Goal: Information Seeking & Learning: Check status

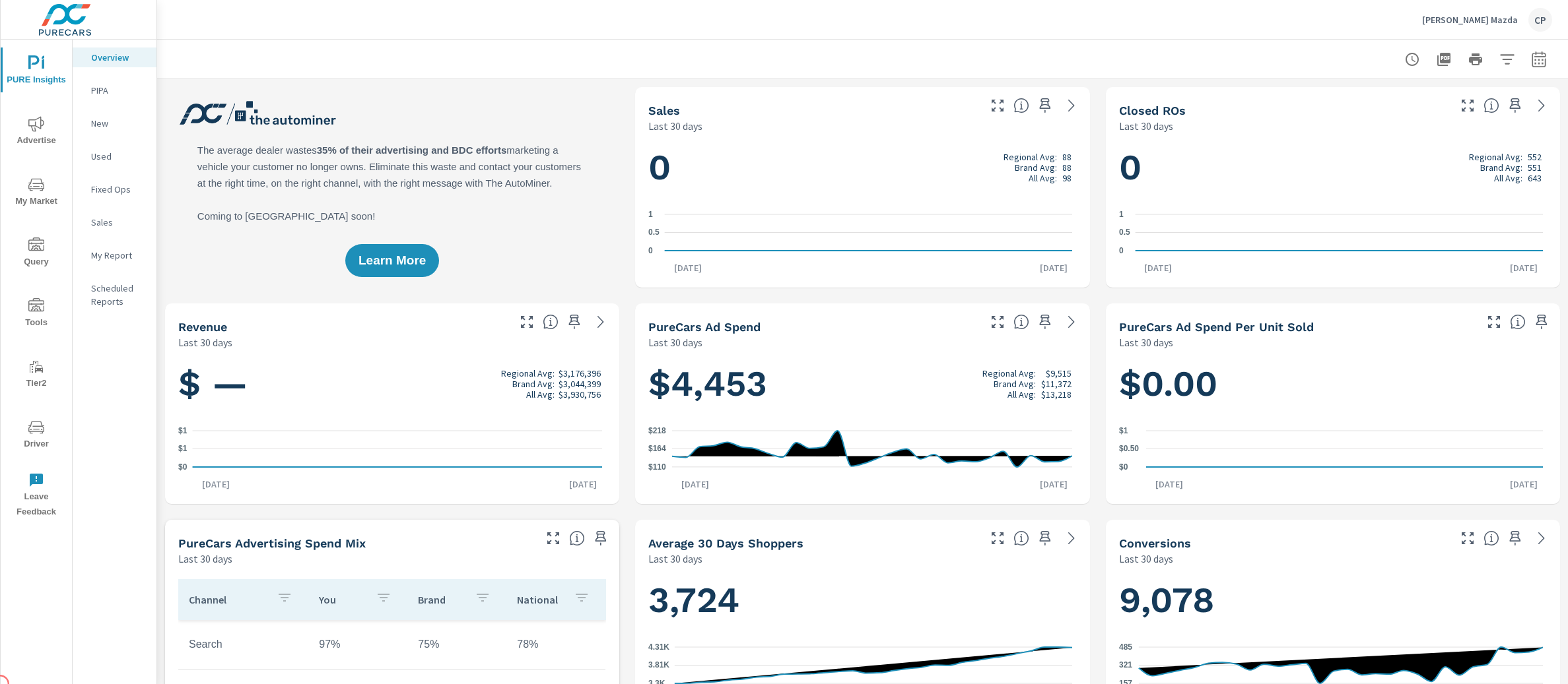
scroll to position [1, 0]
click at [47, 201] on span "My Market" at bounding box center [37, 193] width 63 height 33
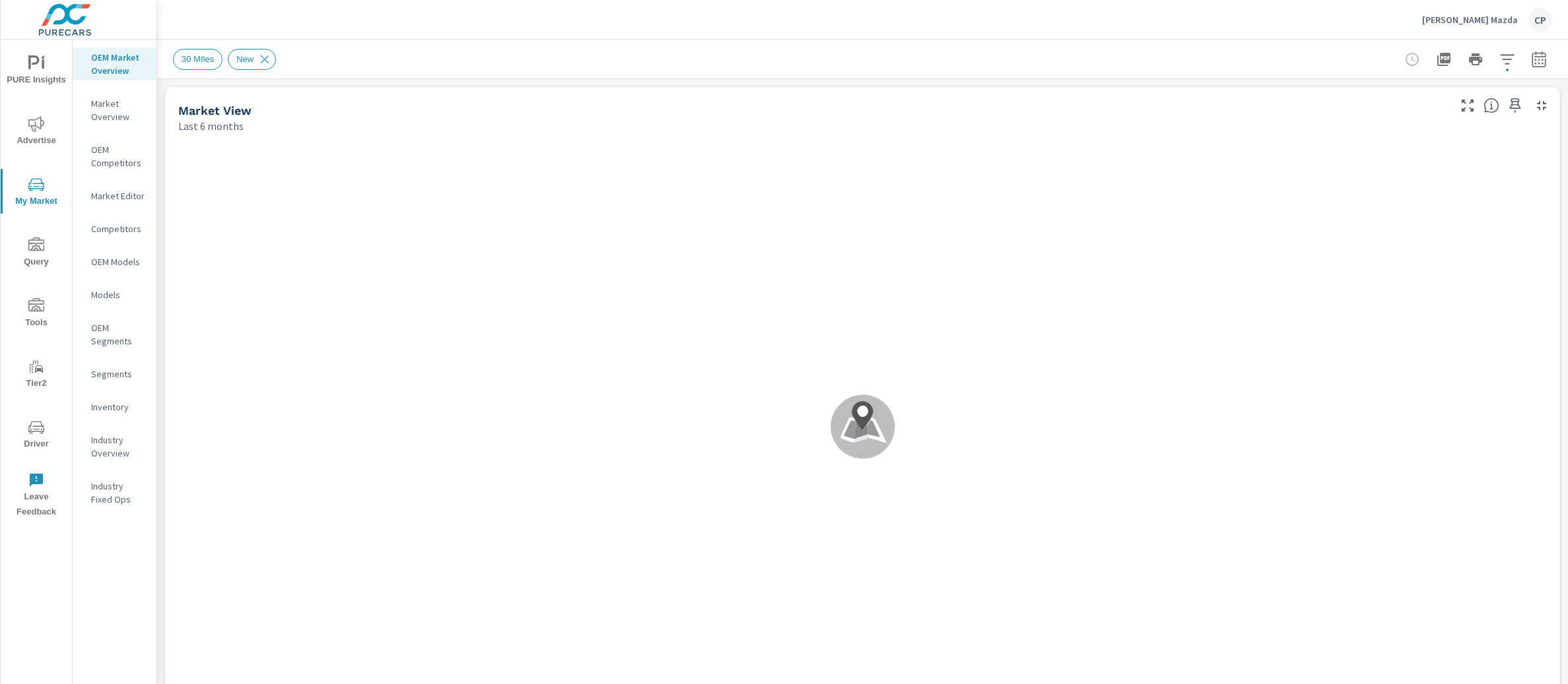
scroll to position [1, 0]
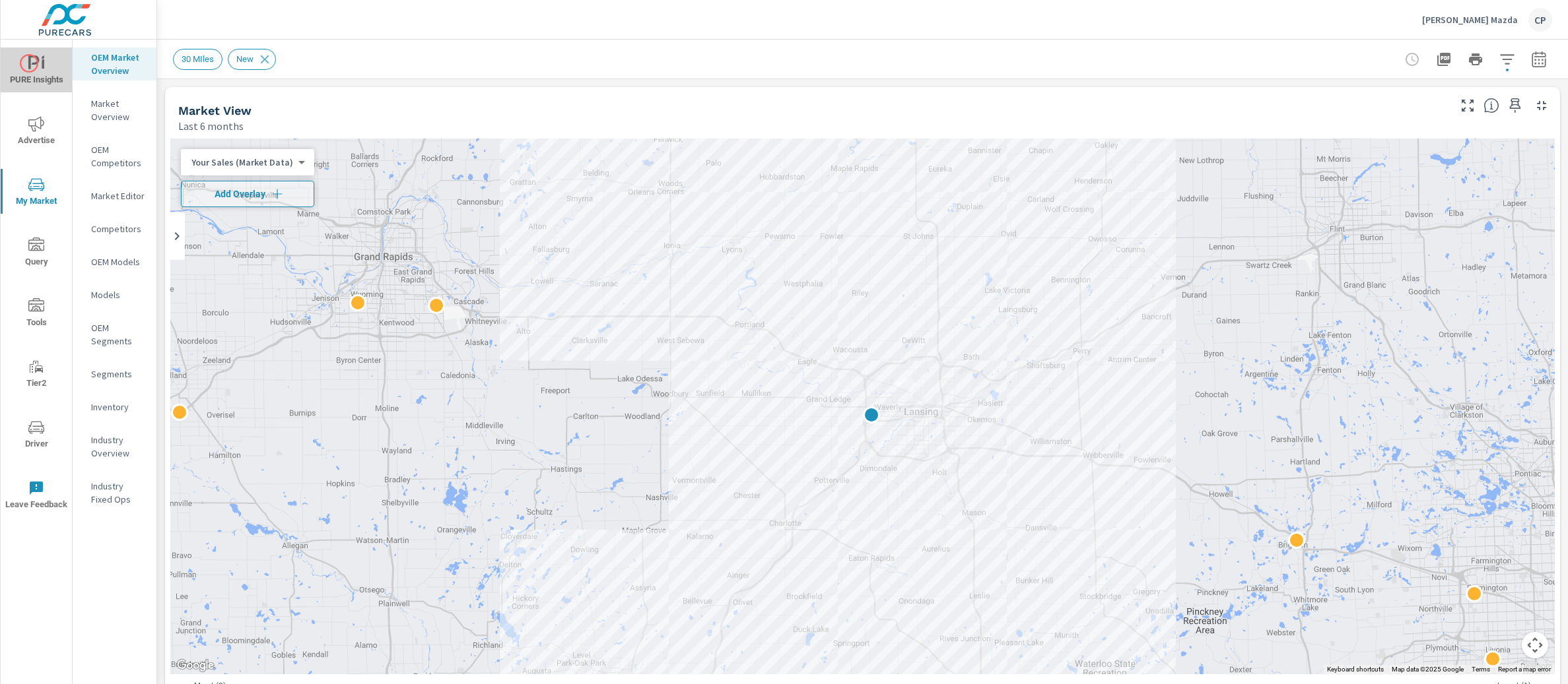
click at [29, 63] on icon "nav menu" at bounding box center [34, 62] width 11 height 14
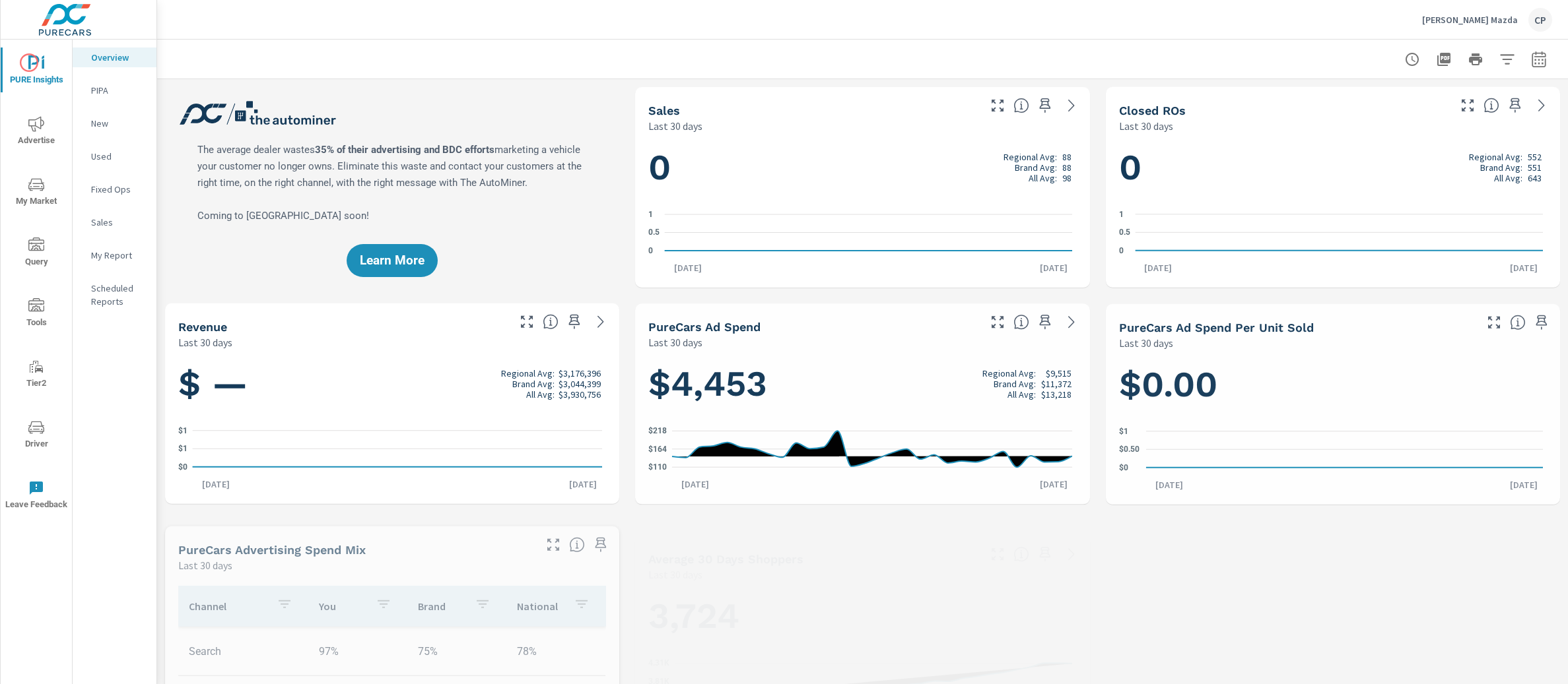
scroll to position [1, 0]
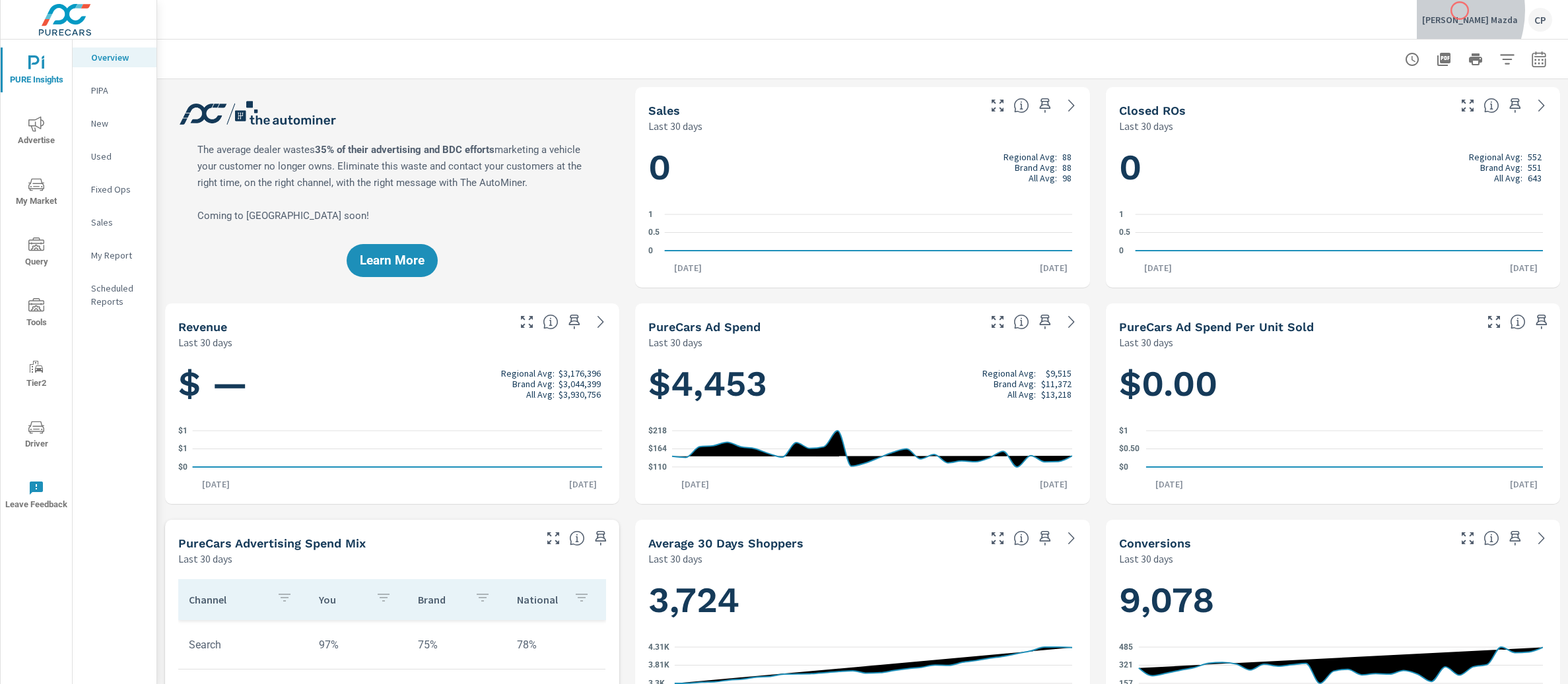
click at [1459, 11] on div "Crippen Mazda CP" at bounding box center [1486, 20] width 130 height 24
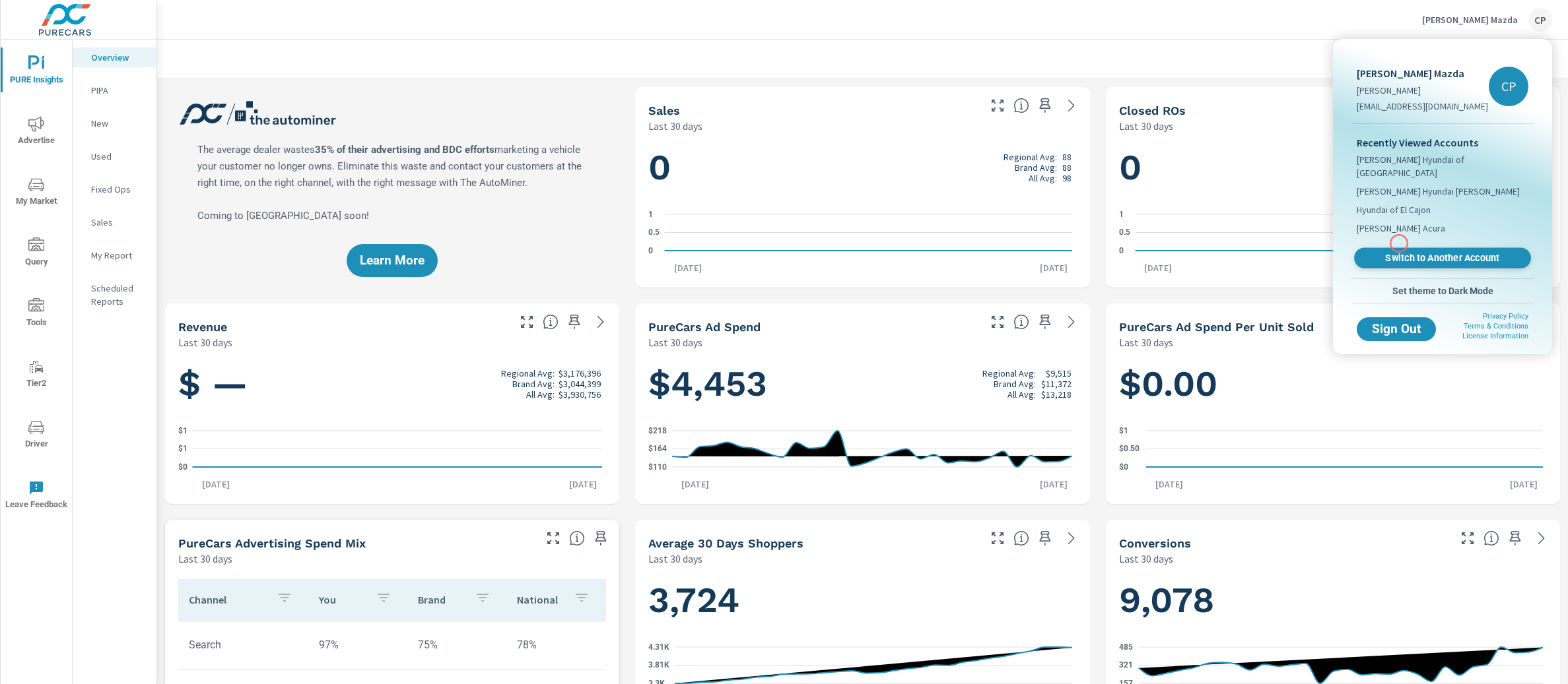
click at [1399, 252] on span "Switch to Another Account" at bounding box center [1441, 258] width 161 height 13
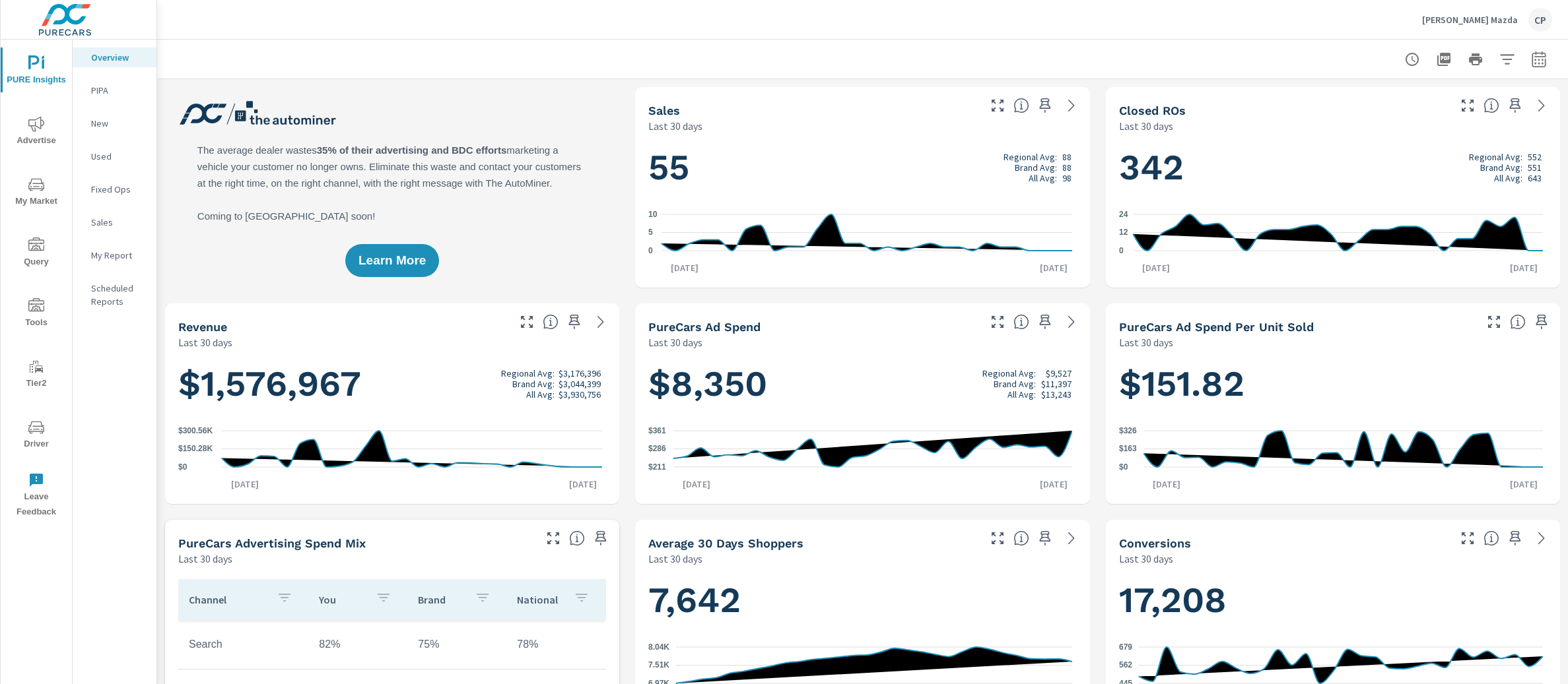
scroll to position [1, 0]
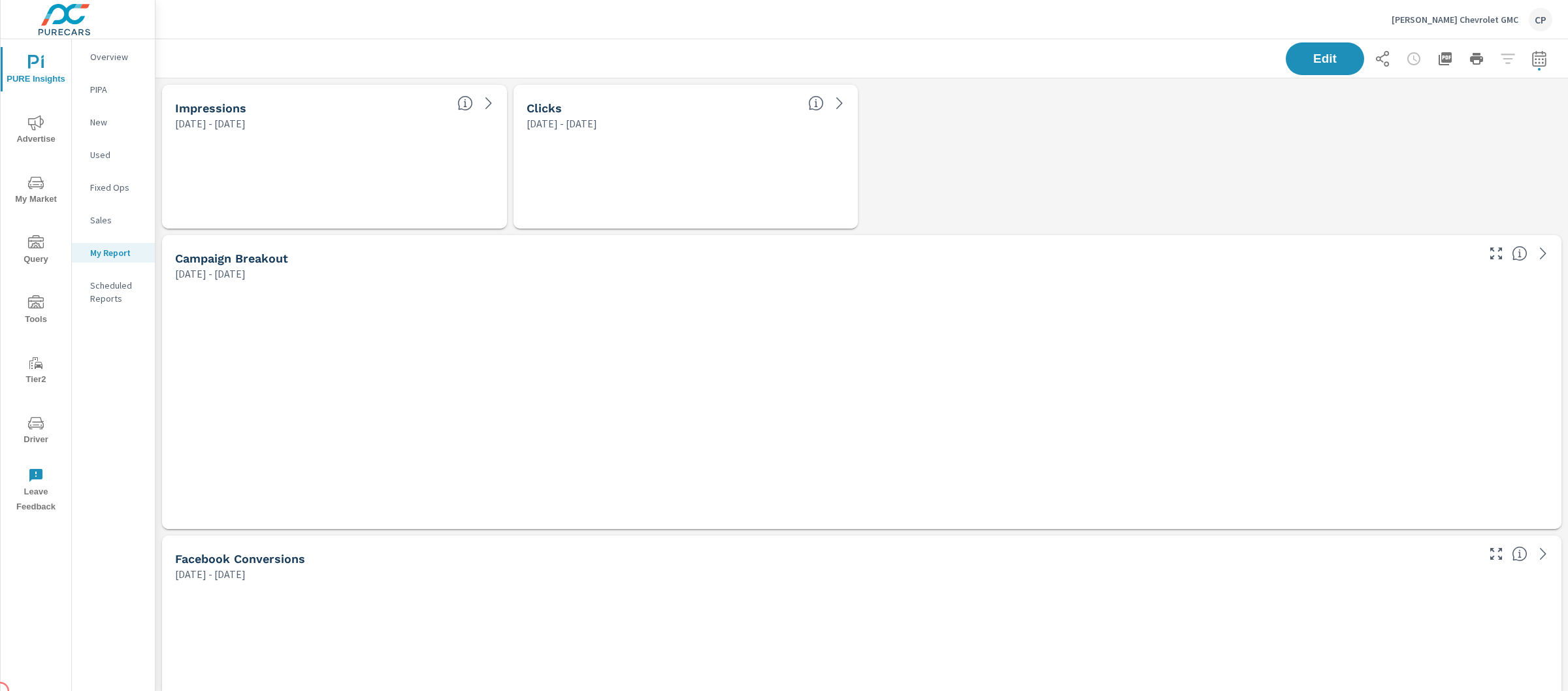
scroll to position [3486, 1426]
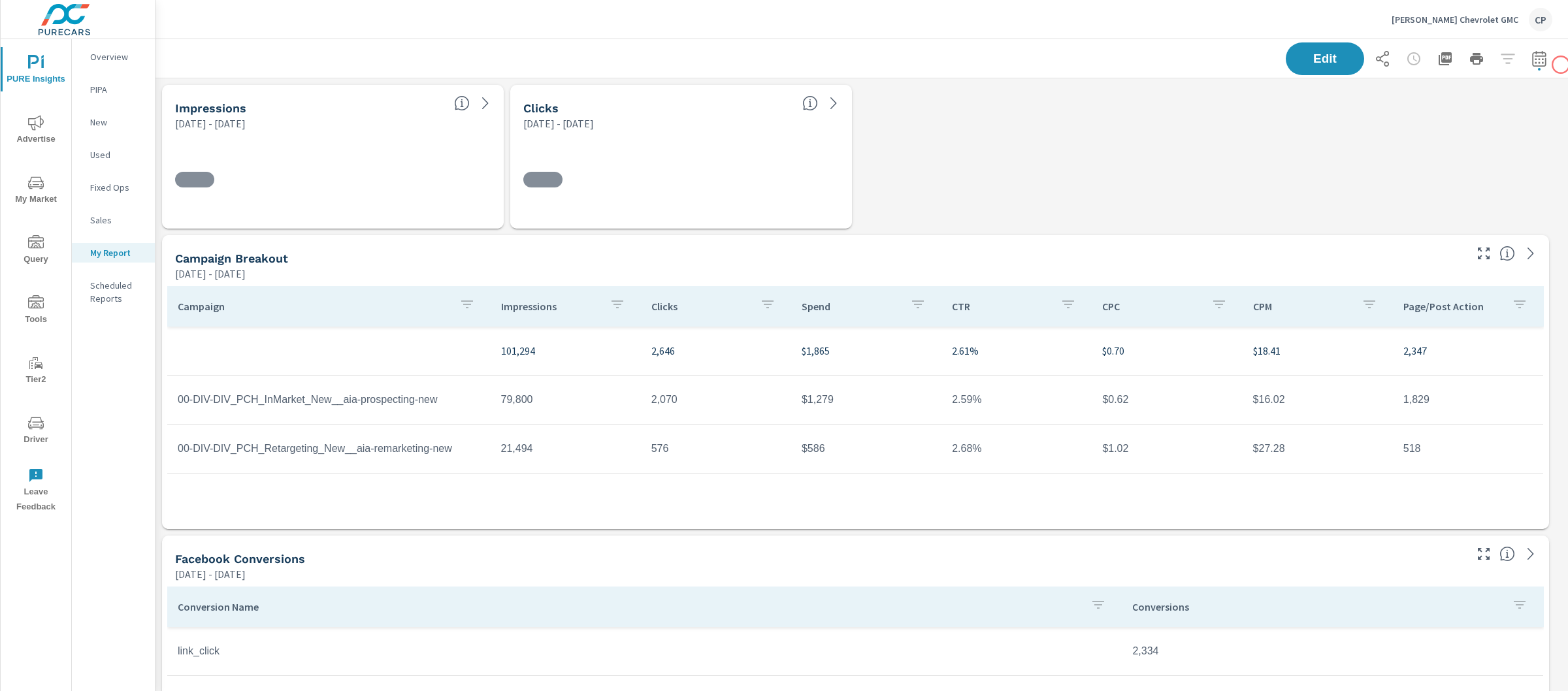
click at [1532, 76] on div "Edit" at bounding box center [862, 58] width 1382 height 38
click at [1532, 63] on icon "button" at bounding box center [1540, 59] width 16 height 16
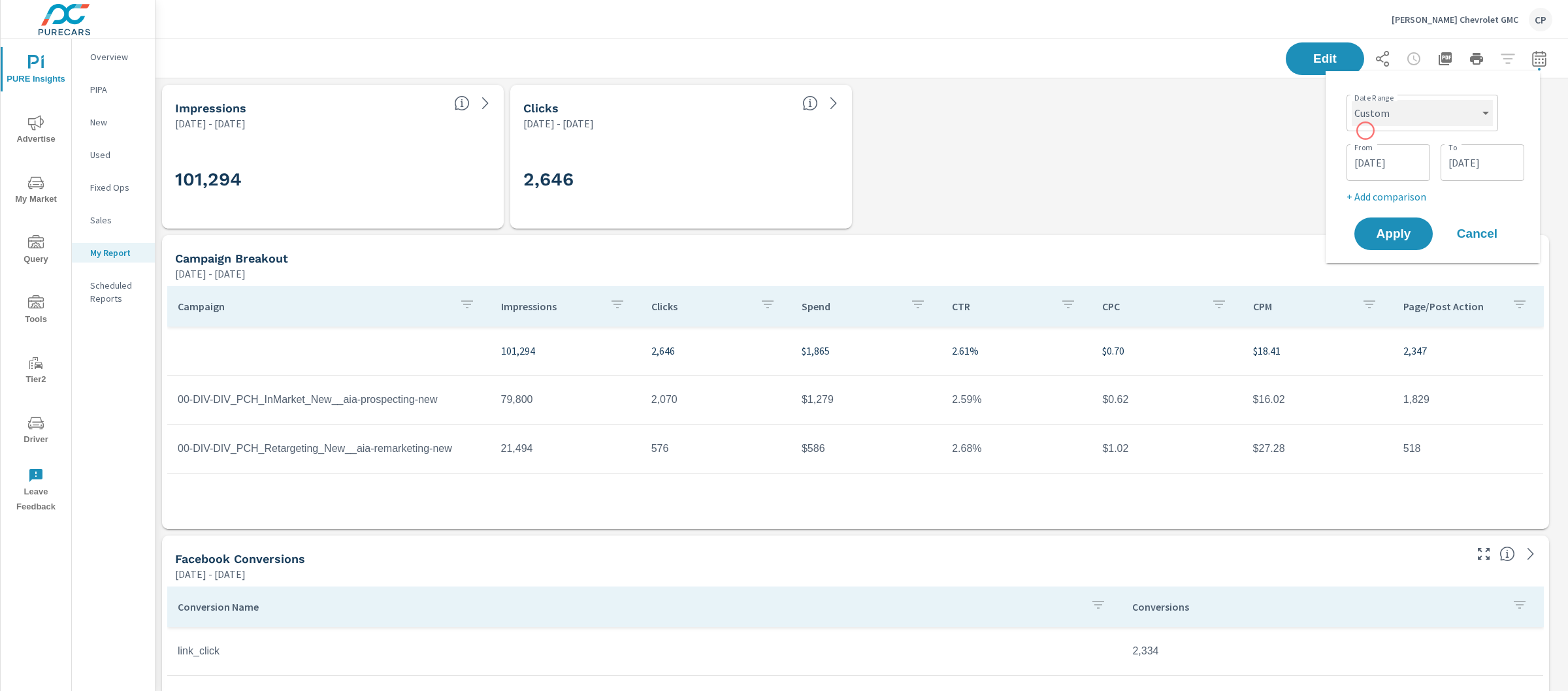
click at [1367, 108] on select "Custom [DATE] Last week Last 7 days Last 14 days Last 30 days Last 45 days Last…" at bounding box center [1423, 113] width 141 height 26
select select "Month to date"
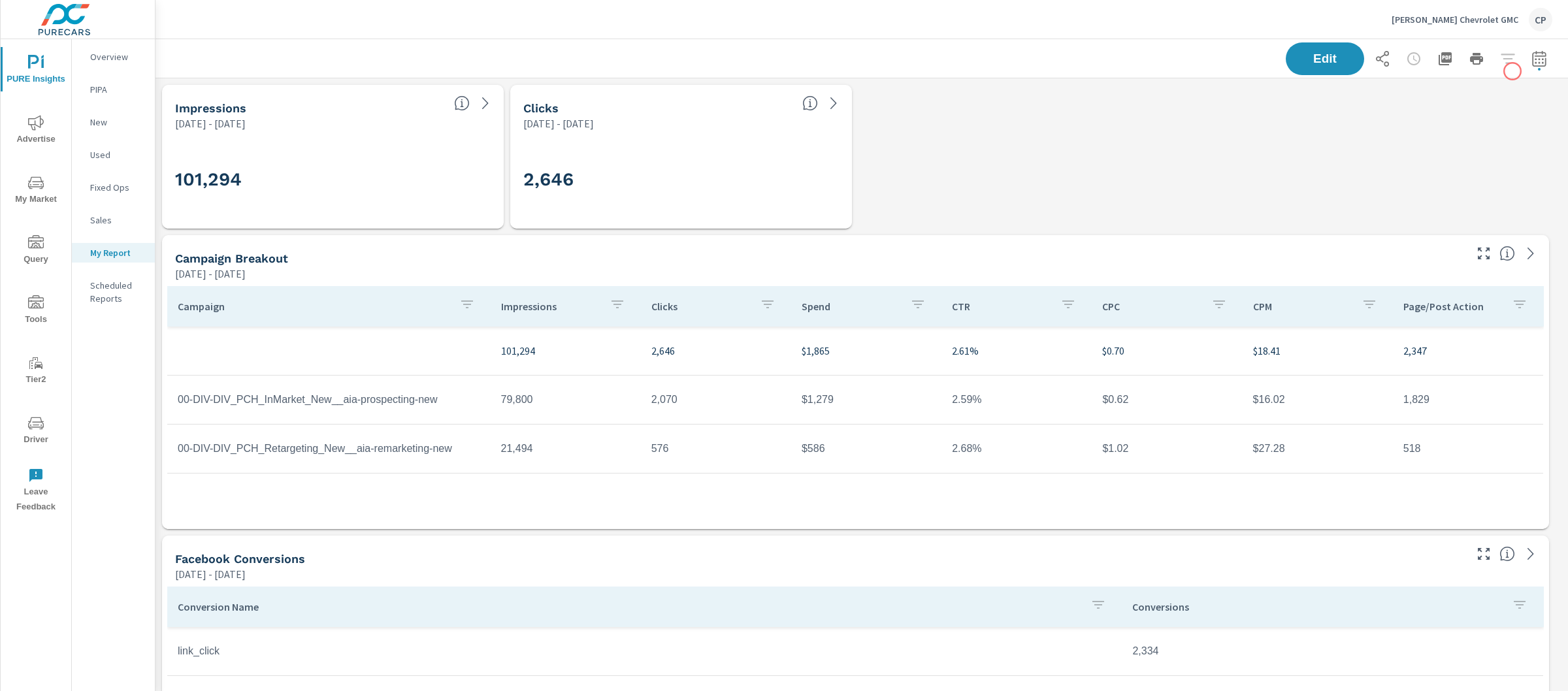
click at [1533, 52] on icon "button" at bounding box center [1540, 58] width 14 height 16
click at [1427, 101] on select "Custom [DATE] Last week Last 7 days Last 14 days Last 30 days Last 45 days Last…" at bounding box center [1423, 113] width 141 height 26
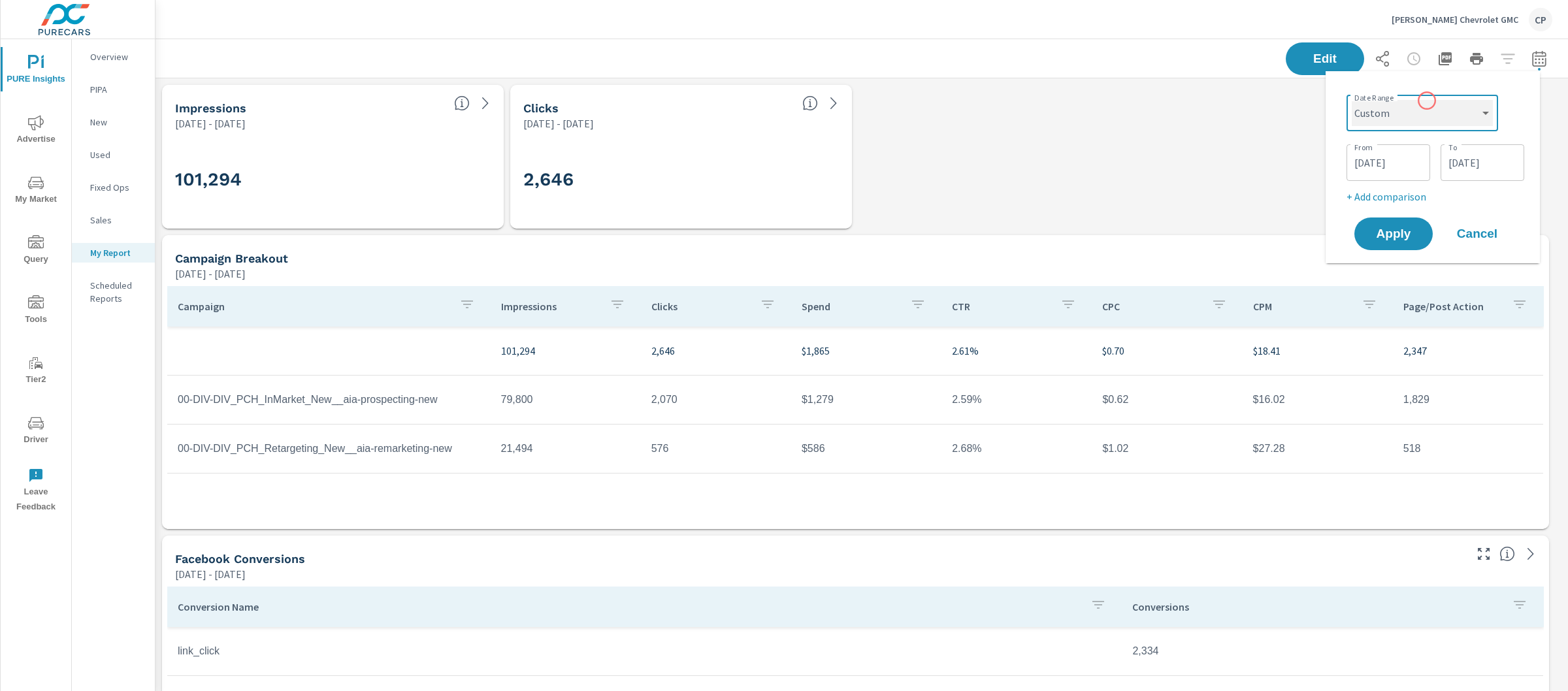
select select "Month to date"
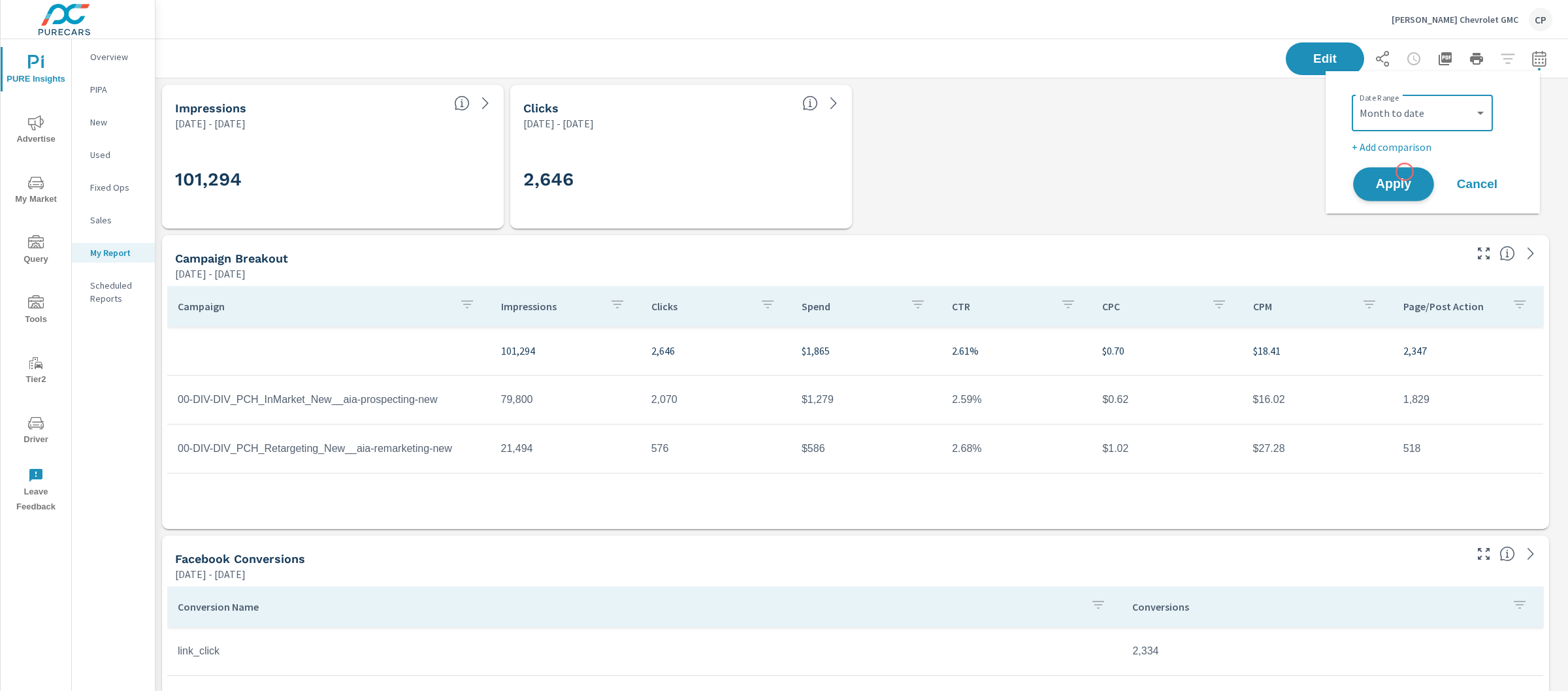
click at [1404, 173] on button "Apply" at bounding box center [1393, 184] width 81 height 34
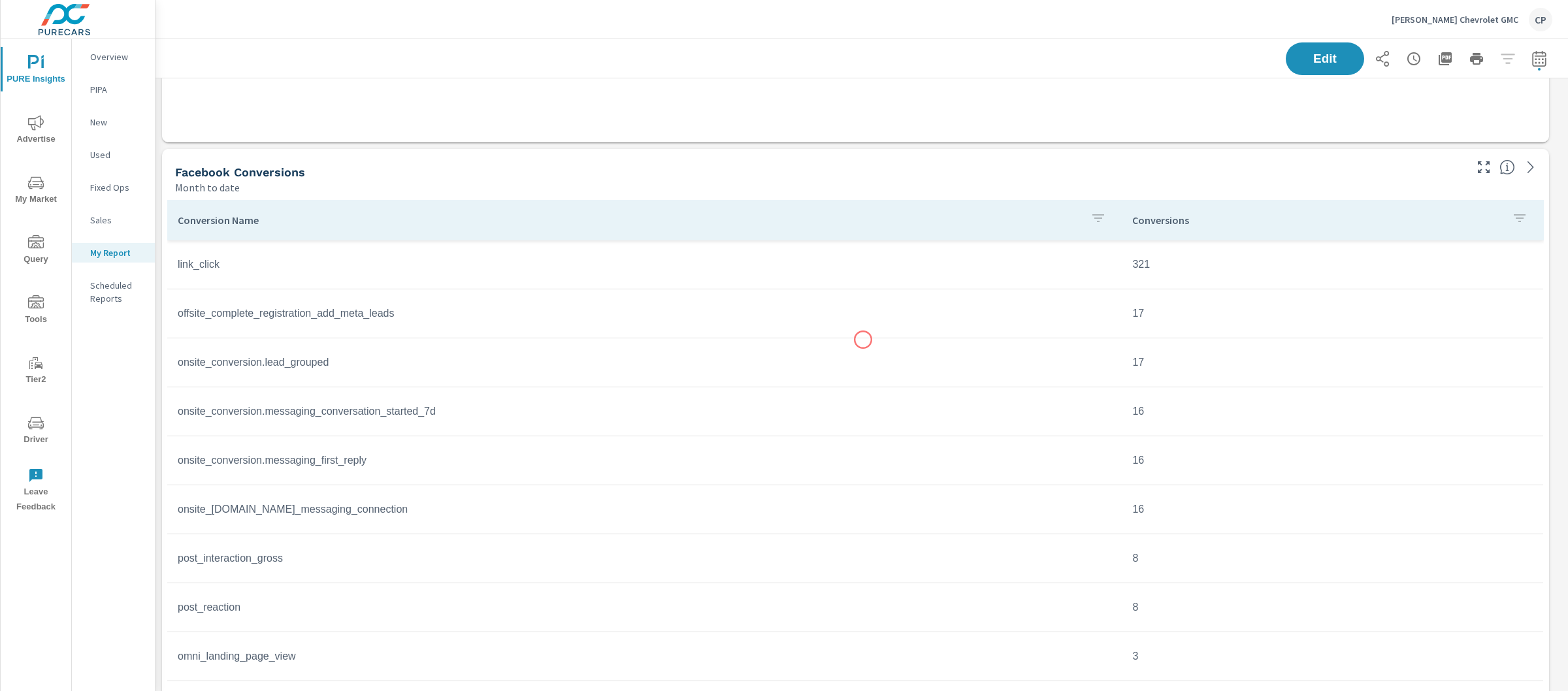
scroll to position [539, 0]
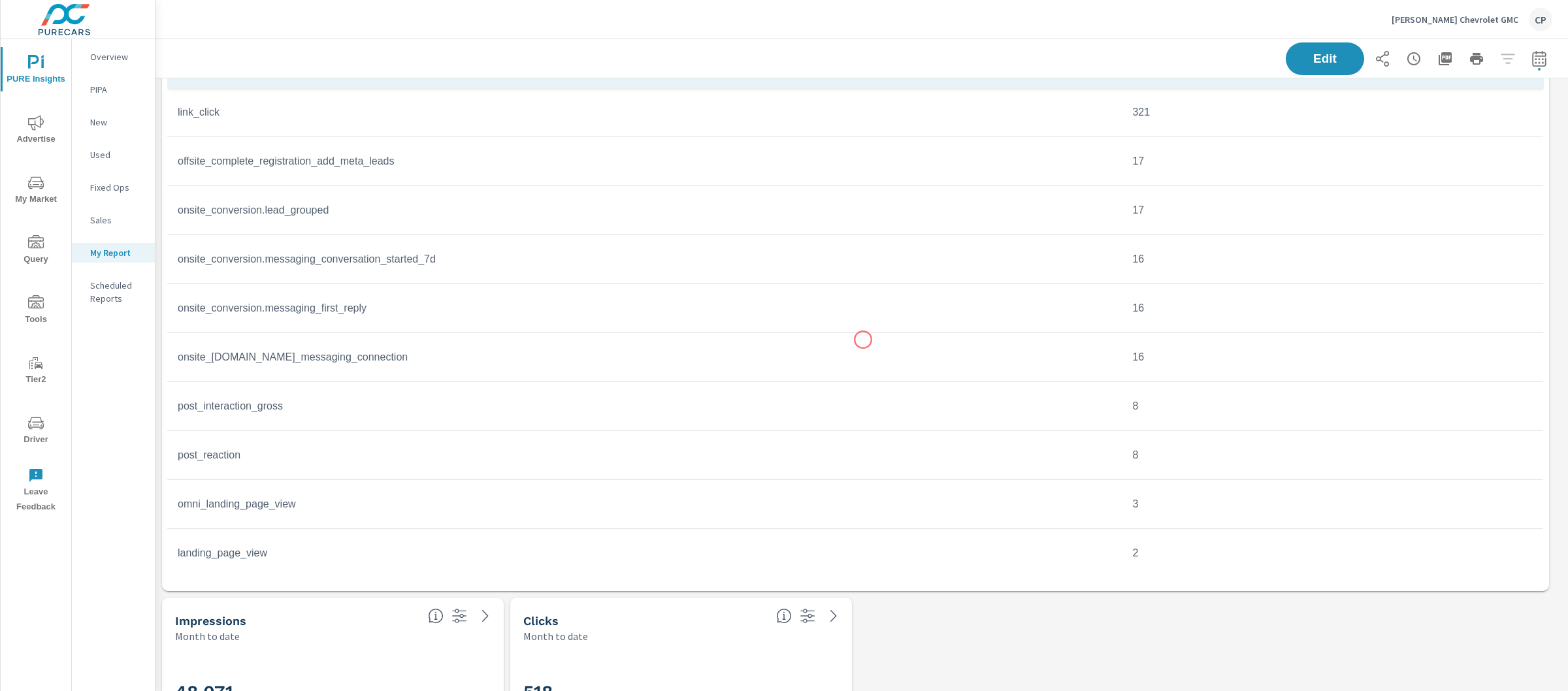
scroll to position [158, 0]
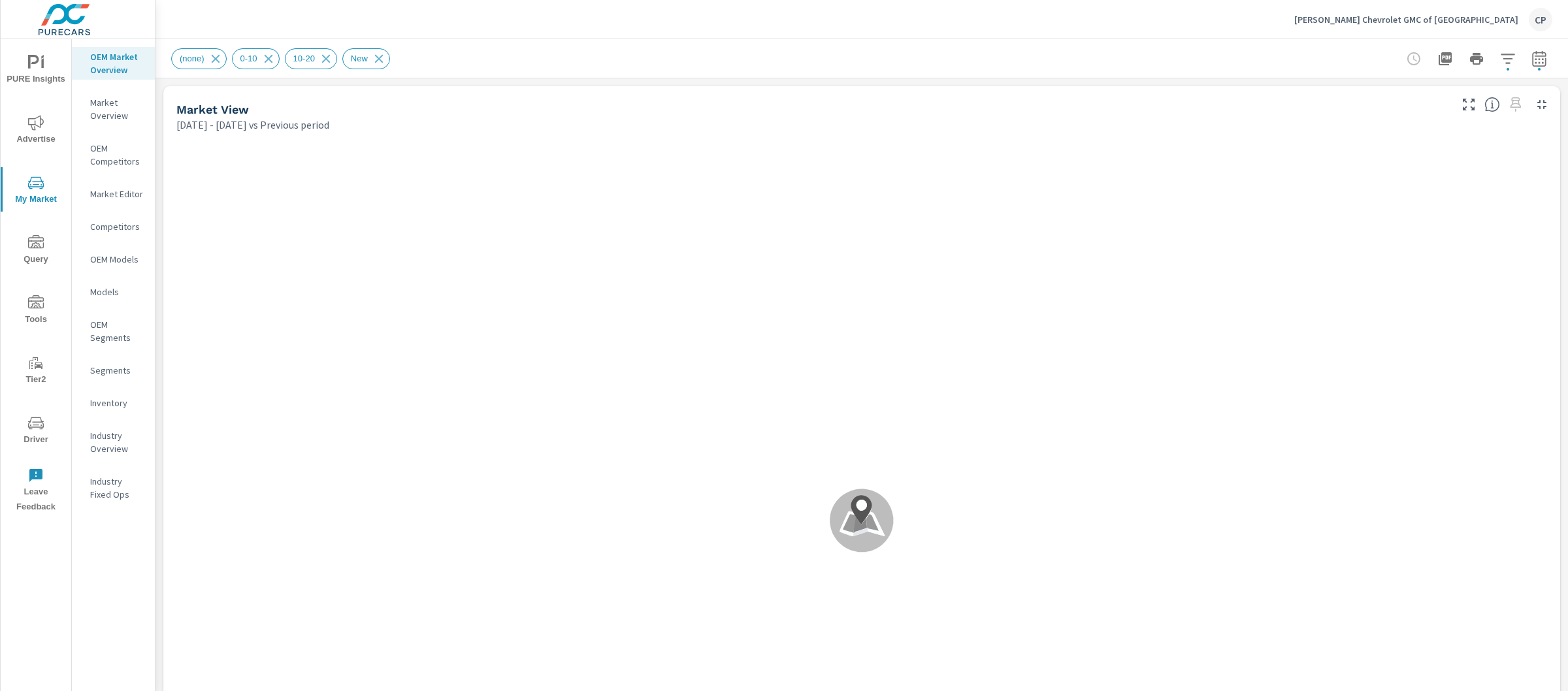
scroll to position [204, 0]
click at [1532, 63] on icon "button" at bounding box center [1540, 59] width 16 height 16
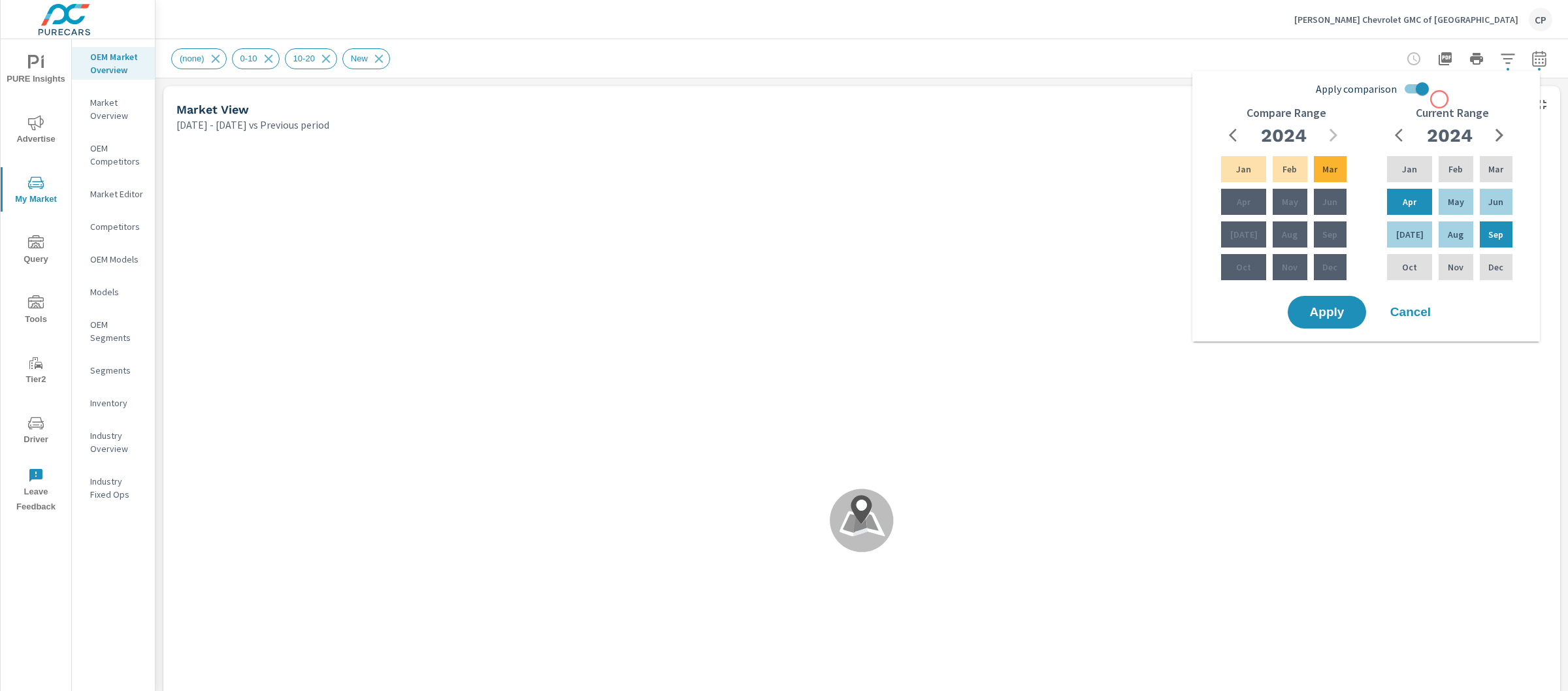
click at [1434, 96] on div "Apply comparison Compare Range 2024 Jan Feb Mar Apr May Jun Jul Aug Sep Oct Nov…" at bounding box center [1369, 184] width 332 height 217
click at [1414, 86] on input "Apply comparison" at bounding box center [1423, 88] width 75 height 25
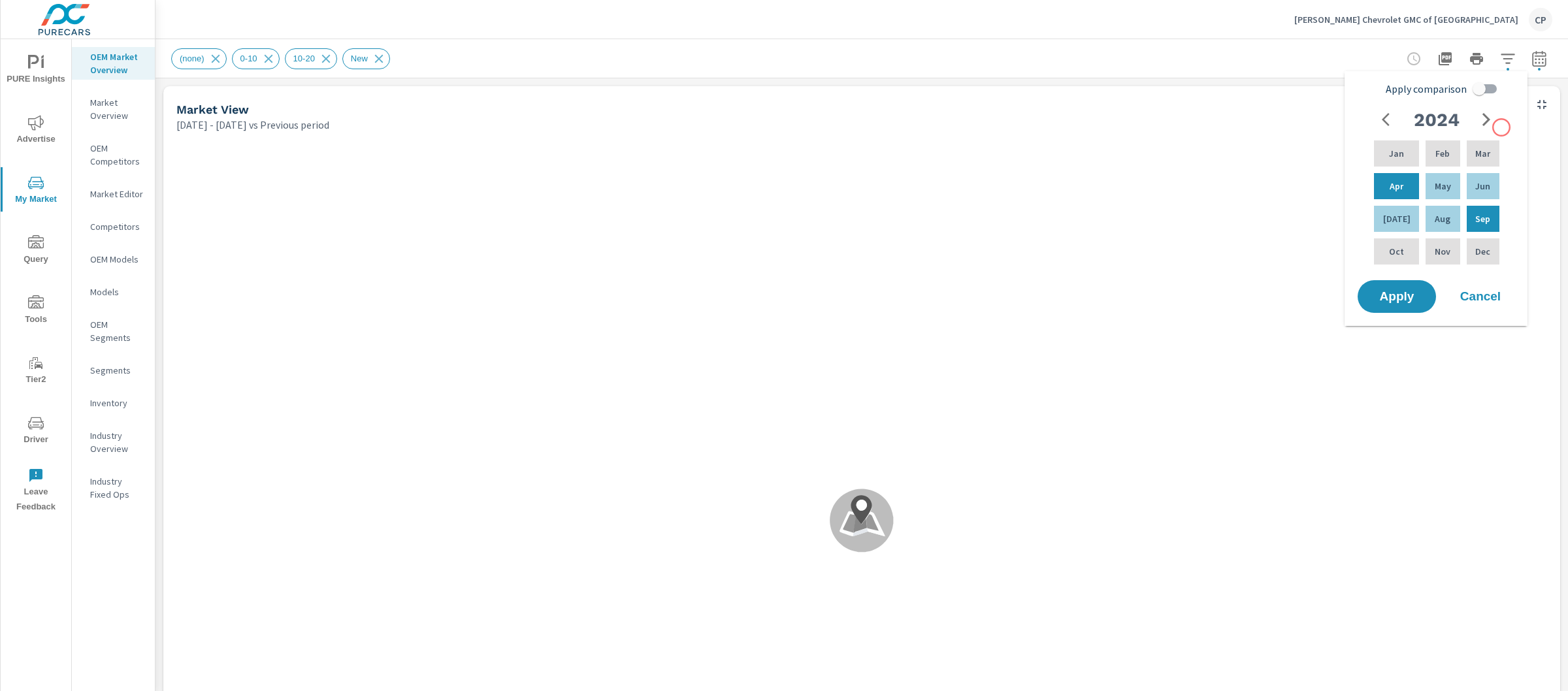
scroll to position [1, 0]
click at [1501, 127] on div "2024 Jan Feb Mar Apr May Jun Jul Aug Sep Oct Nov Dec" at bounding box center [1439, 192] width 166 height 172
click at [1492, 121] on icon "button" at bounding box center [1487, 120] width 16 height 16
click at [1407, 208] on div "Jul" at bounding box center [1396, 219] width 50 height 31
click at [1436, 157] on p "Feb" at bounding box center [1442, 153] width 15 height 13
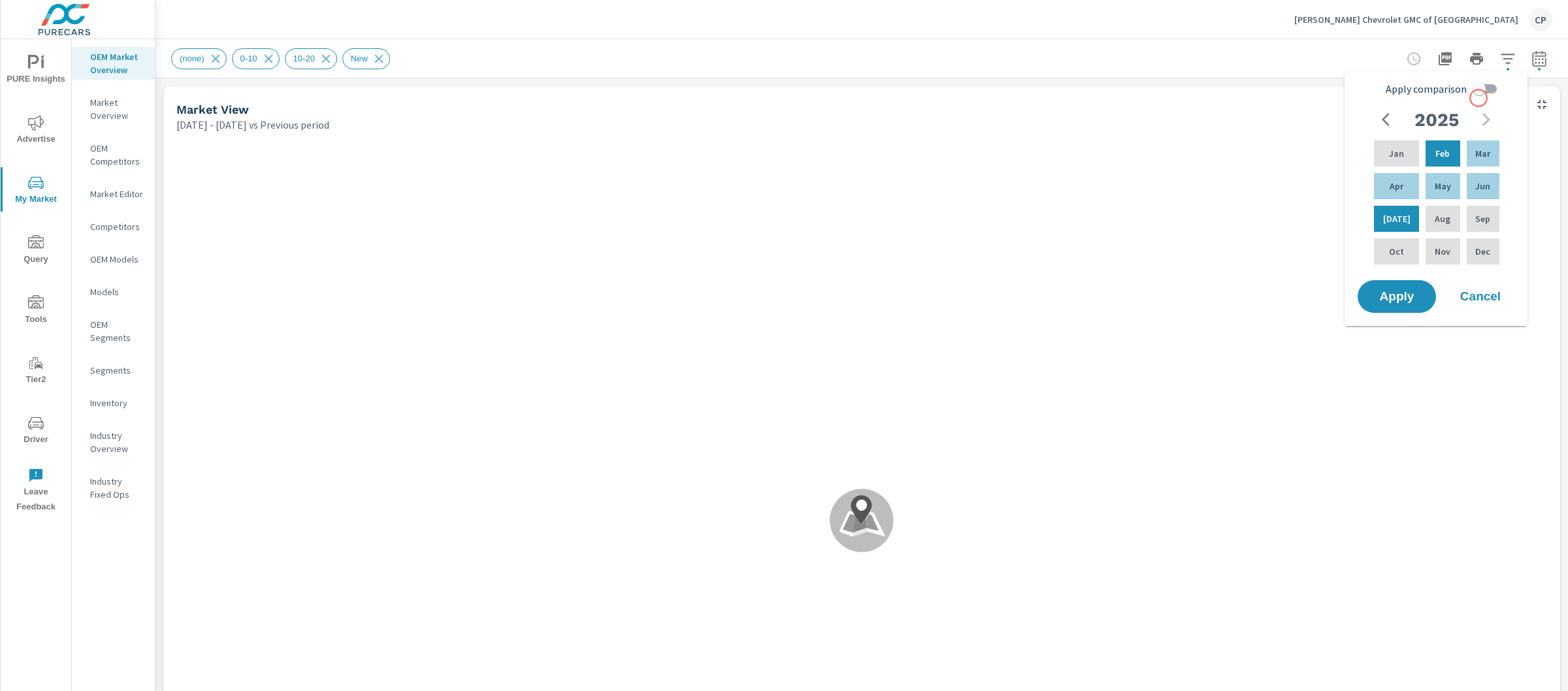
click at [1479, 98] on input "Apply comparison" at bounding box center [1480, 88] width 75 height 25
checkbox input "true"
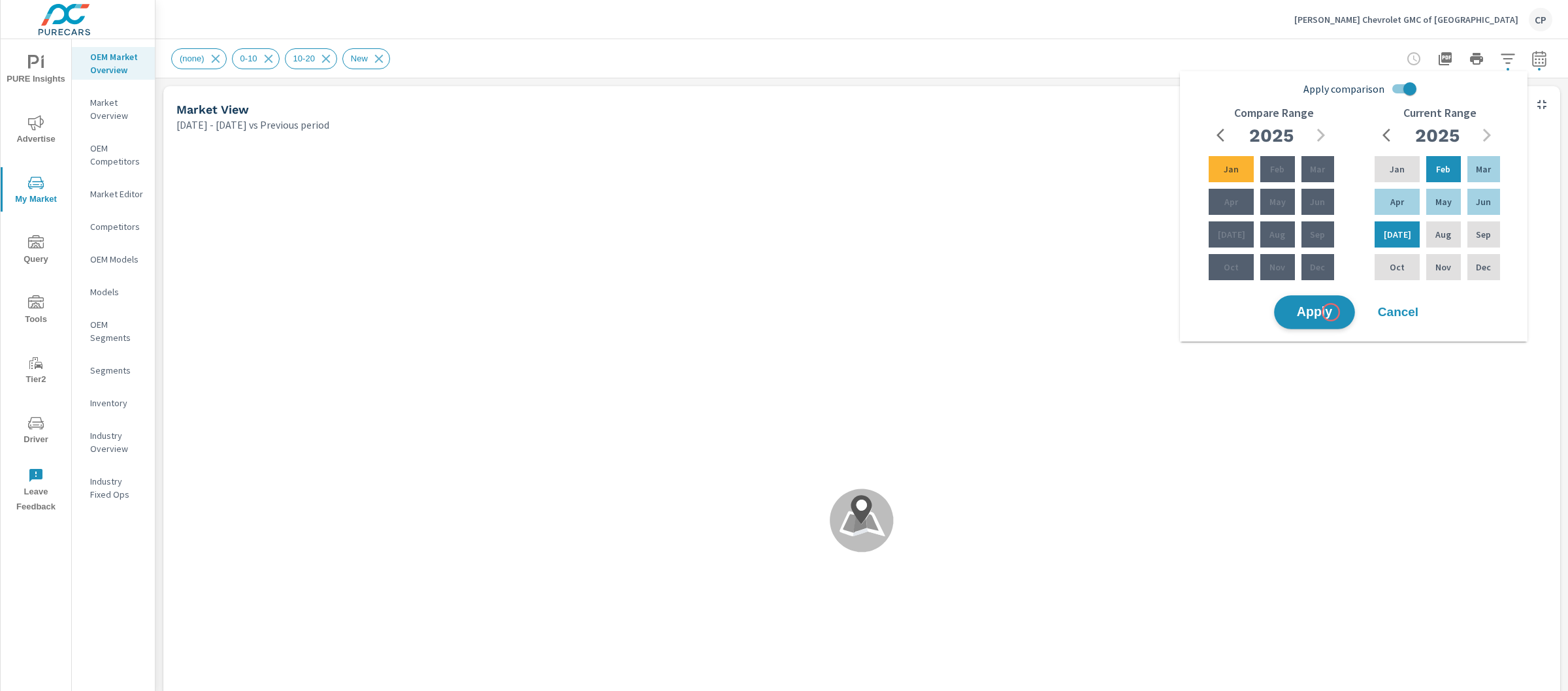
click at [1331, 313] on span "Apply" at bounding box center [1314, 313] width 54 height 13
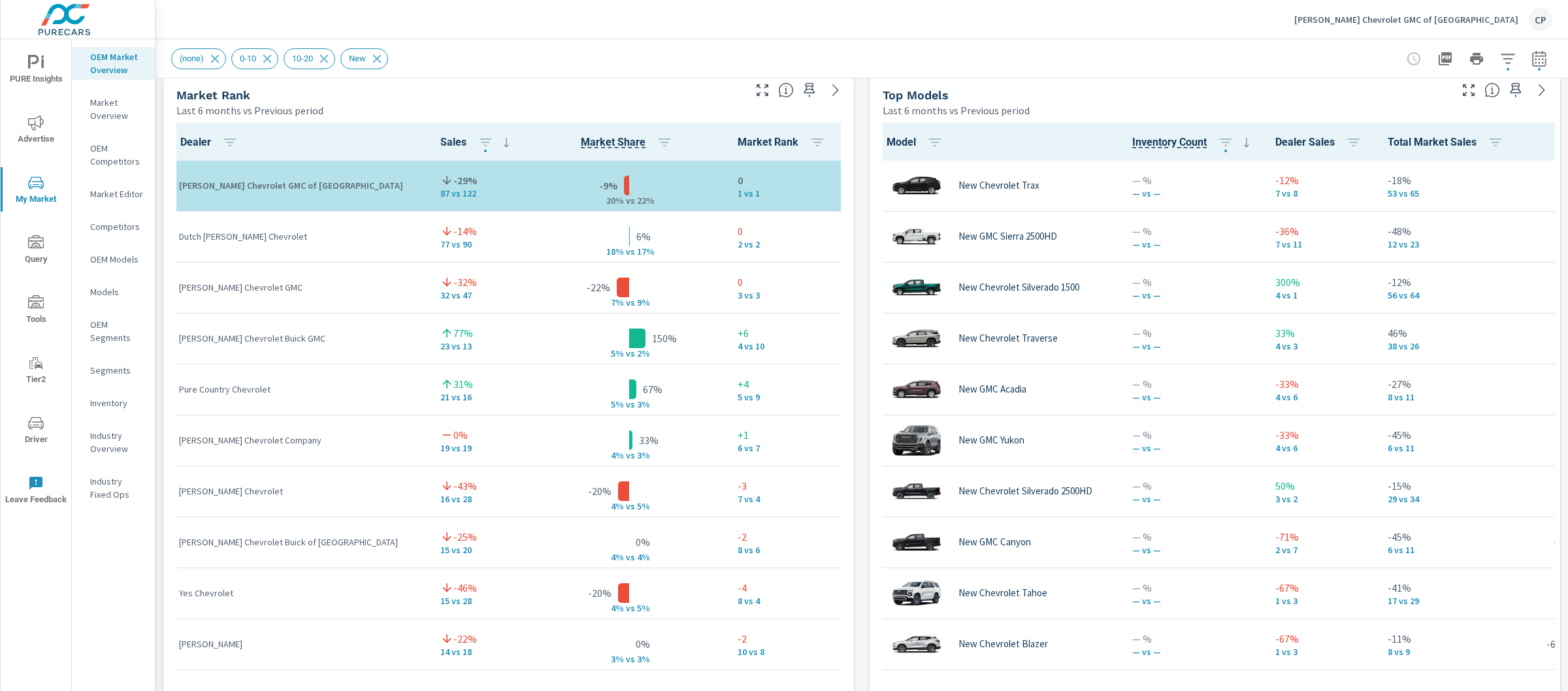
scroll to position [784, 0]
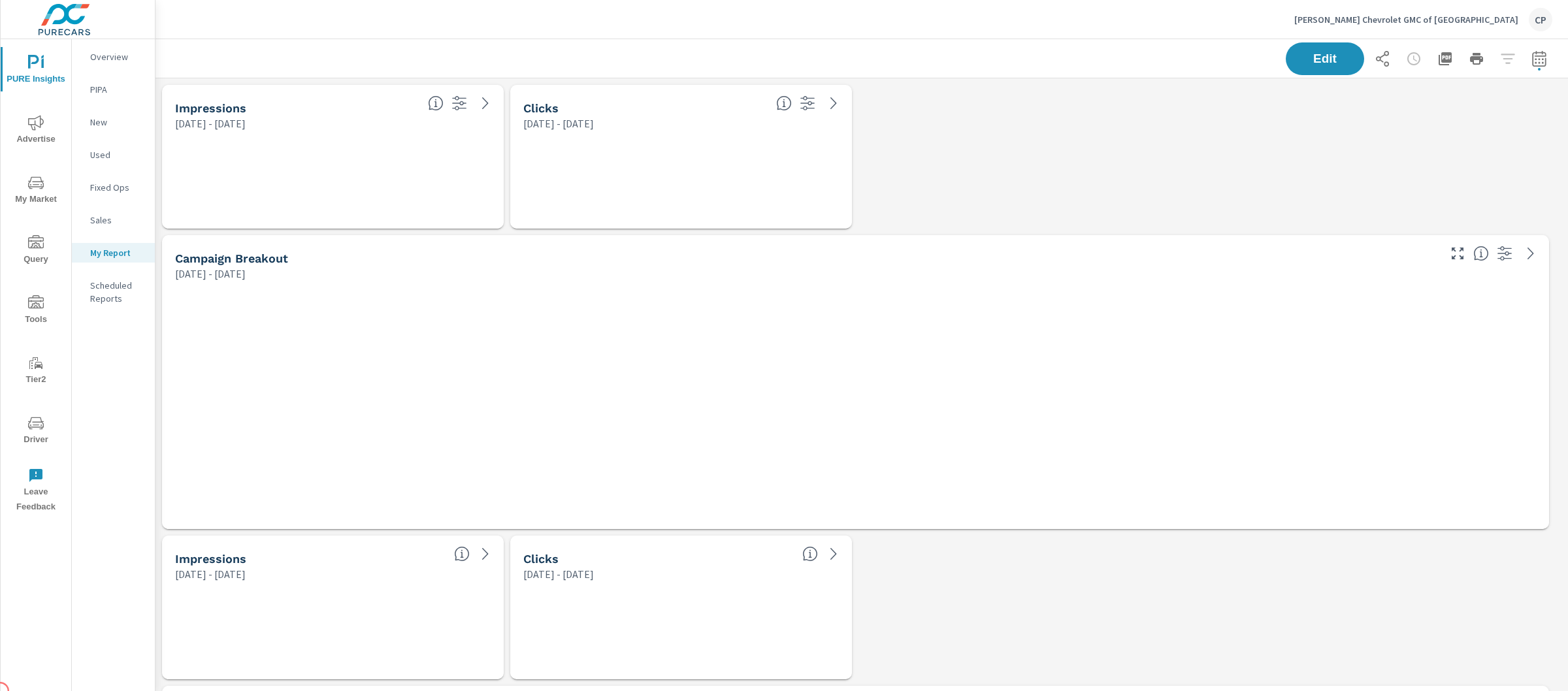
scroll to position [2435, 1426]
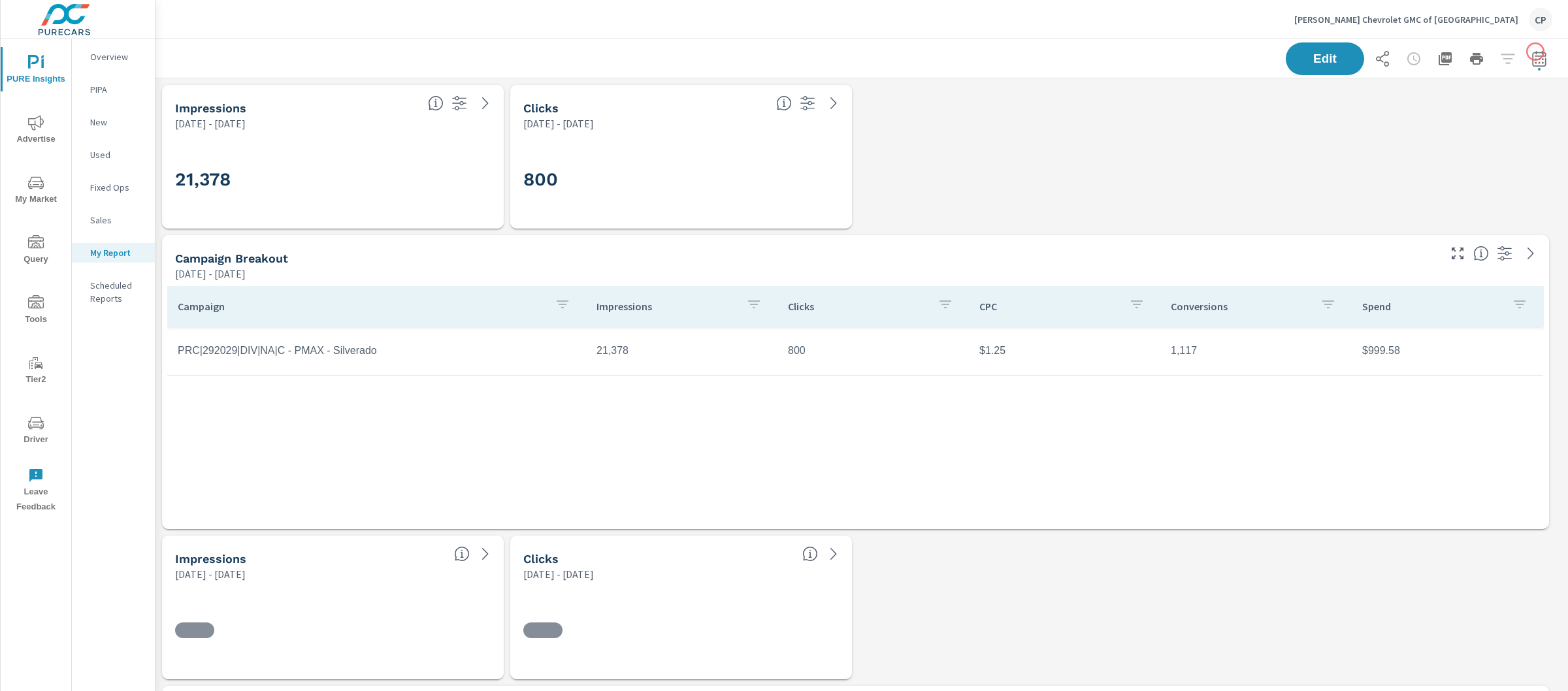
click at [1532, 56] on icon "button" at bounding box center [1540, 59] width 16 height 16
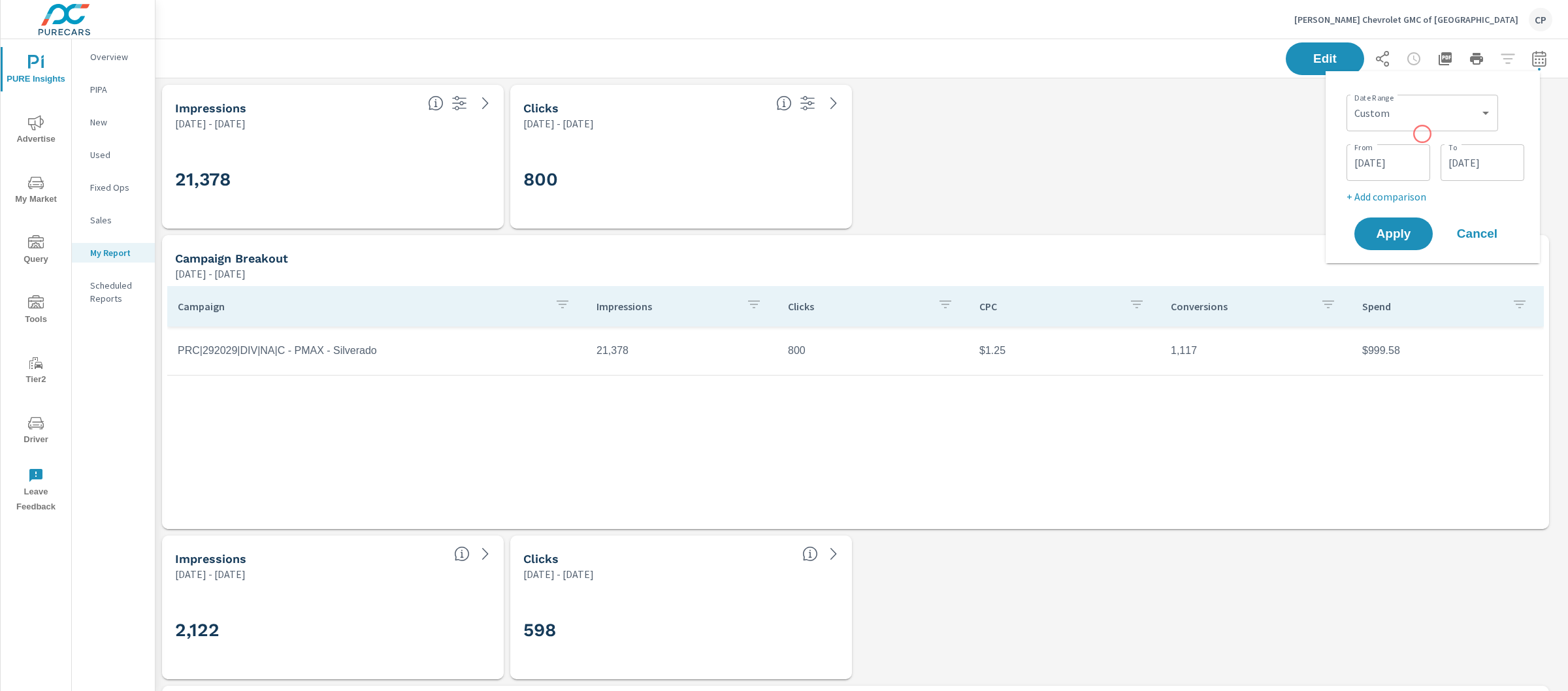
click at [1423, 134] on div "Date Range Custom Yesterday Last week Last 7 days Last 14 days Last 30 days Las…" at bounding box center [1435, 146] width 177 height 115
click at [1421, 109] on select "Custom [DATE] Last week Last 7 days Last 14 days Last 30 days Last 45 days Last…" at bounding box center [1423, 113] width 141 height 26
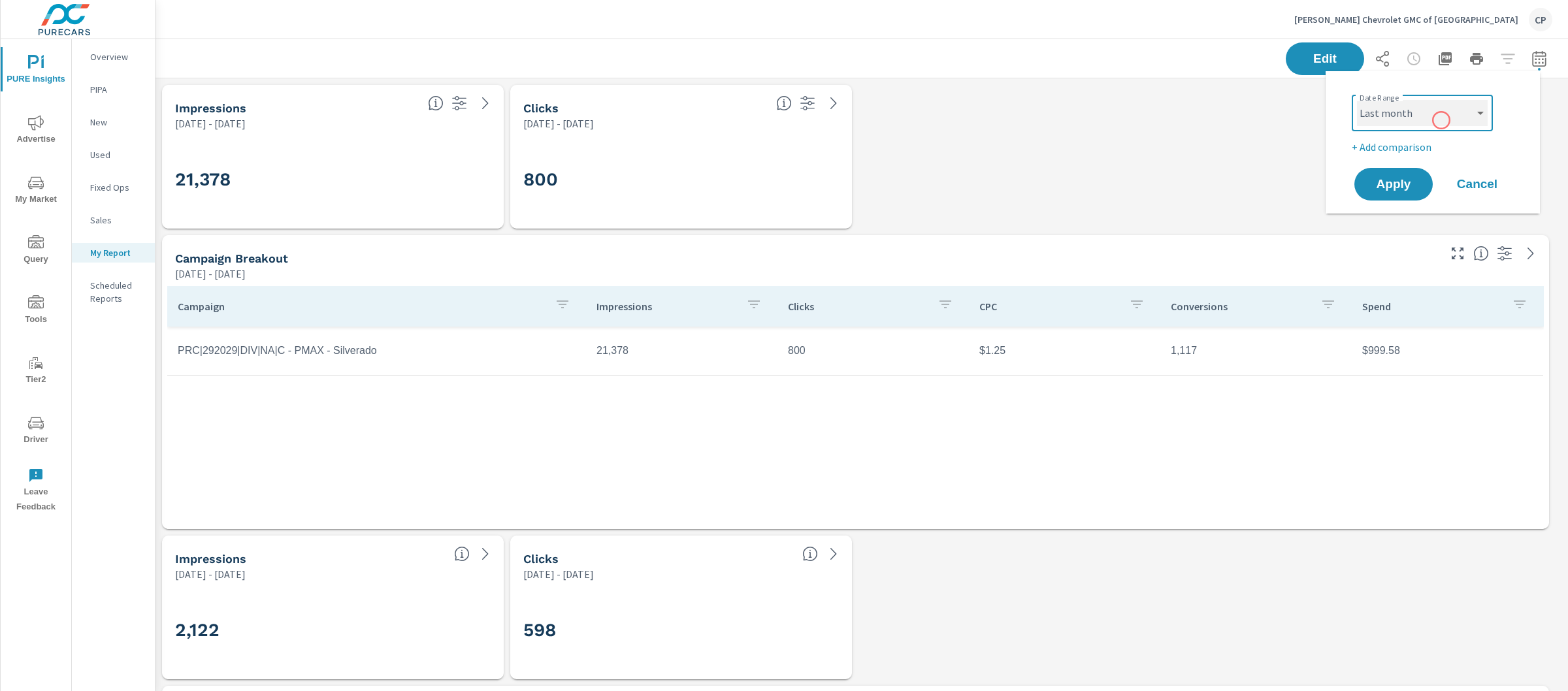
click at [1442, 120] on select "Custom [DATE] Last week Last 7 days Last 14 days Last 30 days Last 45 days Last…" at bounding box center [1422, 113] width 130 height 26
select select "Month to date"
click at [1423, 181] on button "Apply" at bounding box center [1393, 184] width 81 height 34
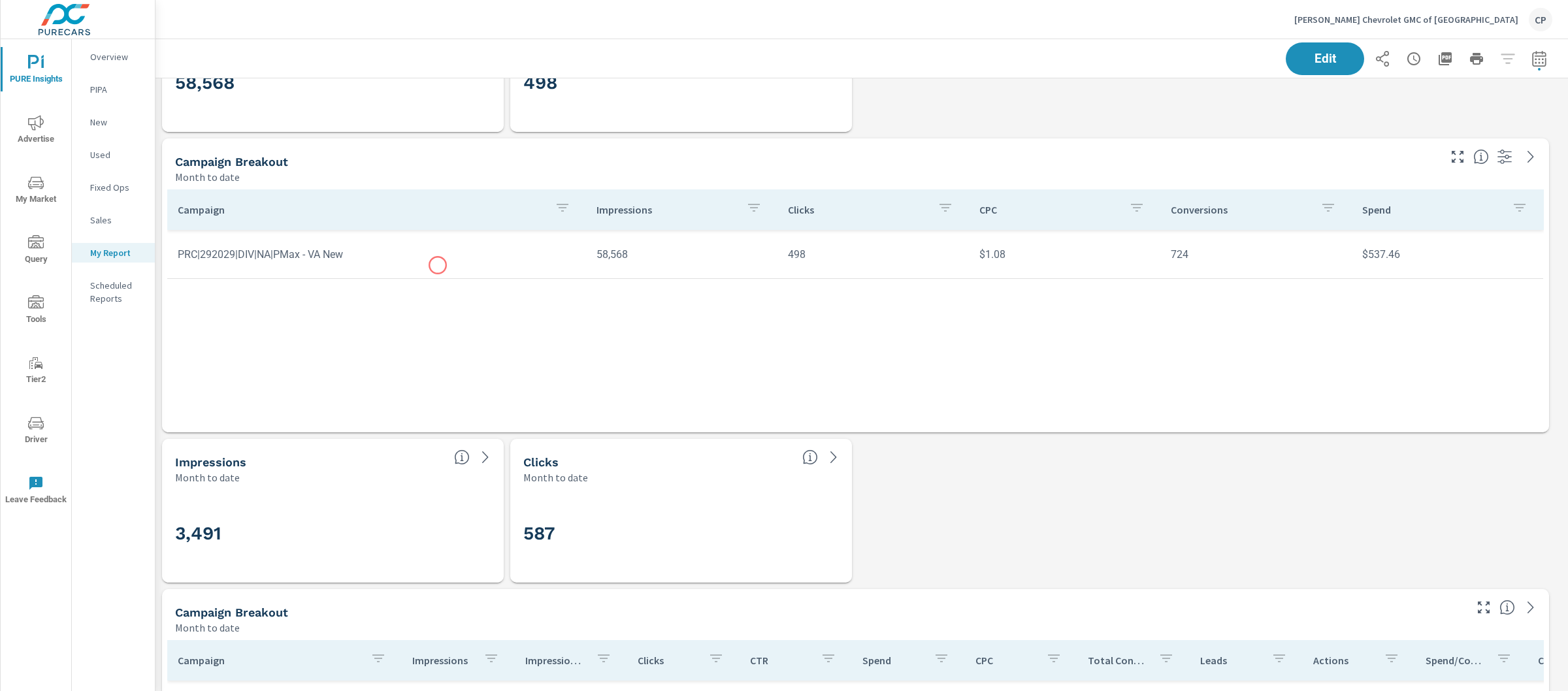
scroll to position [73, 0]
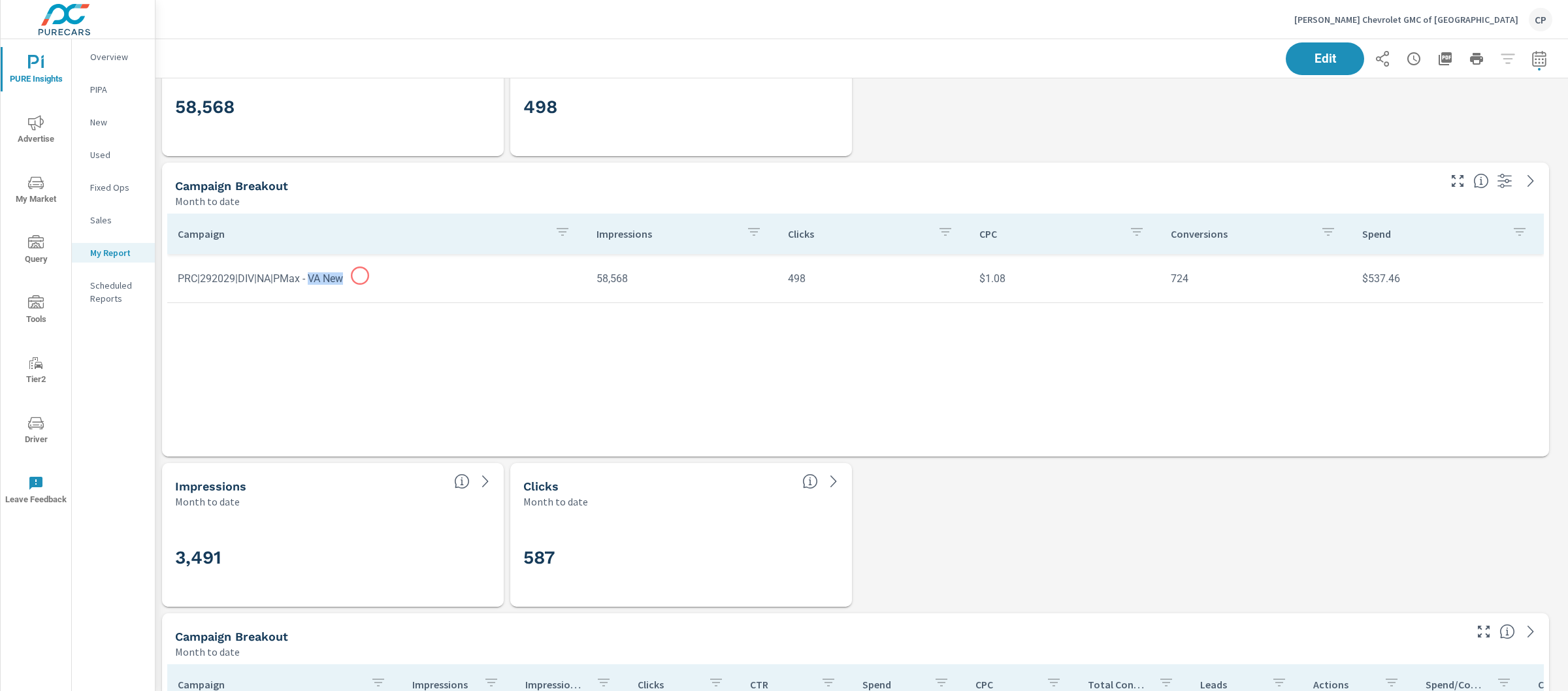
drag, startPoint x: 316, startPoint y: 275, endPoint x: 360, endPoint y: 275, distance: 44.0
click at [360, 275] on td "PRC|292029|DIV|NA|PMax - VA New" at bounding box center [377, 278] width 419 height 33
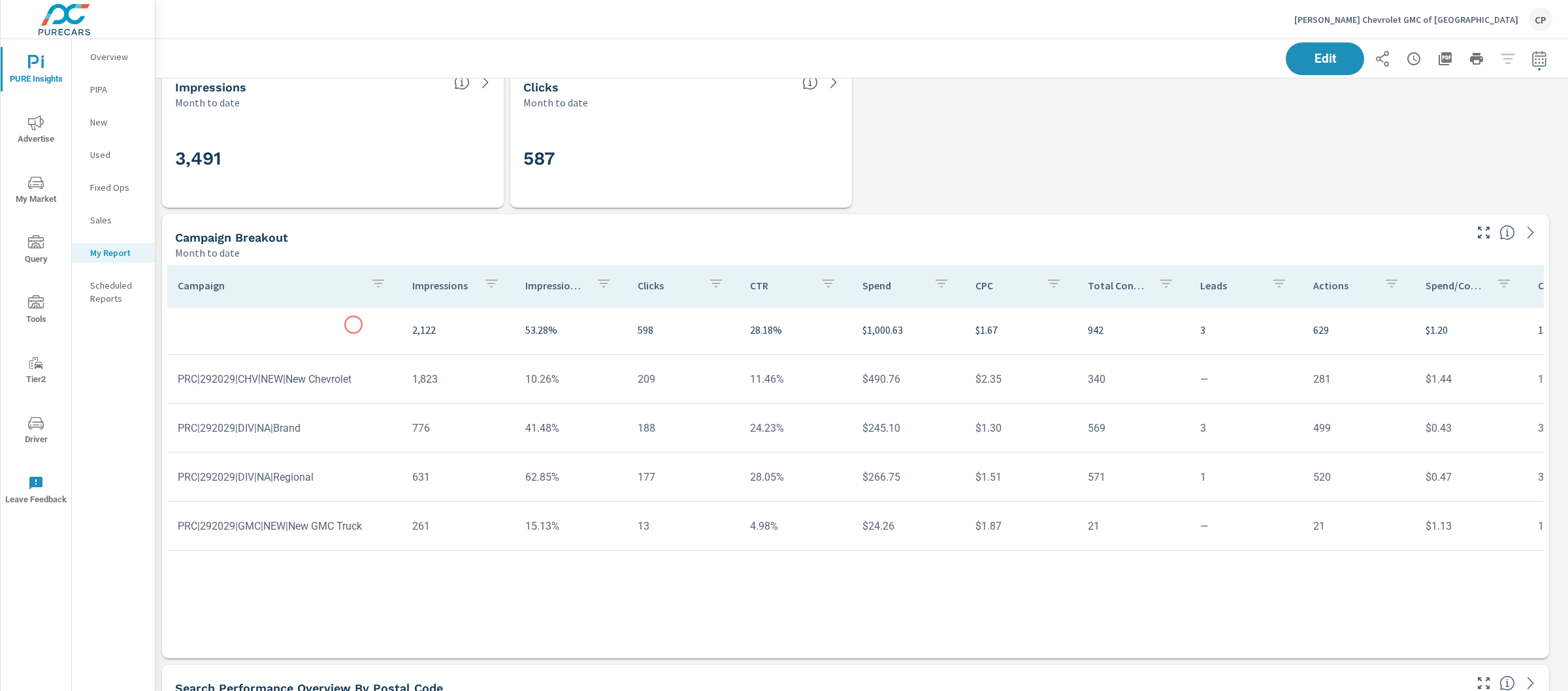
scroll to position [490, 0]
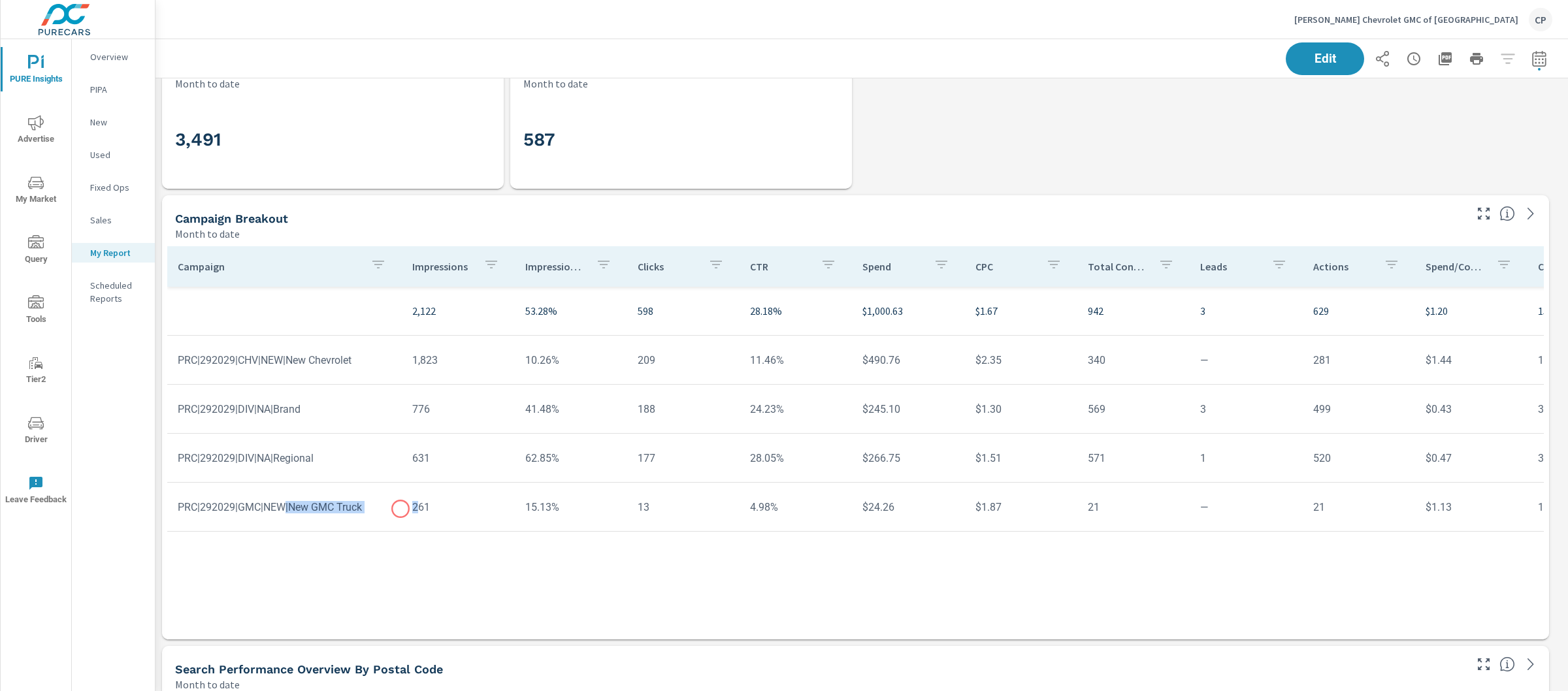
drag, startPoint x: 330, startPoint y: 509, endPoint x: 424, endPoint y: 512, distance: 94.0
click at [423, 511] on tr "PRC|292029|GMC|NEW|New GMC Truck 261 15.13% 13 4.98% $24.26 $1.87 21 — 21 $1.13…" at bounding box center [1017, 507] width 1698 height 49
click at [430, 559] on div "Campaign Impressions Impression Share Clicks CTR Spend CPC Total Conversions Le…" at bounding box center [856, 430] width 1377 height 369
drag, startPoint x: 291, startPoint y: 502, endPoint x: 371, endPoint y: 503, distance: 80.0
click at [371, 503] on td "PRC|292029|GMC|NEW|New GMC Truck" at bounding box center [284, 507] width 234 height 33
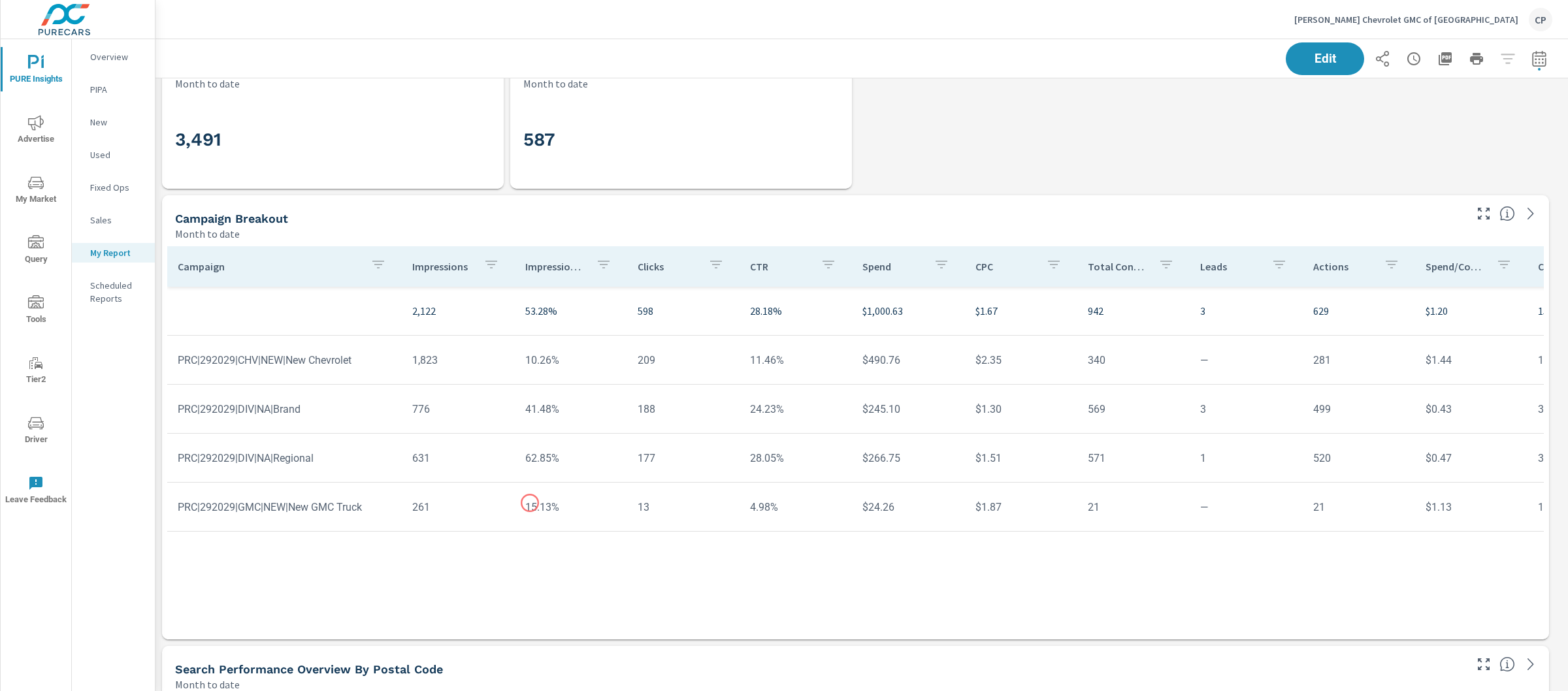
click at [530, 503] on td "15.13%" at bounding box center [571, 507] width 113 height 33
click at [881, 504] on td "$24.26" at bounding box center [908, 507] width 113 height 33
click at [869, 357] on td "$490.76" at bounding box center [908, 361] width 113 height 33
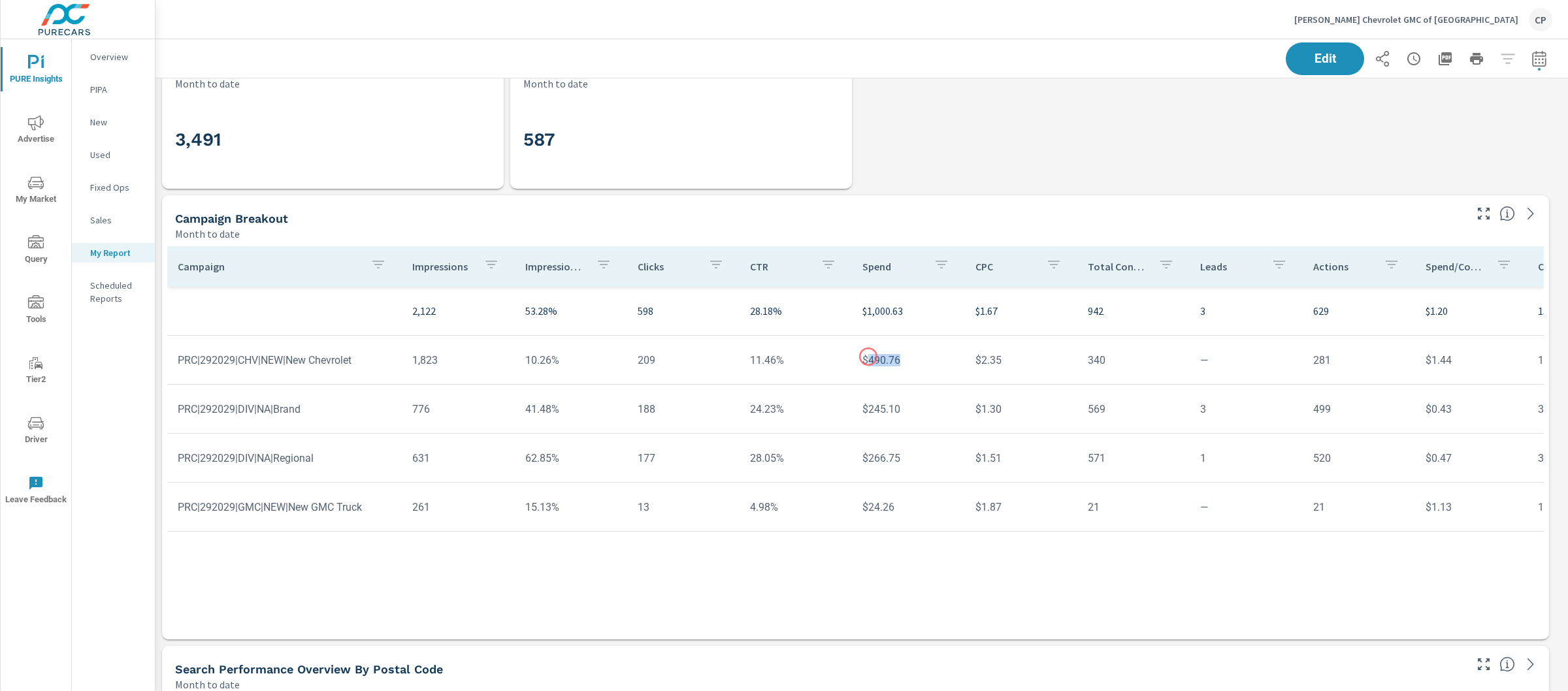
click at [869, 357] on td "$490.76" at bounding box center [908, 361] width 113 height 33
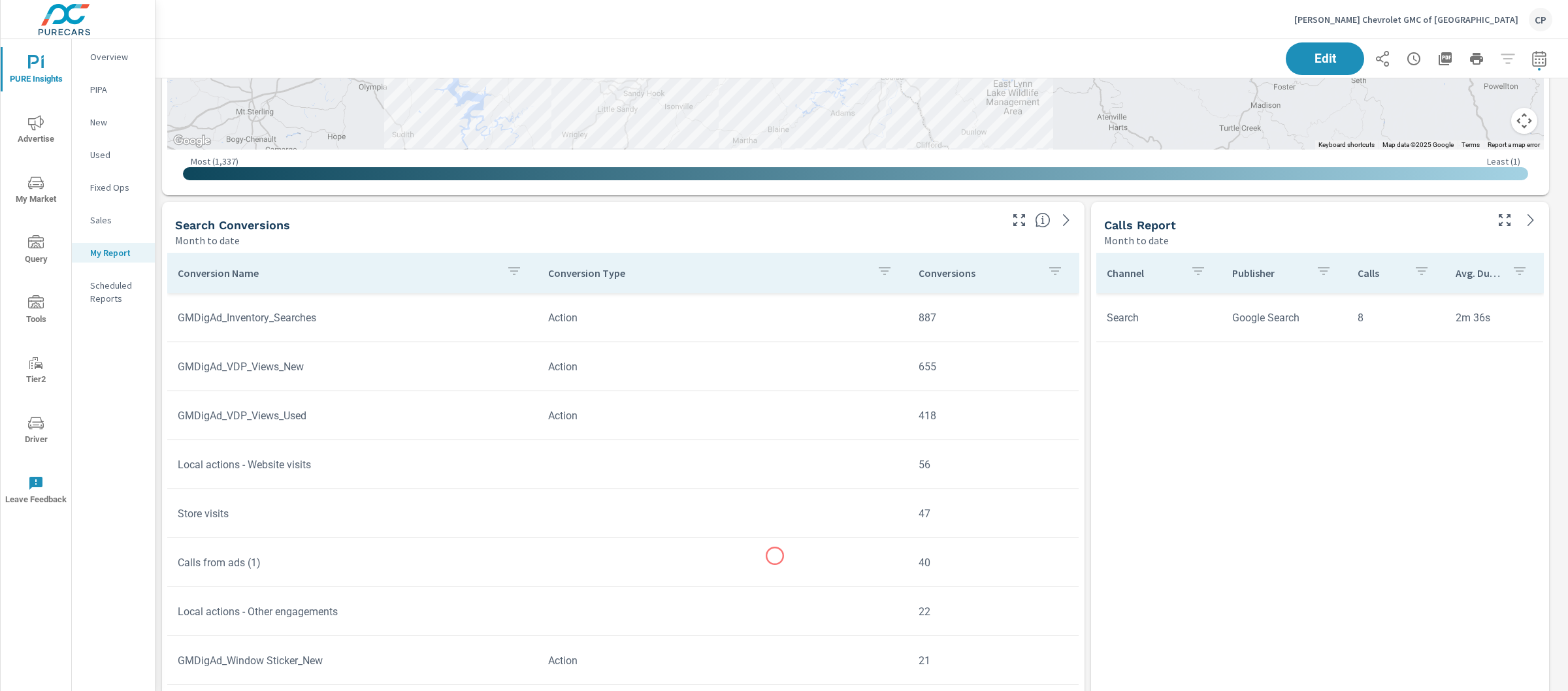
scroll to position [1693, 0]
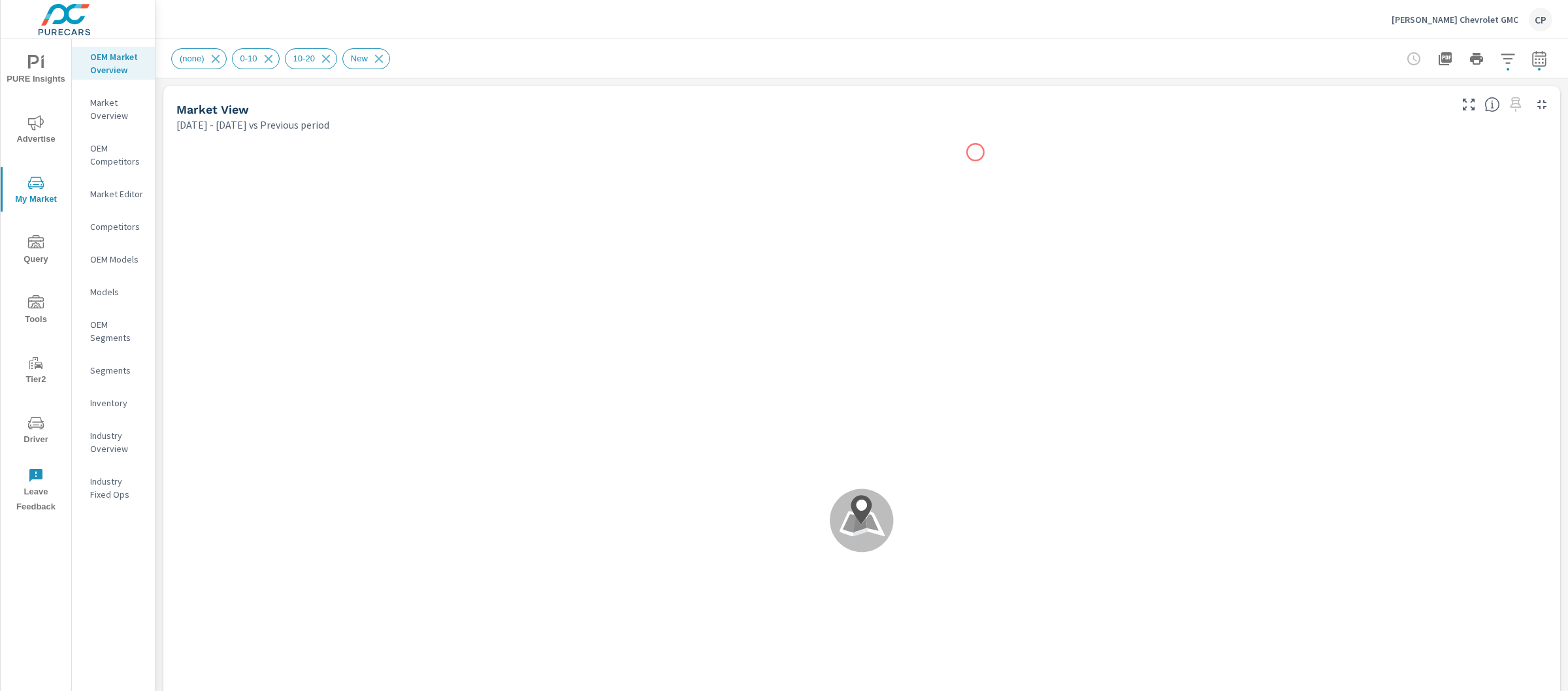
scroll to position [1, 0]
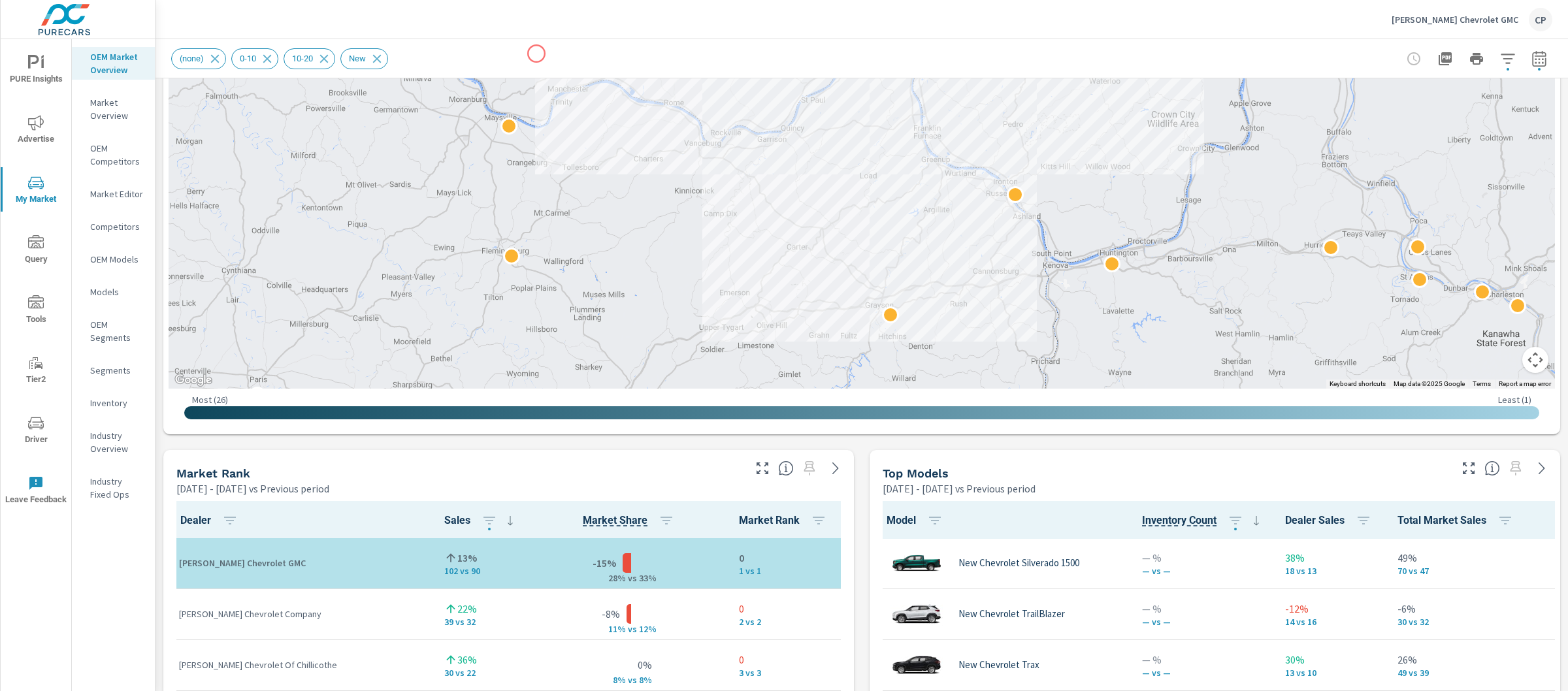
scroll to position [567, 0]
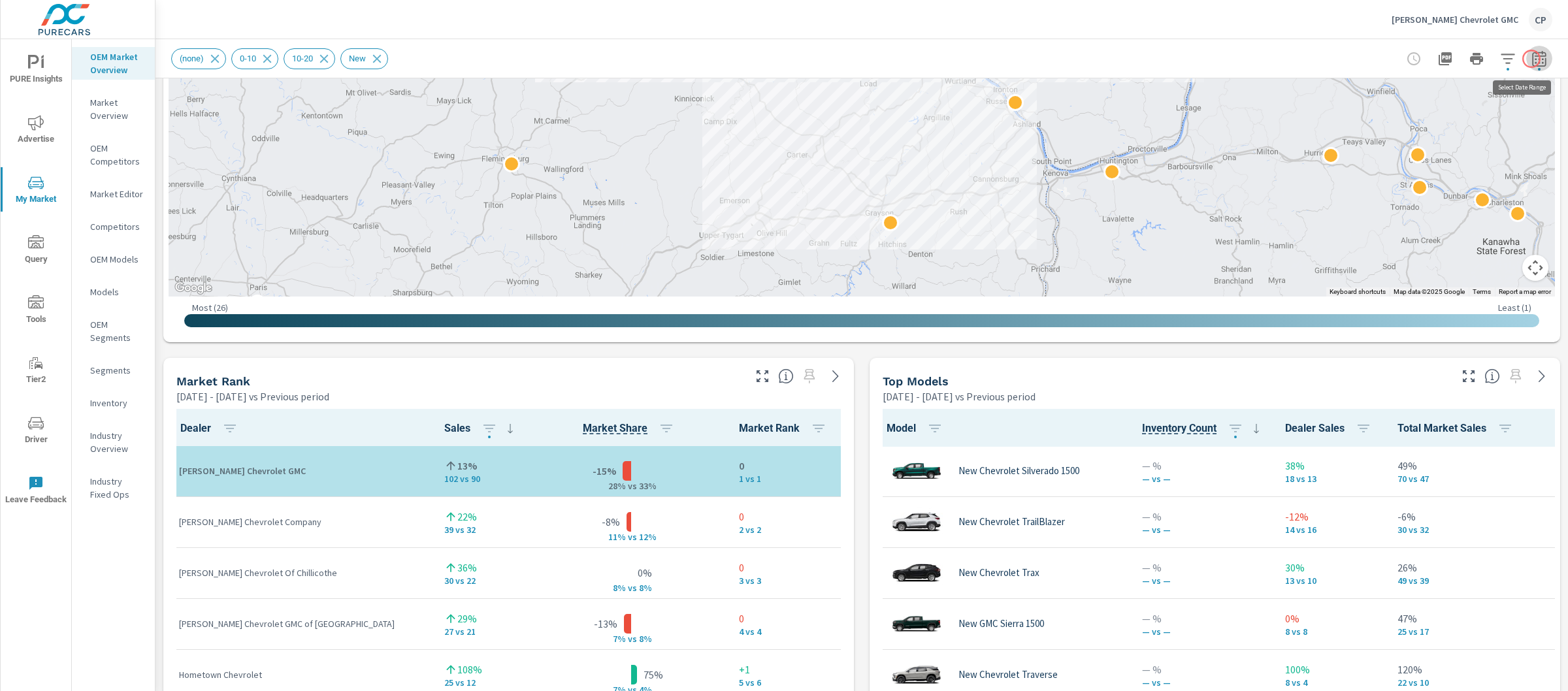
click at [1532, 59] on icon "button" at bounding box center [1540, 59] width 16 height 16
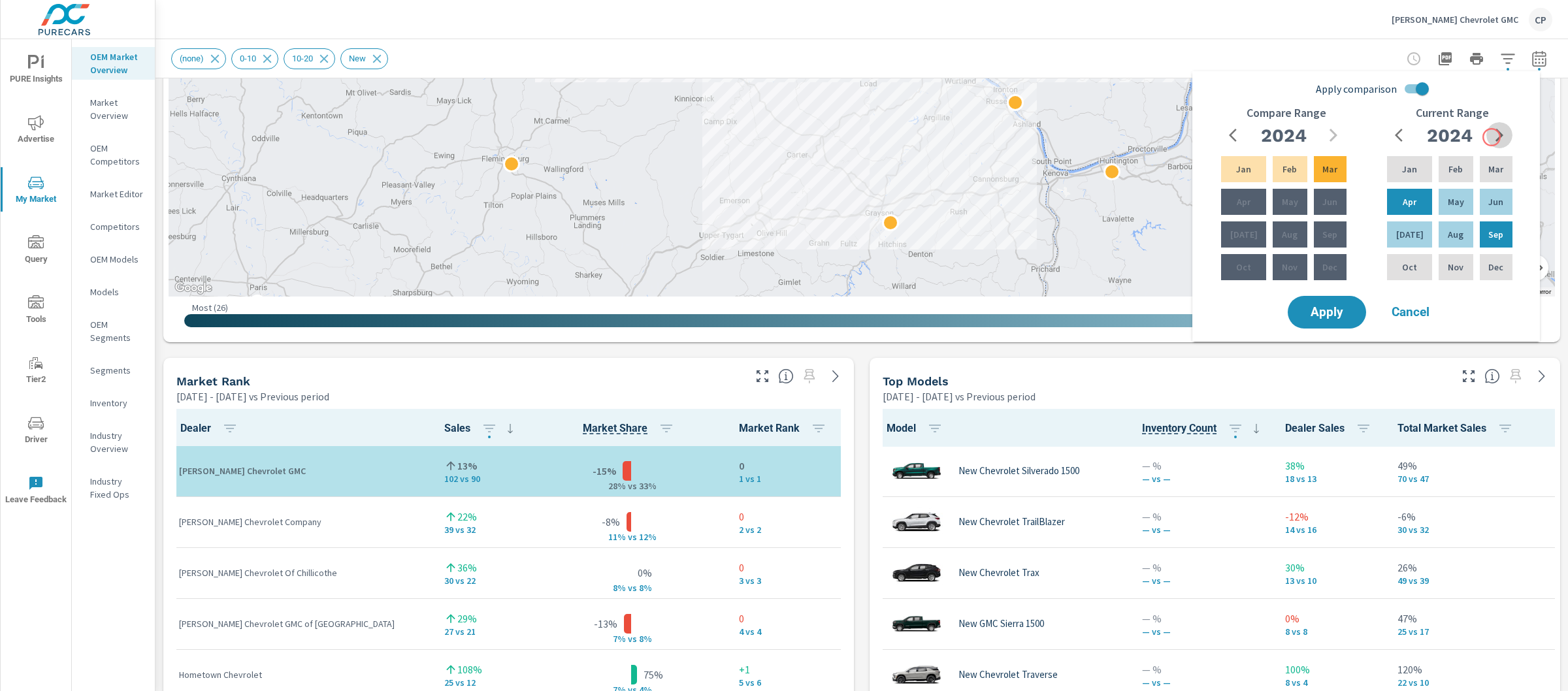
click at [1492, 137] on icon "button" at bounding box center [1499, 135] width 16 height 16
click at [1437, 97] on div "Apply comparison Compare Range 2024 Jan Feb Mar Apr May Jun Jul Aug Sep Oct Nov…" at bounding box center [1369, 184] width 332 height 217
click at [1424, 94] on input "Apply comparison" at bounding box center [1423, 88] width 75 height 25
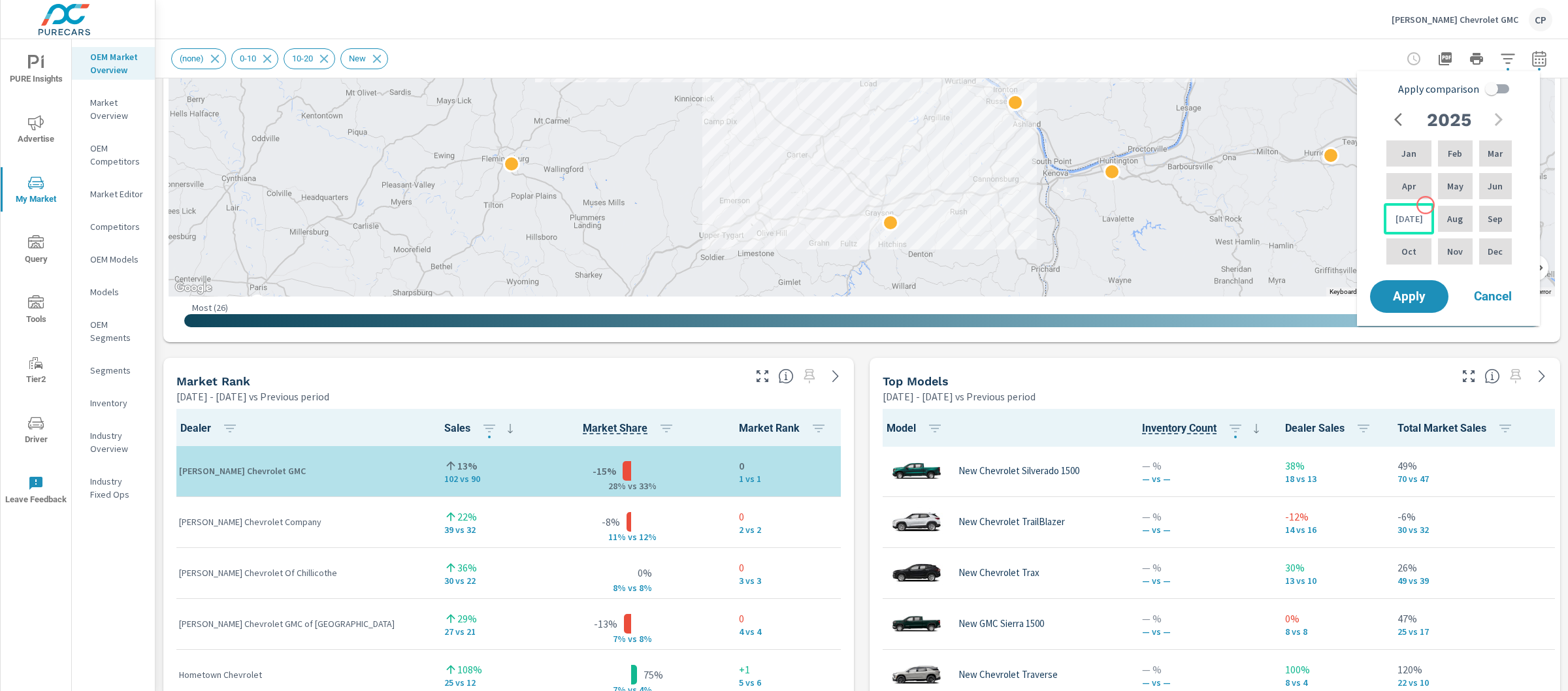
click at [1418, 214] on div "Jul" at bounding box center [1408, 219] width 50 height 31
click at [1436, 164] on div "Feb" at bounding box center [1455, 154] width 39 height 31
click at [1513, 87] on input "Apply comparison" at bounding box center [1492, 88] width 75 height 25
checkbox input "true"
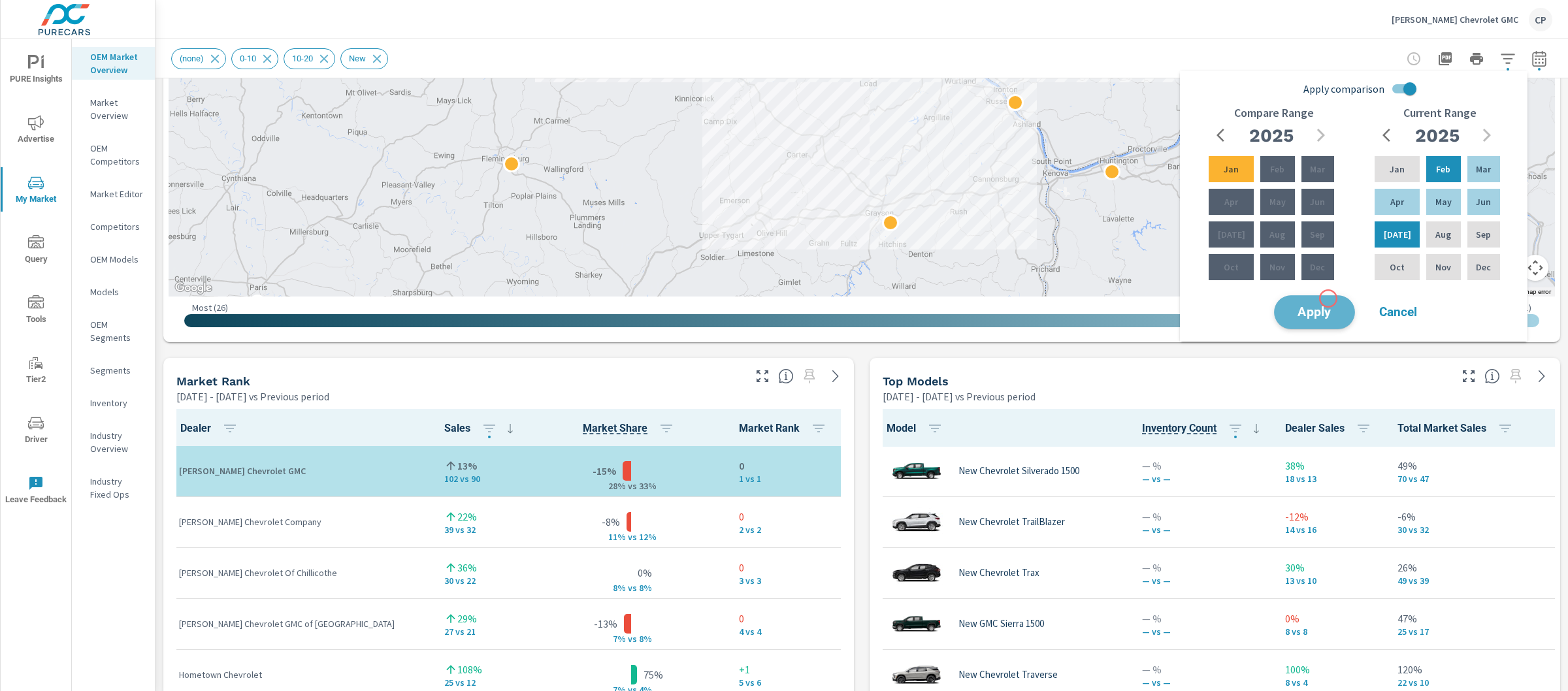
click at [1329, 299] on button "Apply" at bounding box center [1314, 312] width 81 height 34
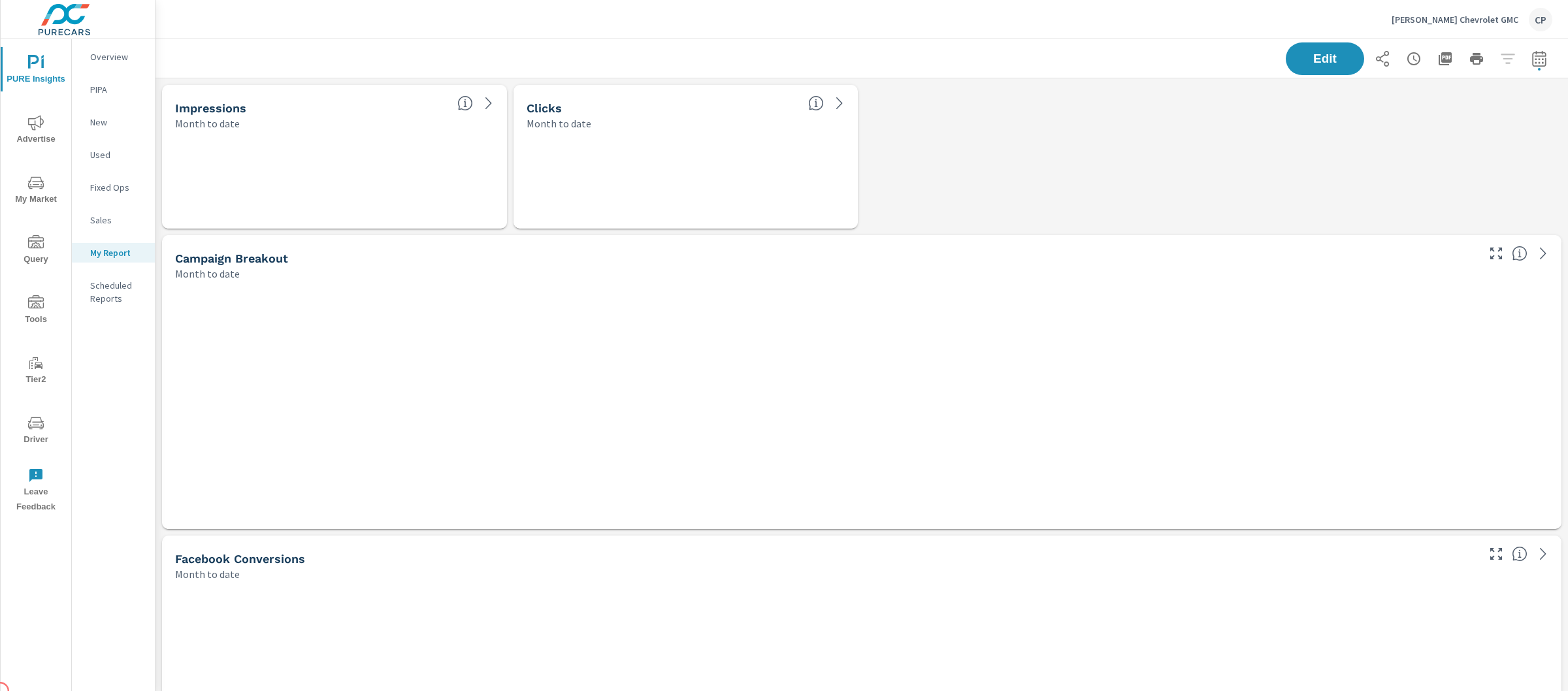
scroll to position [3486, 1426]
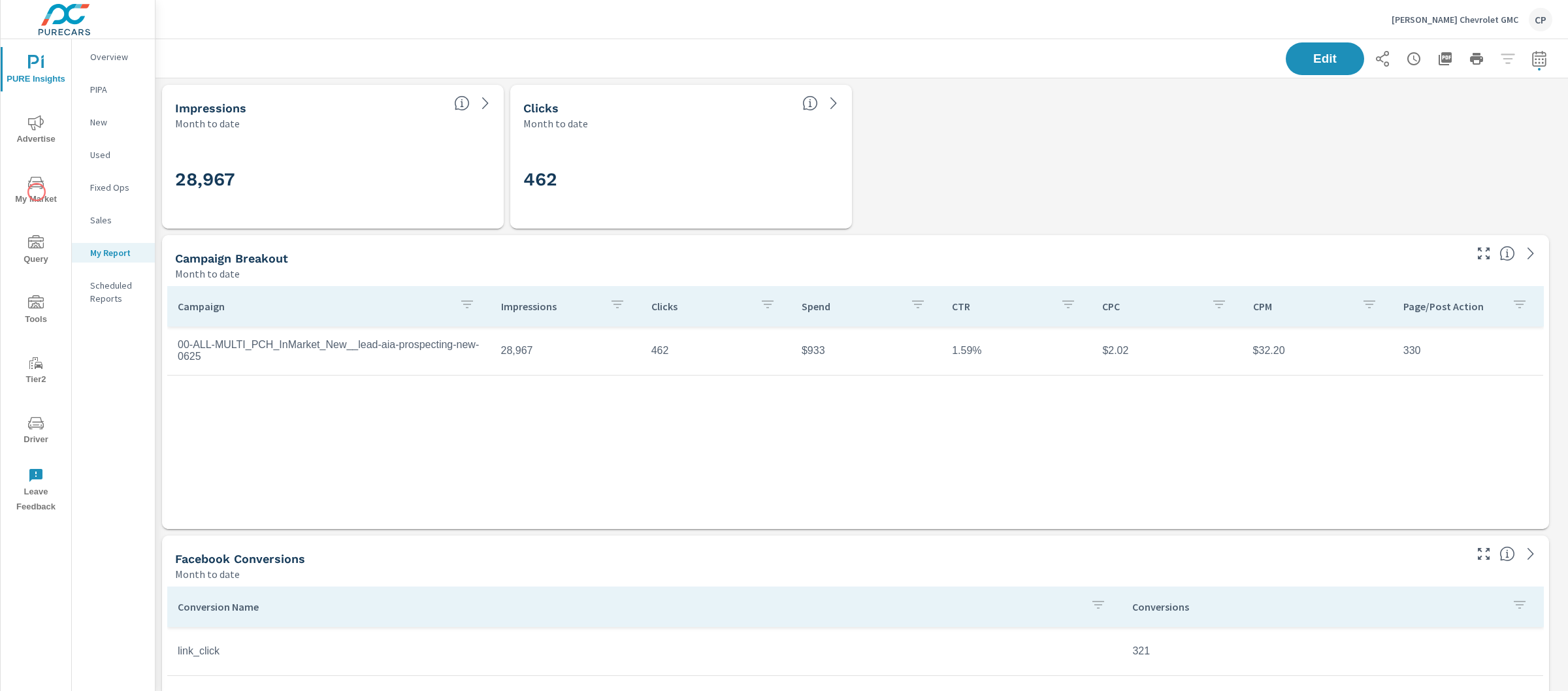
click at [34, 191] on span "My Market" at bounding box center [36, 191] width 63 height 32
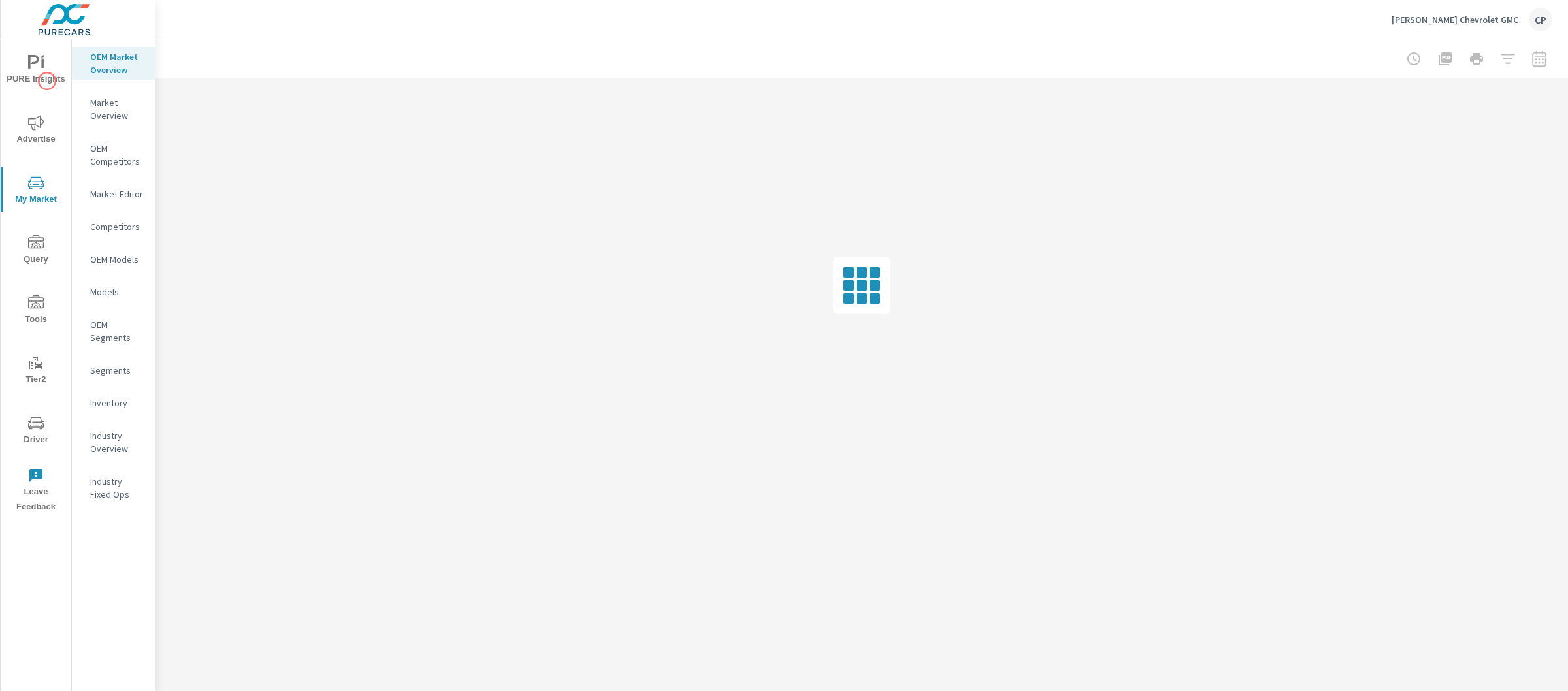
click at [47, 81] on span "PURE Insights" at bounding box center [36, 71] width 63 height 32
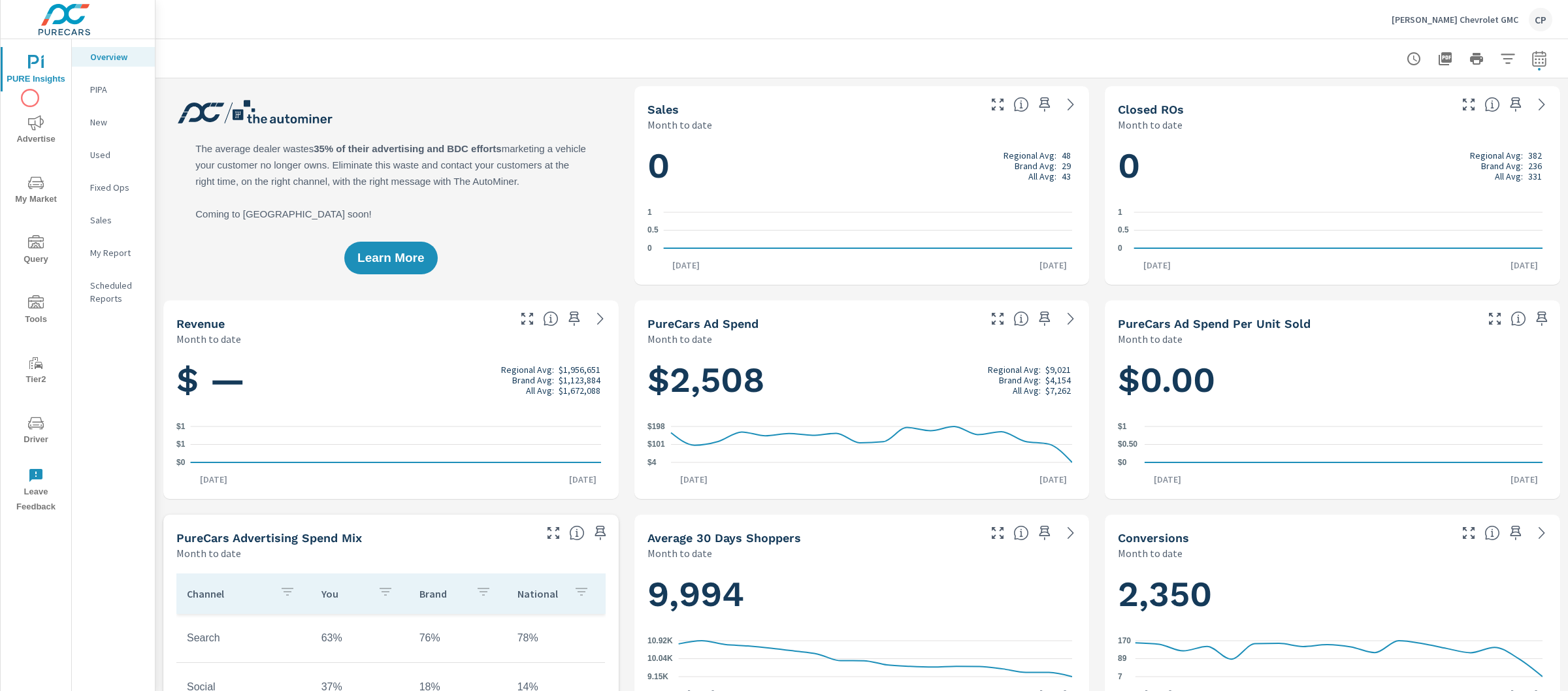
click at [30, 117] on icon "nav menu" at bounding box center [36, 123] width 16 height 16
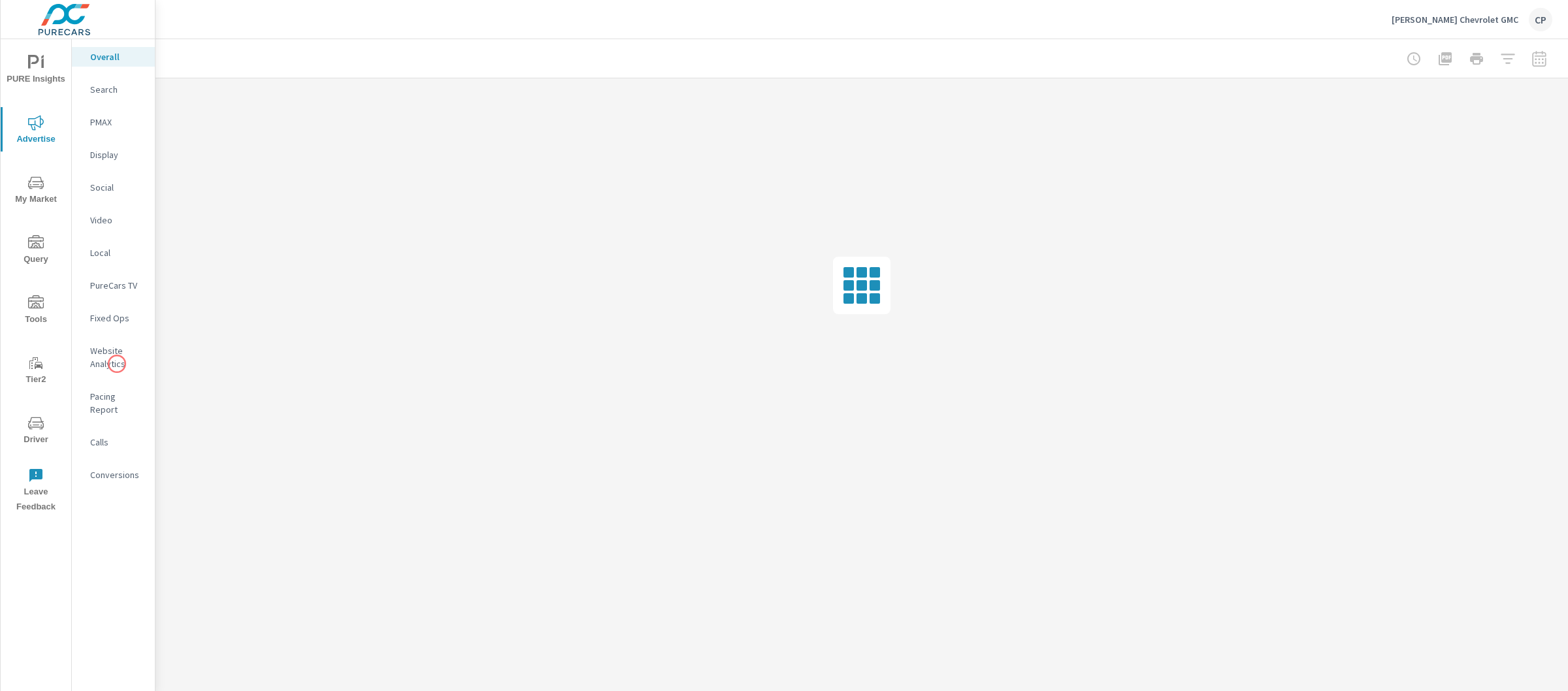
click at [117, 364] on p "Website Analytics" at bounding box center [117, 357] width 54 height 26
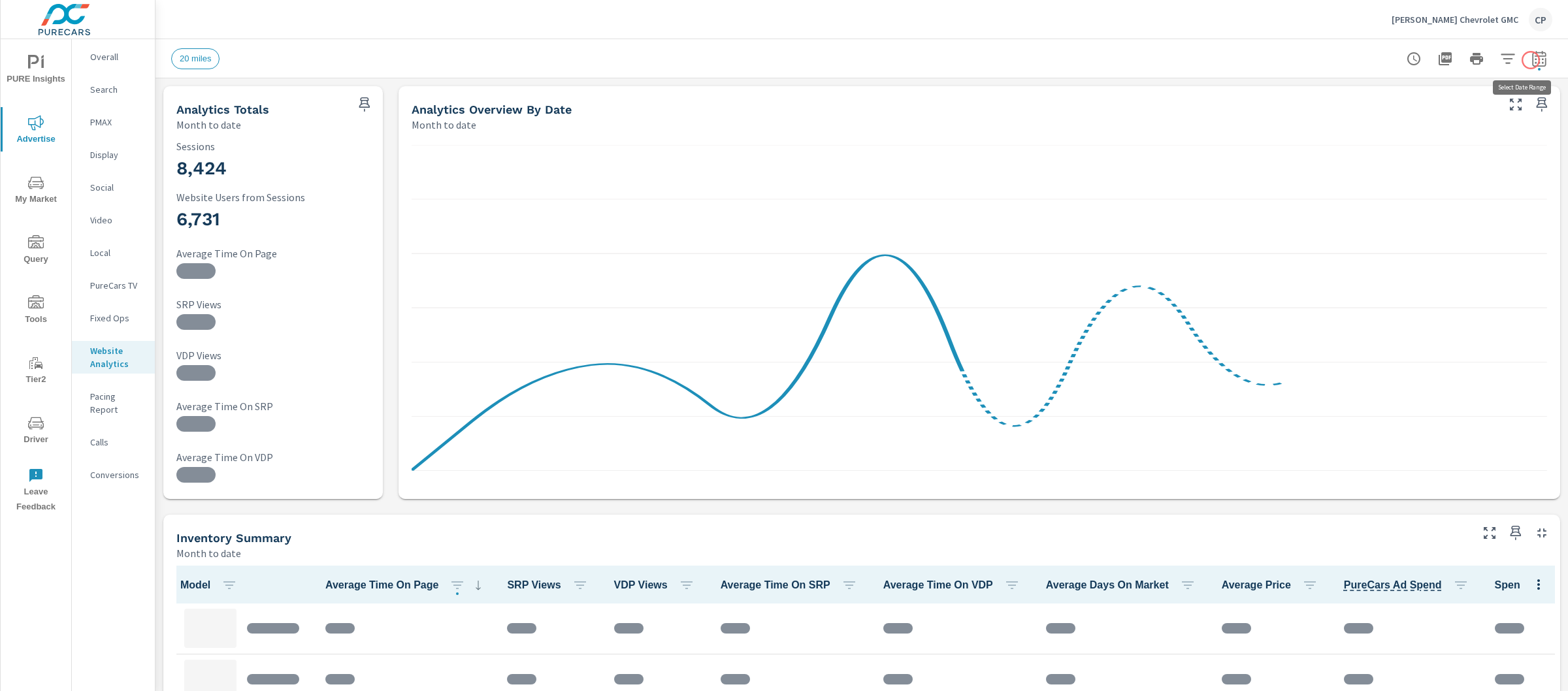
click at [1532, 60] on icon "button" at bounding box center [1540, 59] width 16 height 16
select select "Month to date"
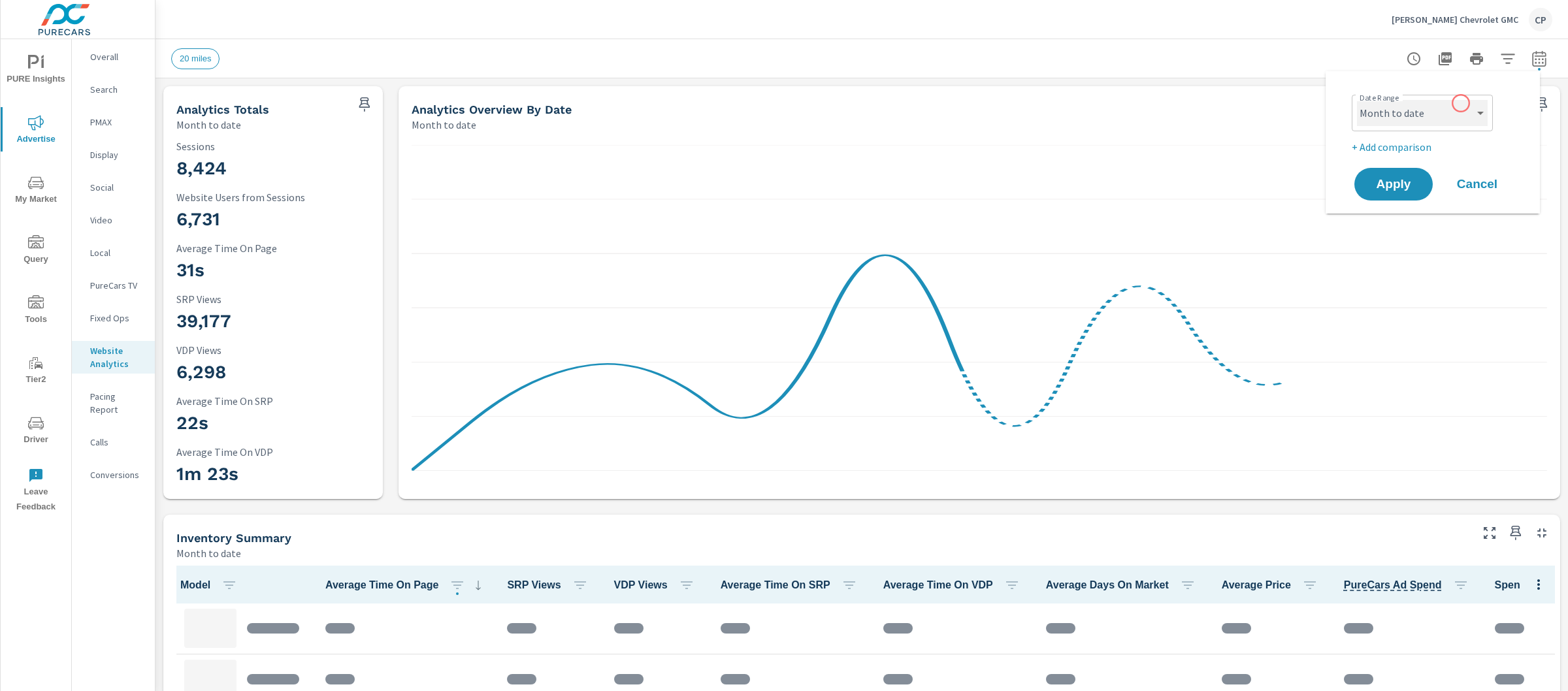
click at [1458, 105] on select "Custom [DATE] Last week Last 7 days Last 14 days Last 30 days Last 45 days Last…" at bounding box center [1422, 113] width 130 height 26
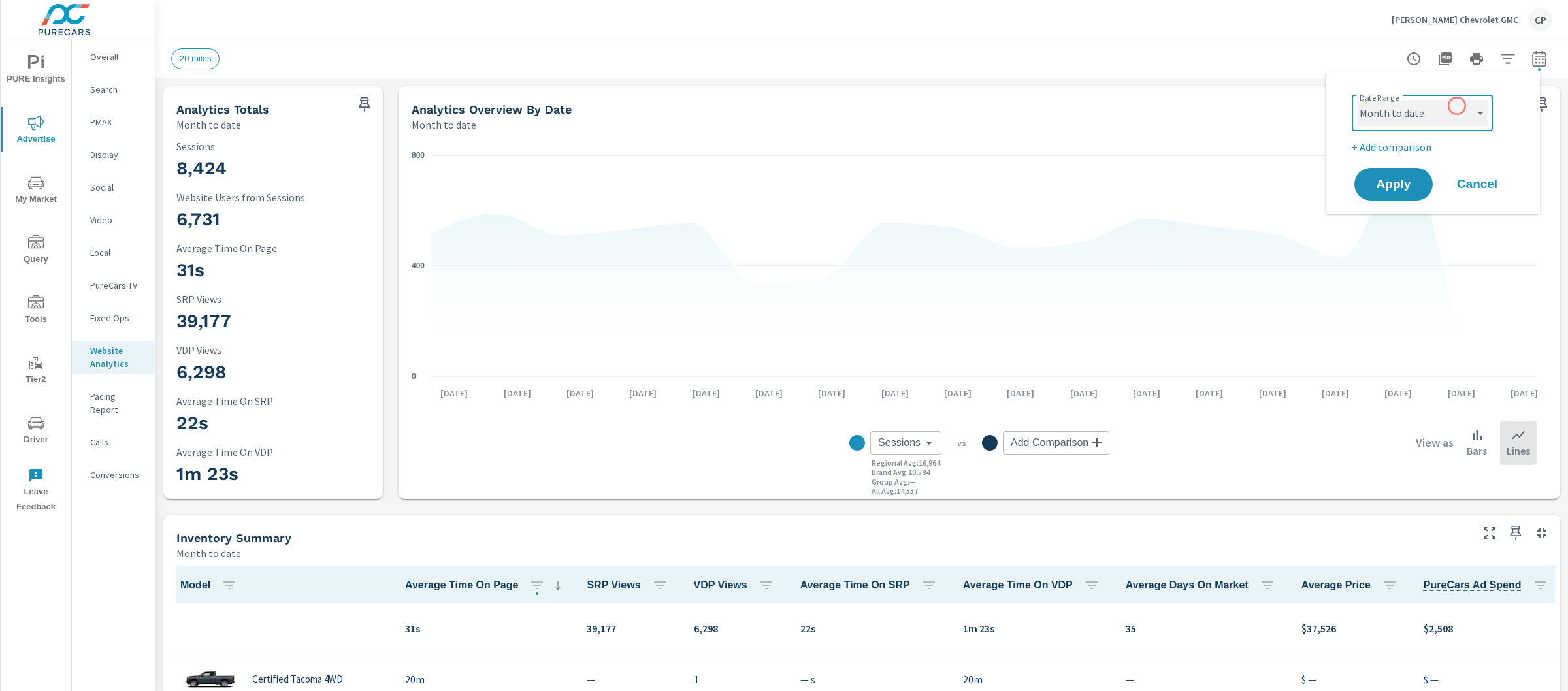
scroll to position [1, 0]
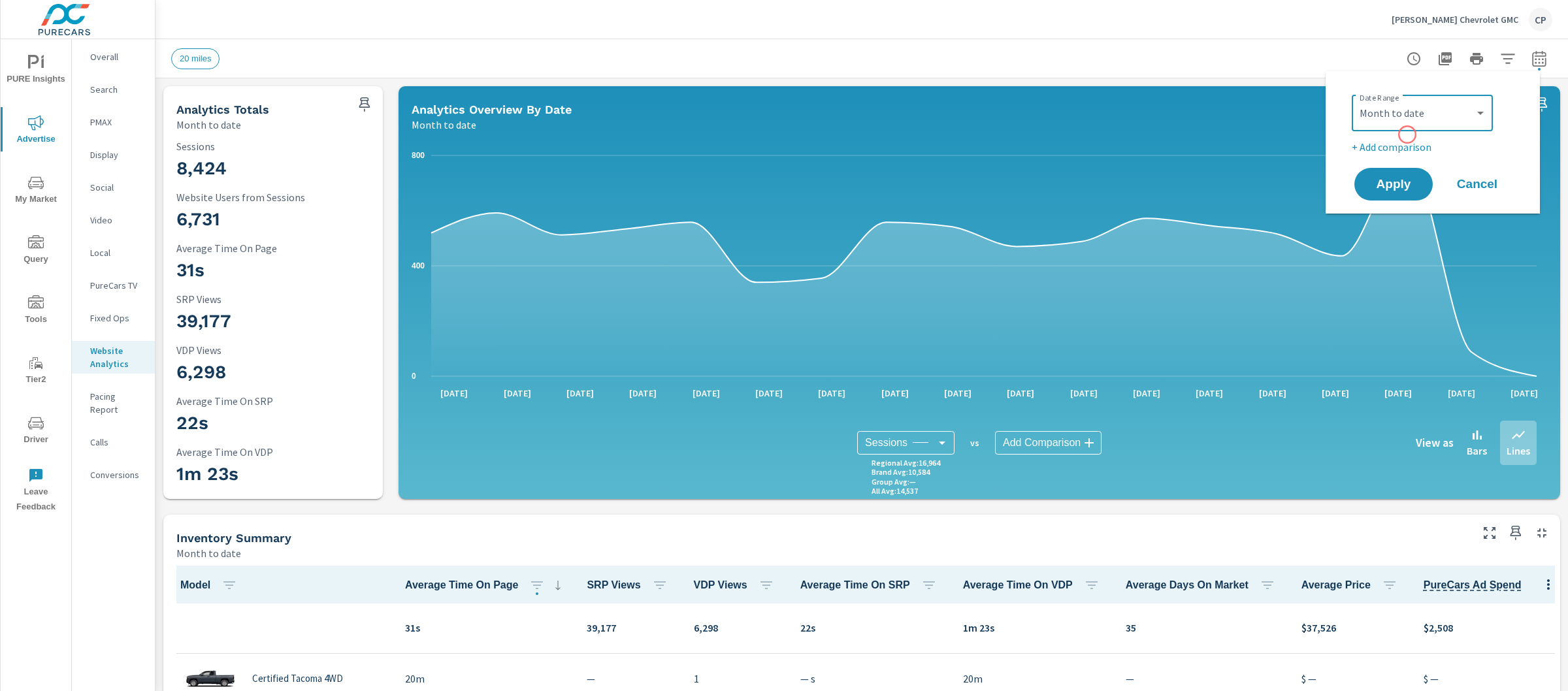
click at [1403, 139] on p "+ Add comparison" at bounding box center [1436, 147] width 168 height 16
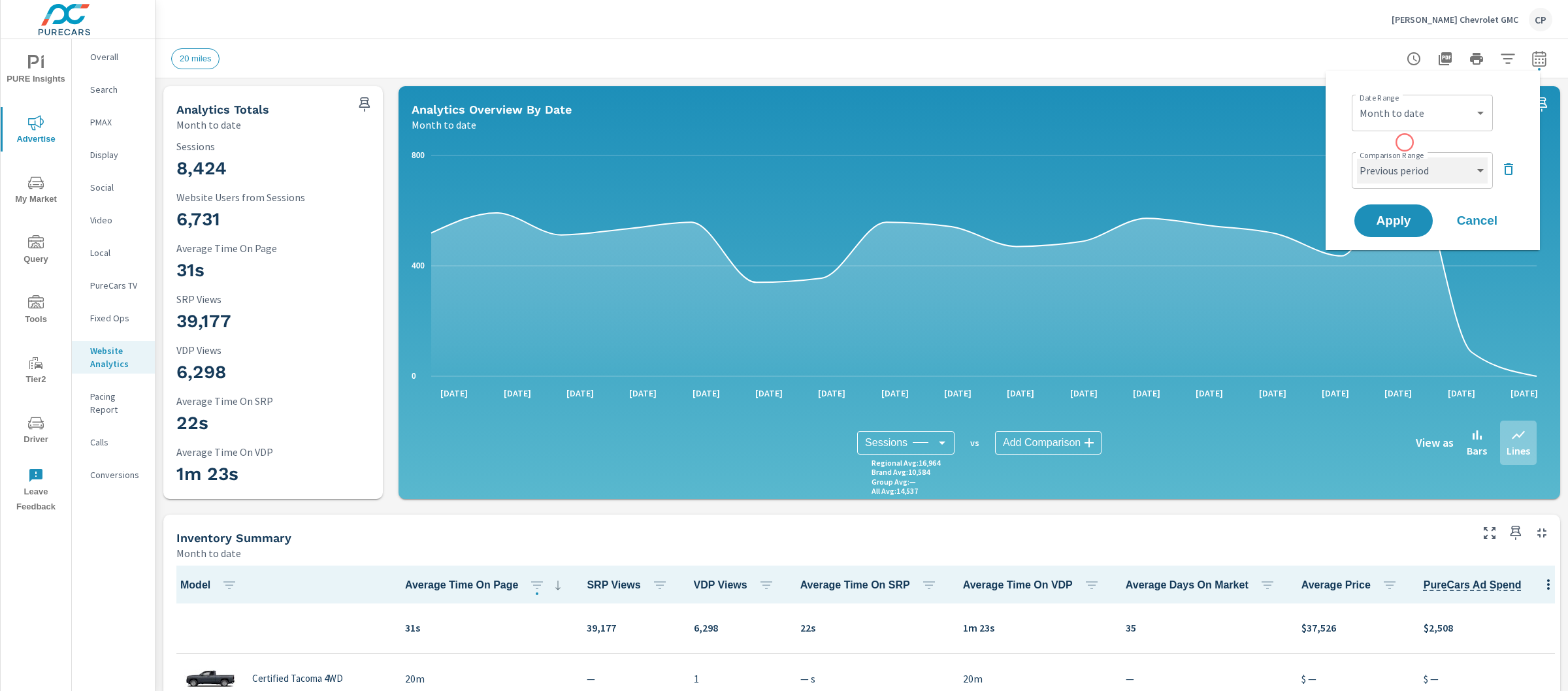
click at [1413, 161] on select "Custom Previous period Previous month Previous year" at bounding box center [1422, 171] width 130 height 26
select select "Previous month"
click at [1406, 217] on span "Apply" at bounding box center [1393, 221] width 54 height 13
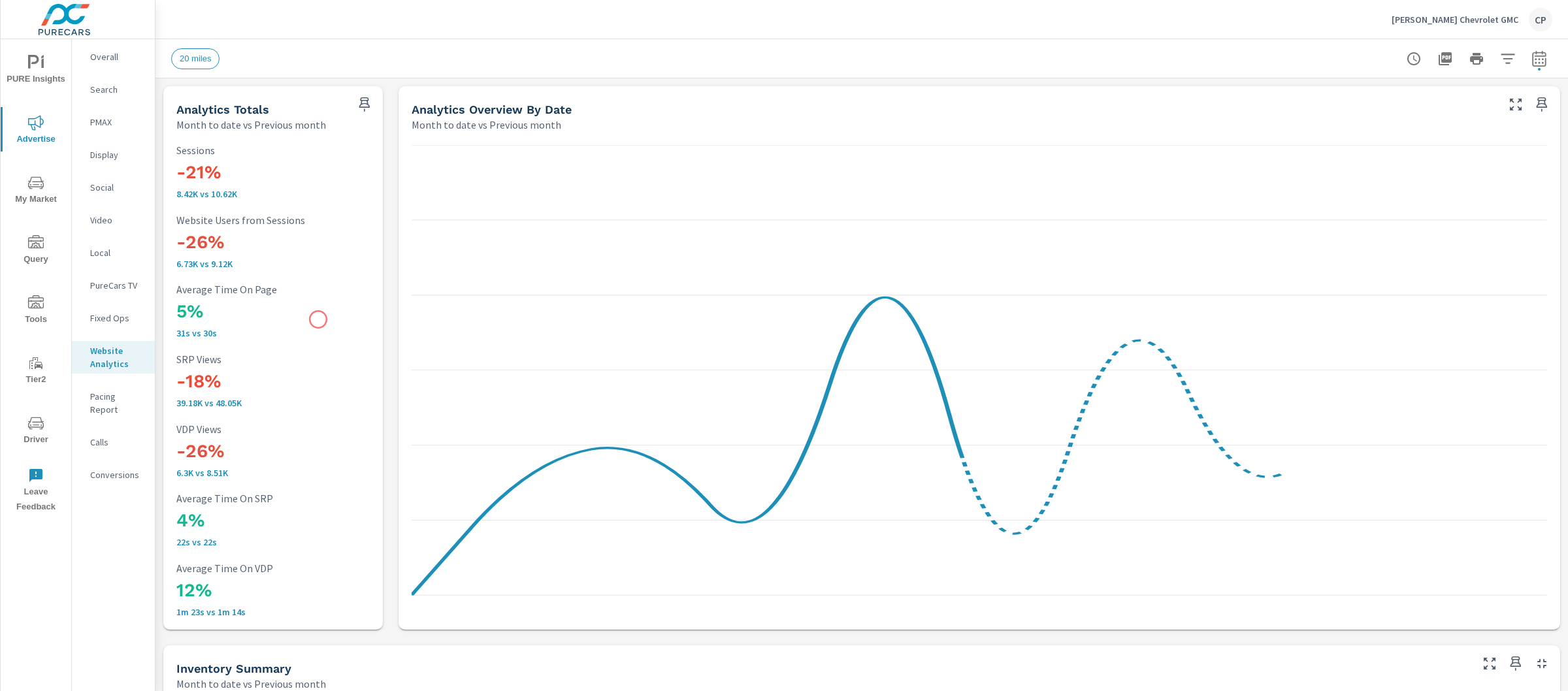
scroll to position [1, 0]
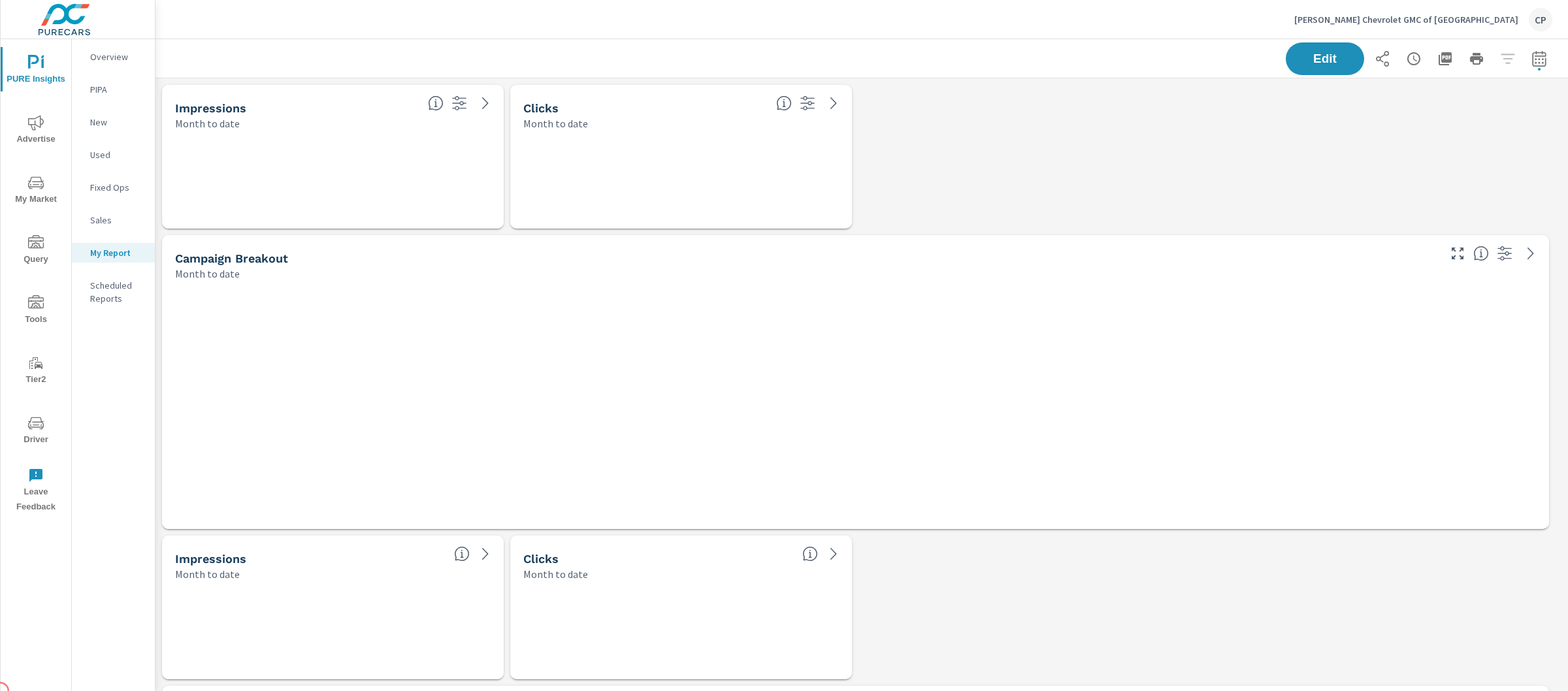
scroll to position [2435, 1426]
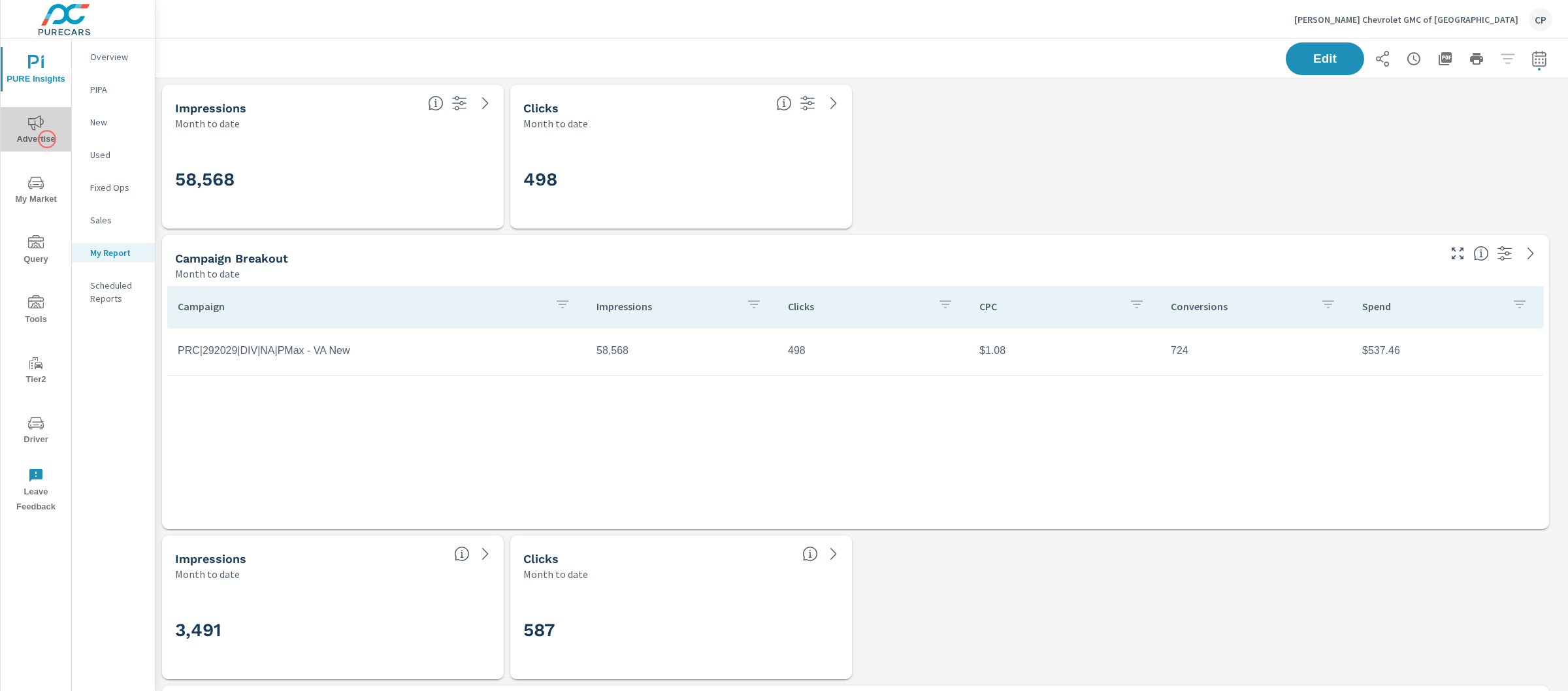
click at [47, 139] on span "Advertise" at bounding box center [36, 130] width 63 height 32
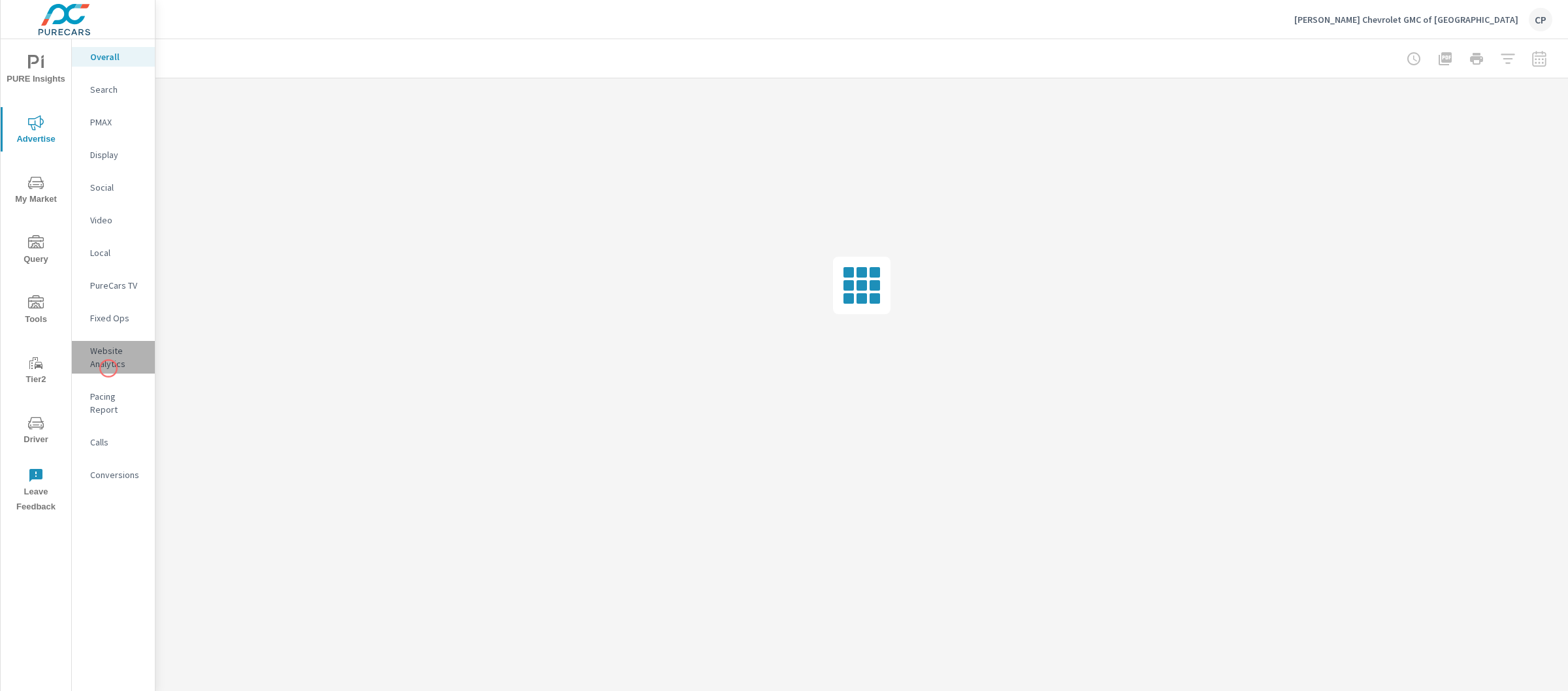
click at [109, 369] on p "Website Analytics" at bounding box center [117, 357] width 54 height 26
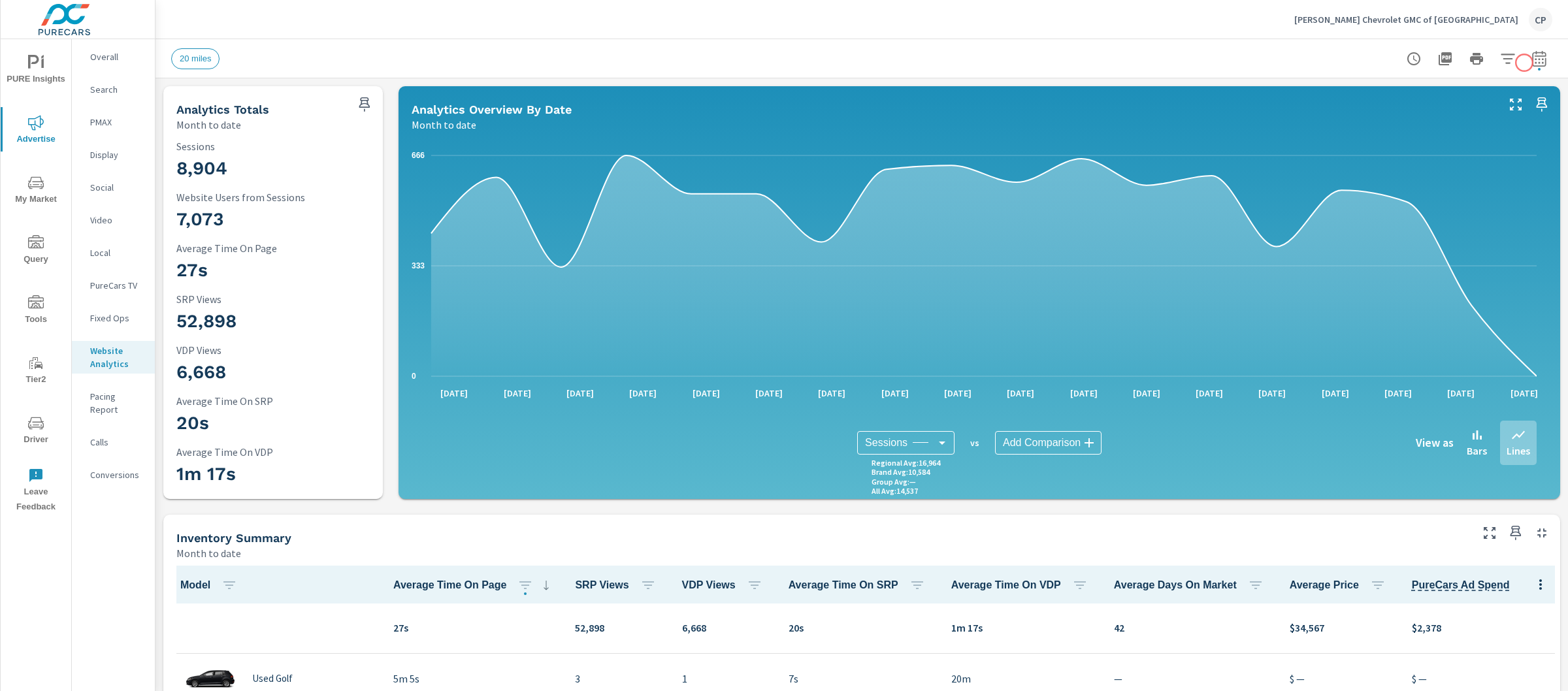
click at [1532, 60] on icon "button" at bounding box center [1540, 59] width 16 height 16
select select "Month to date"
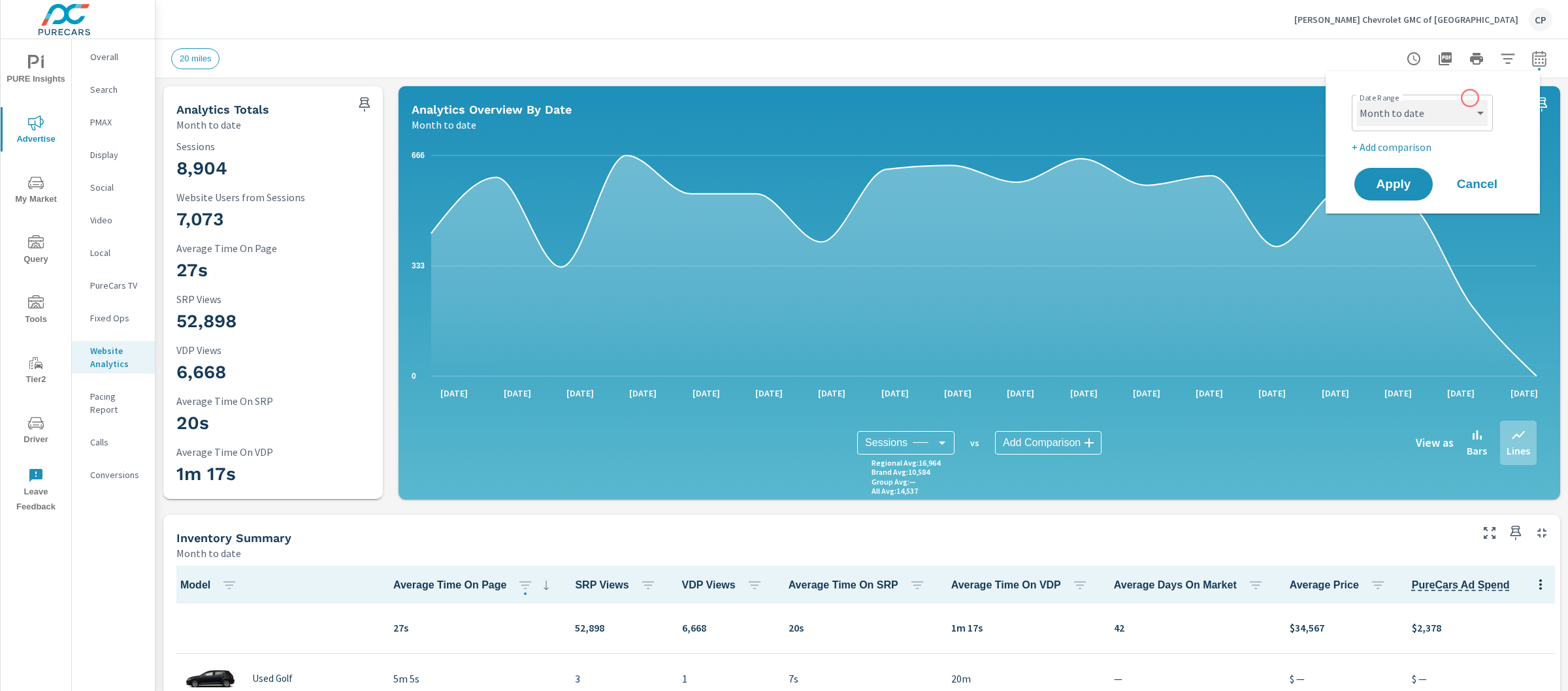
click at [1440, 112] on select "Custom [DATE] Last week Last 7 days Last 14 days Last 30 days Last 45 days Last…" at bounding box center [1422, 113] width 130 height 26
click at [1400, 146] on p "+ Add comparison" at bounding box center [1436, 147] width 168 height 16
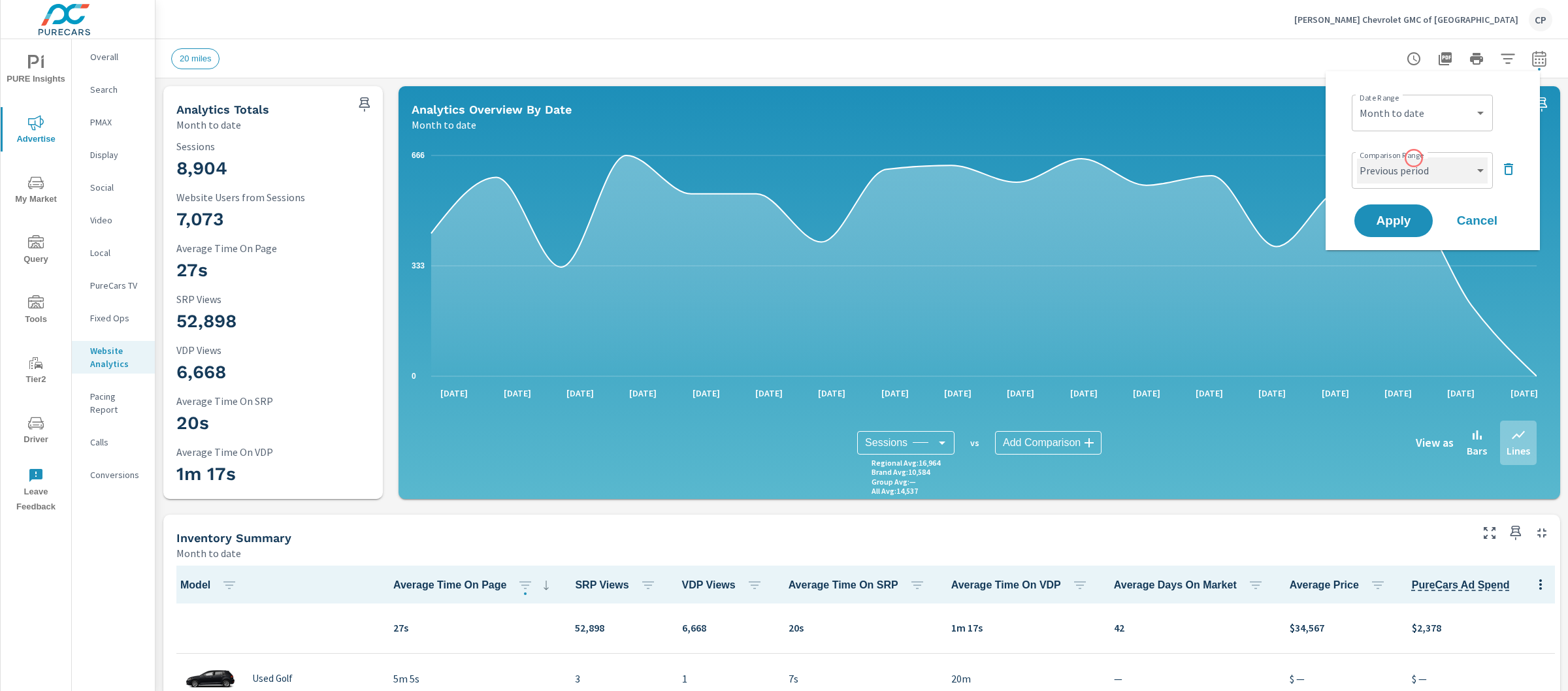
click at [1415, 159] on select "Custom Previous period Previous month Previous year" at bounding box center [1422, 171] width 130 height 26
click at [1404, 167] on select "Custom Previous period Previous month Previous year" at bounding box center [1422, 171] width 130 height 26
select select "Previous month"
drag, startPoint x: 1404, startPoint y: 168, endPoint x: 1403, endPoint y: 214, distance: 46.0
click at [1403, 215] on span "Apply" at bounding box center [1393, 221] width 54 height 13
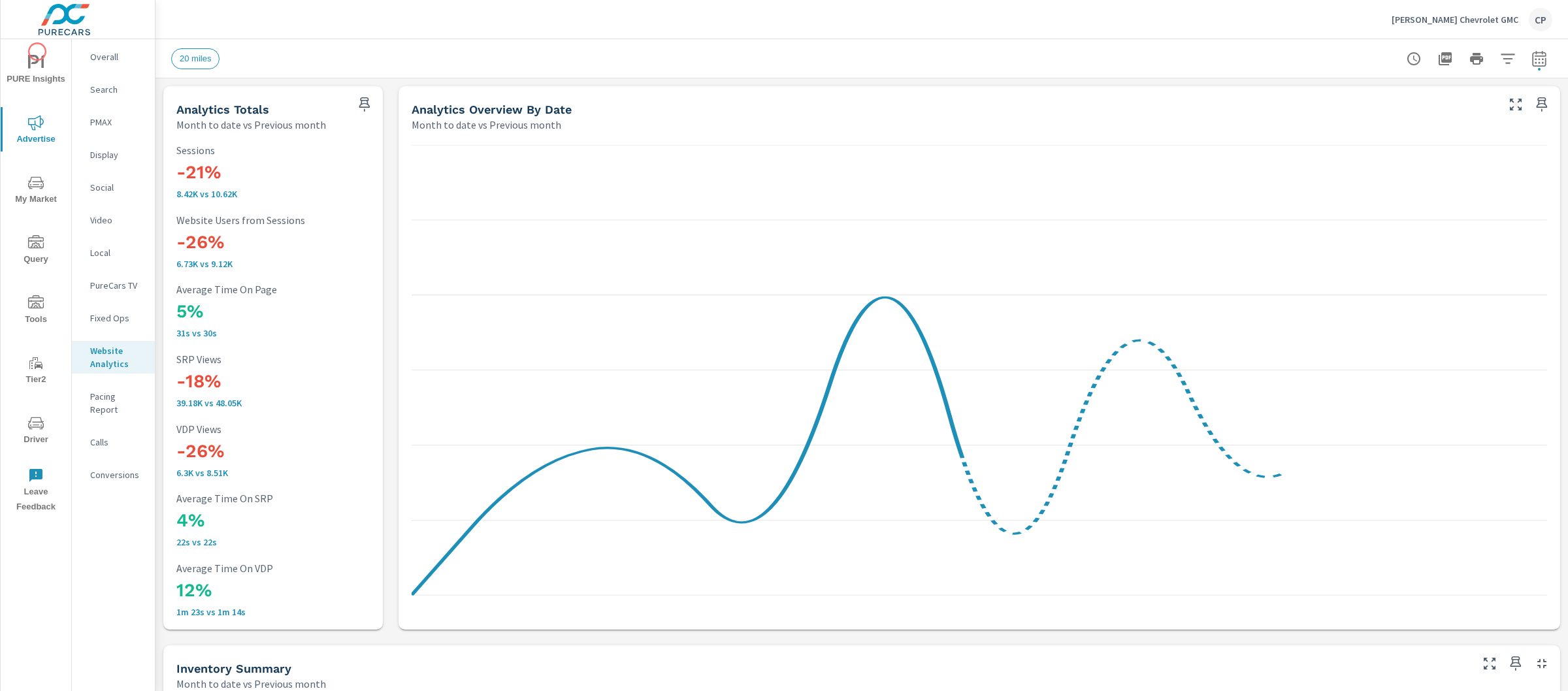
scroll to position [1, 0]
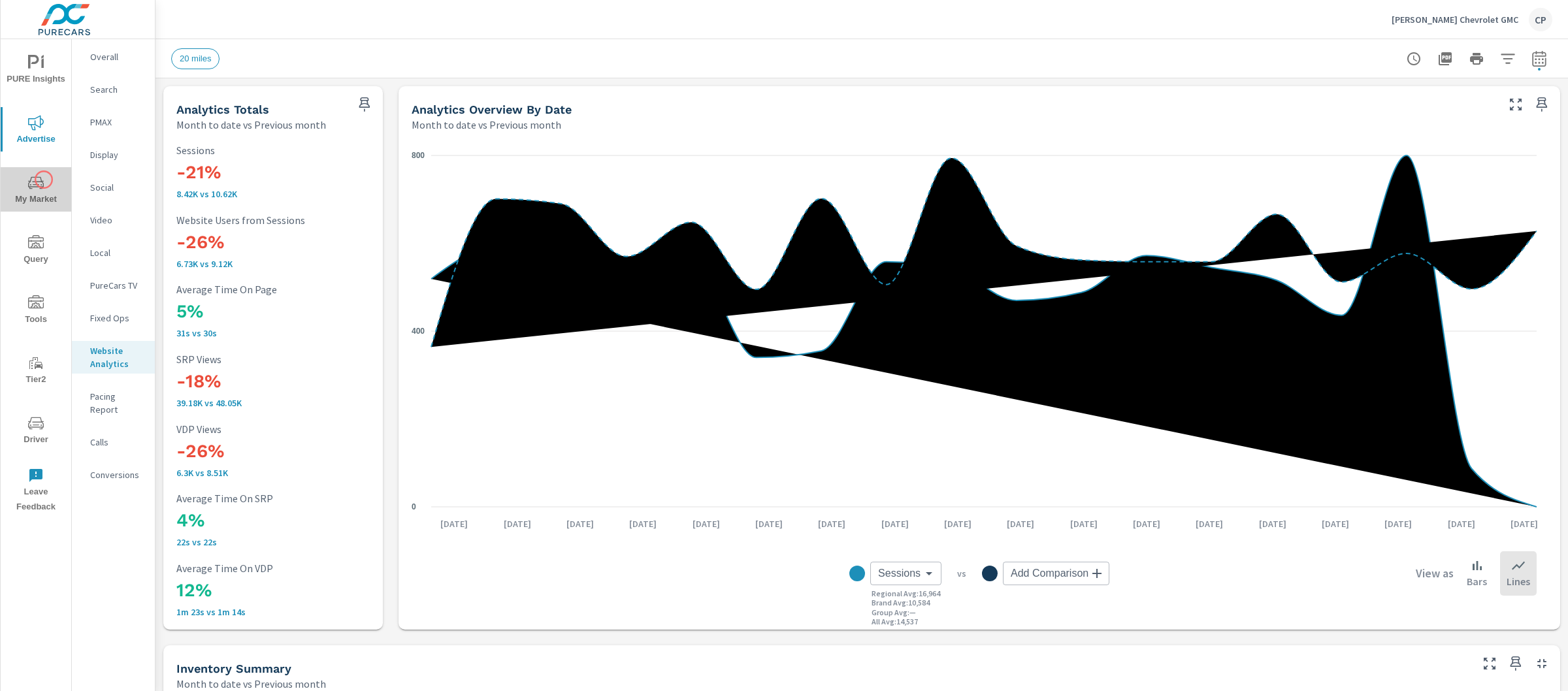
click at [44, 179] on span "My Market" at bounding box center [36, 191] width 63 height 32
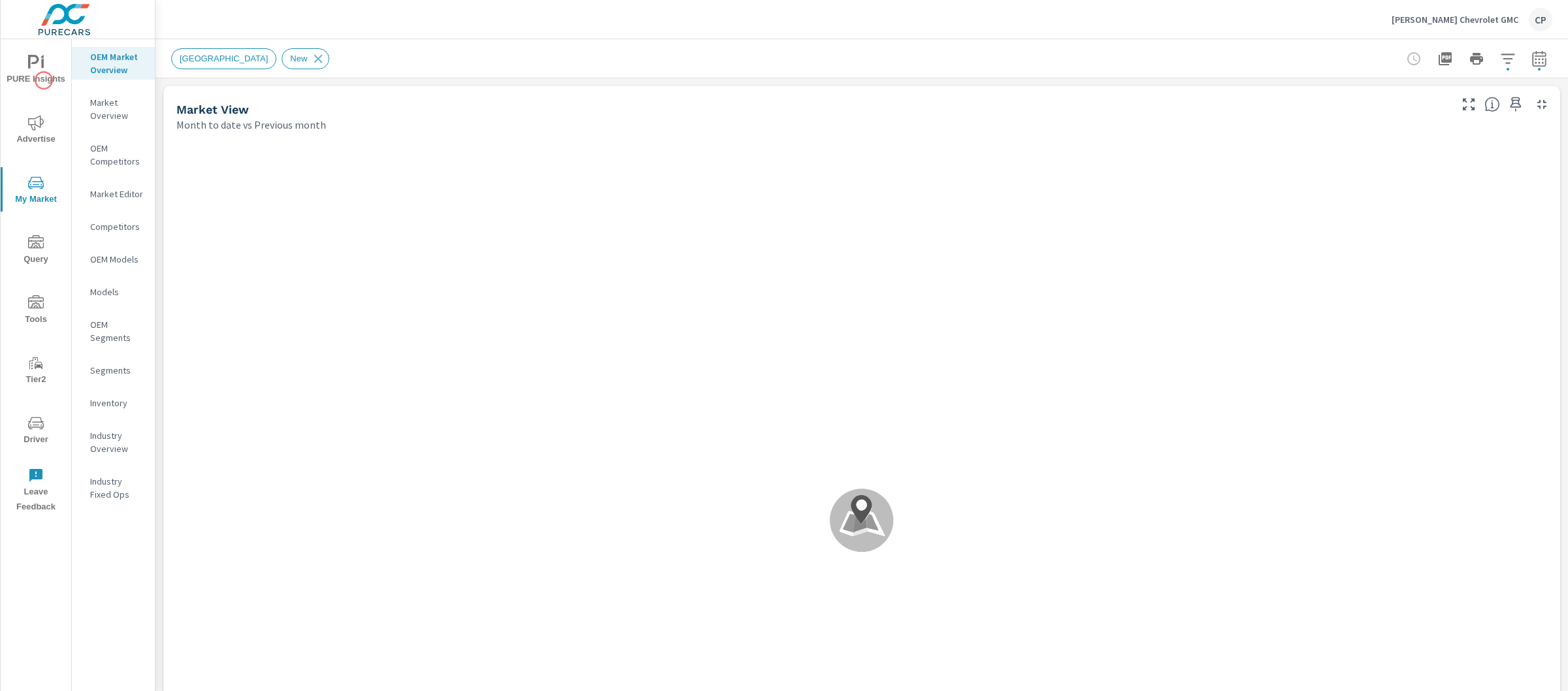
click at [43, 64] on icon "nav menu" at bounding box center [42, 63] width 3 height 10
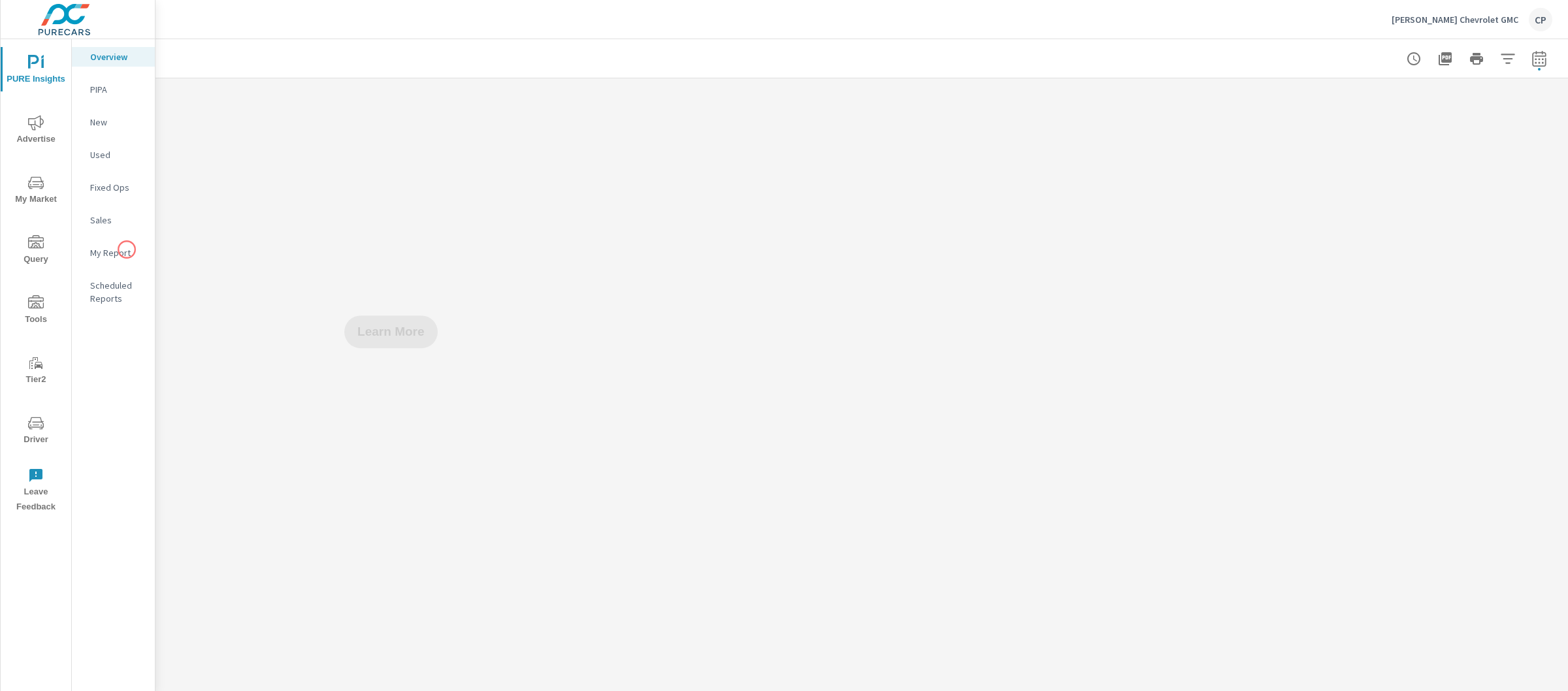
click at [126, 250] on p "My Report" at bounding box center [117, 252] width 54 height 13
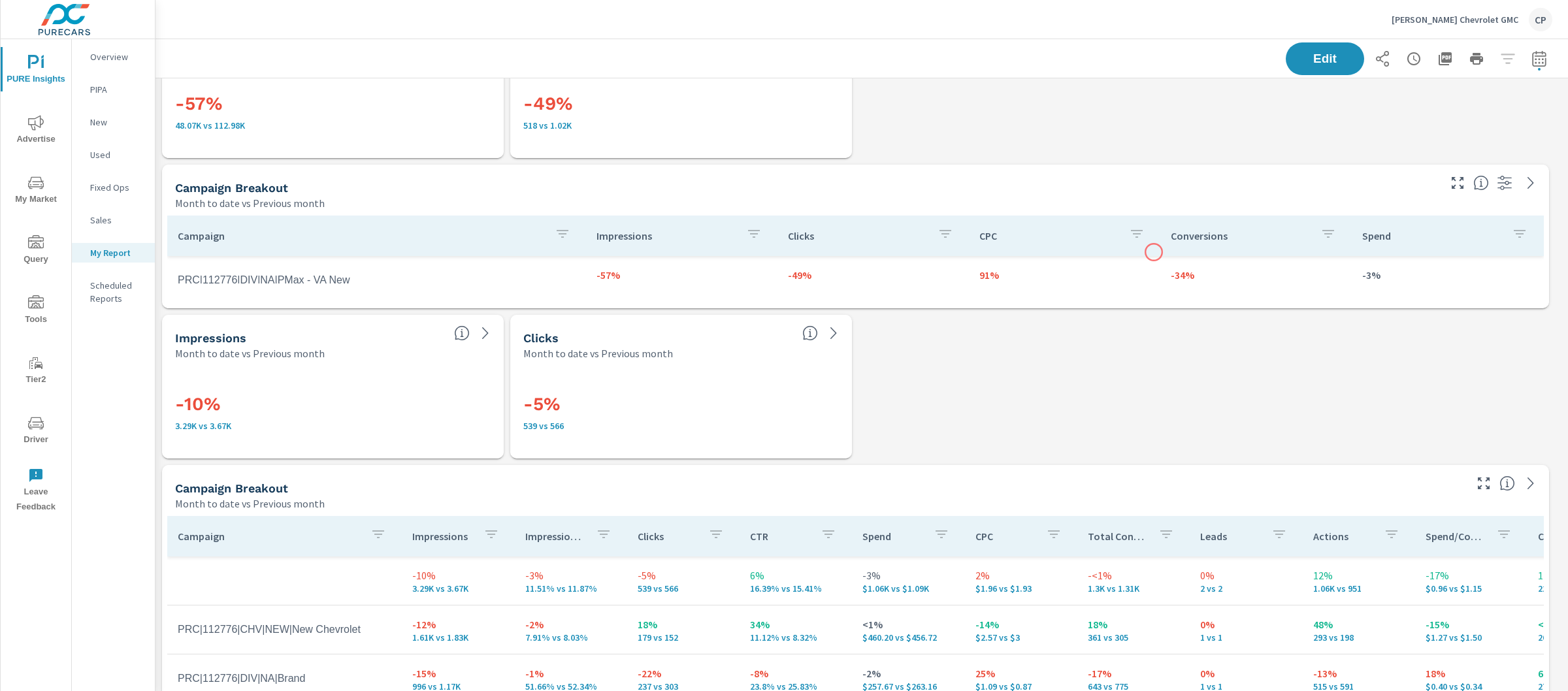
scroll to position [1117, 0]
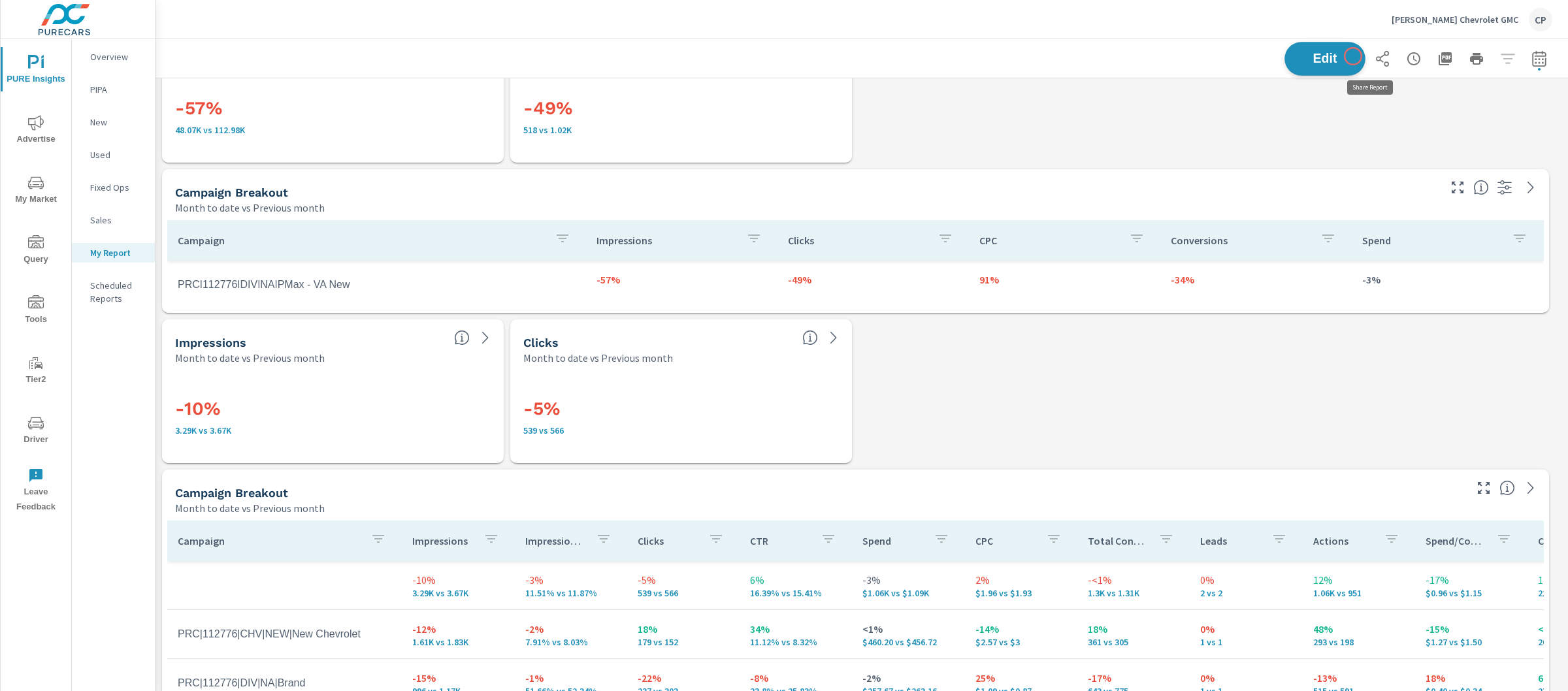
click at [1325, 62] on span "Edit" at bounding box center [1325, 58] width 54 height 13
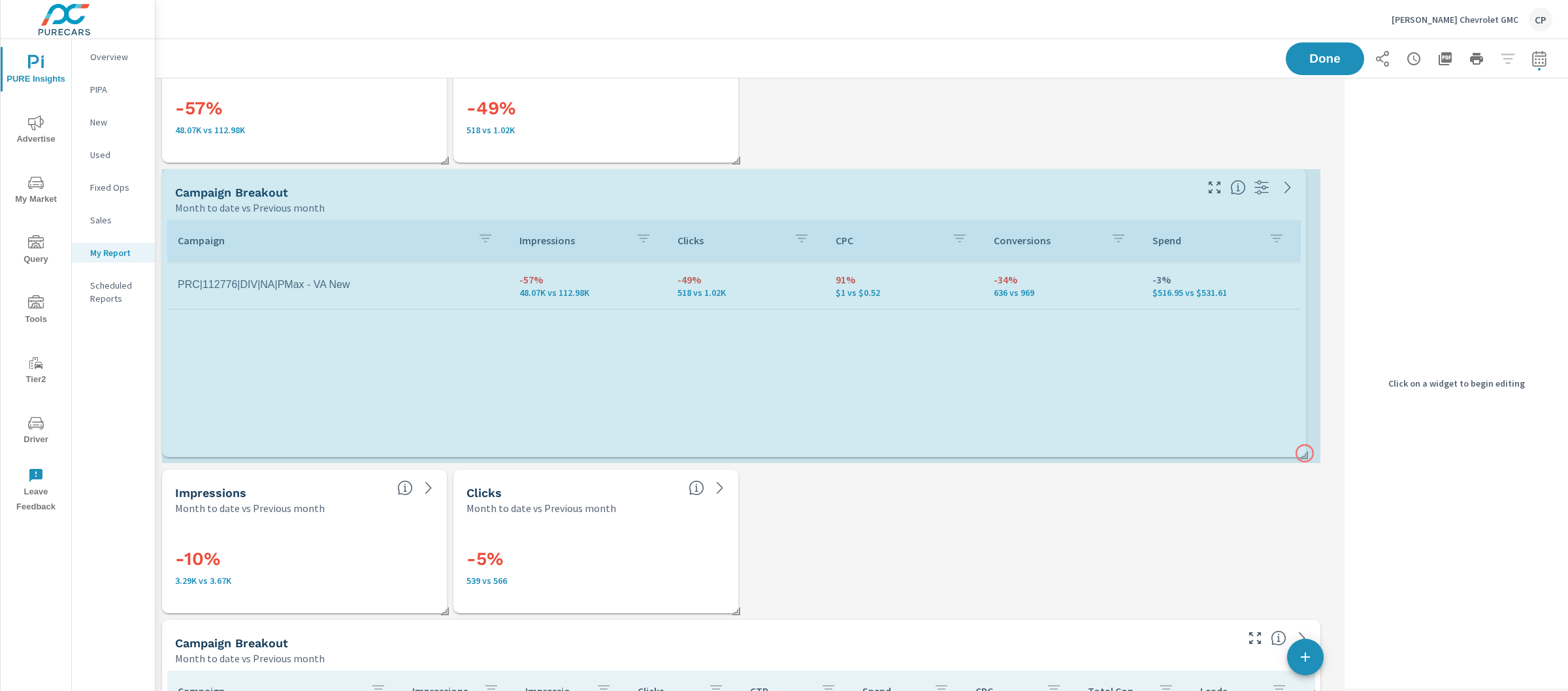
scroll to position [3636, 1197]
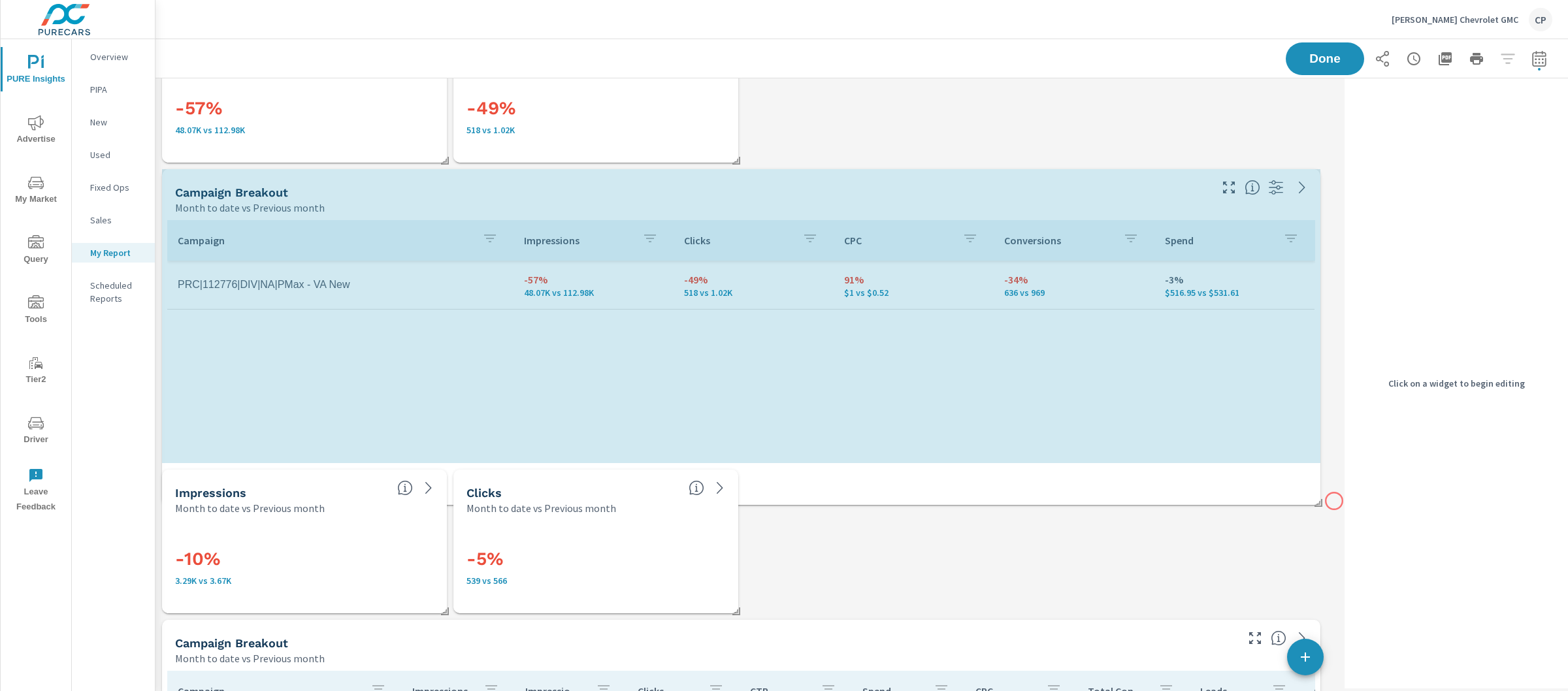
drag, startPoint x: 1319, startPoint y: 309, endPoint x: 1335, endPoint y: 502, distance: 193.7
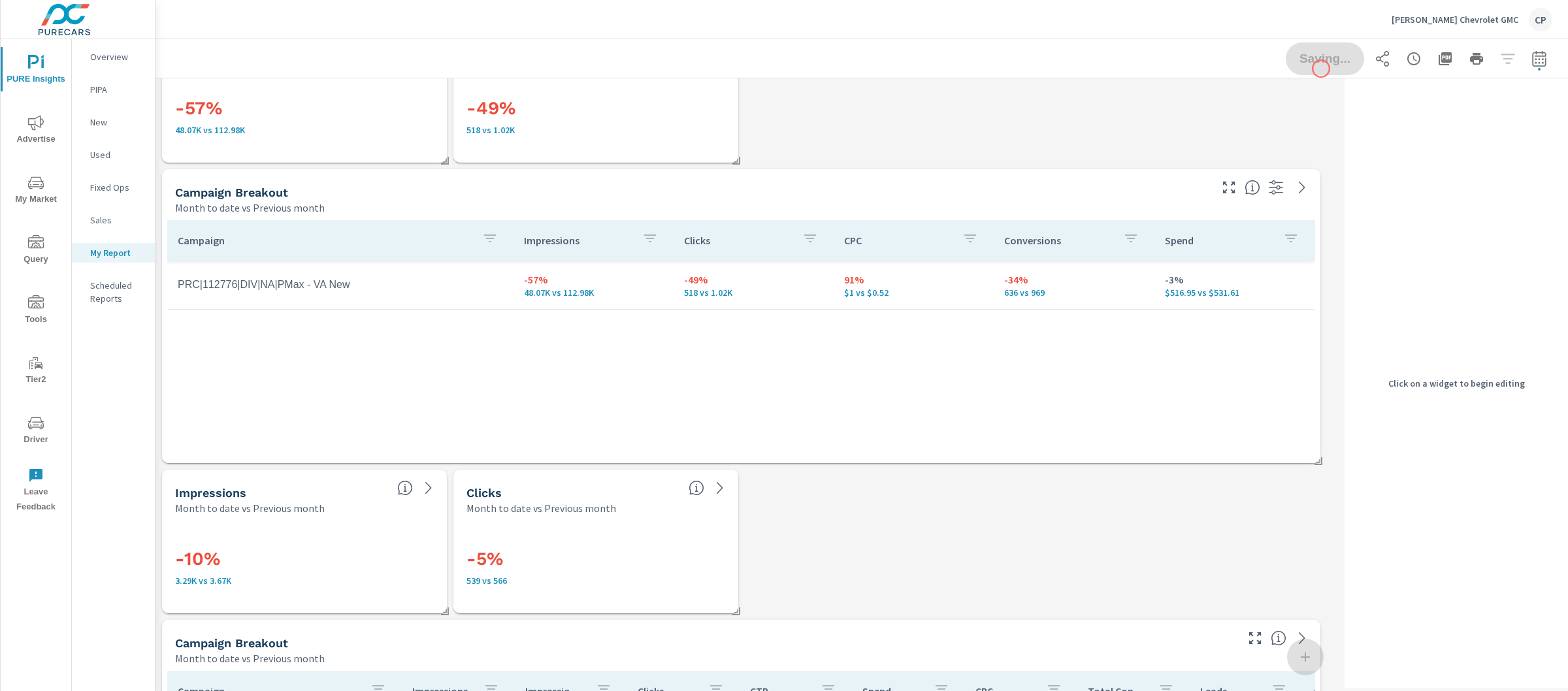
click at [1321, 69] on div "Saving..." at bounding box center [1419, 58] width 267 height 32
click at [1313, 56] on span "Done" at bounding box center [1325, 58] width 54 height 13
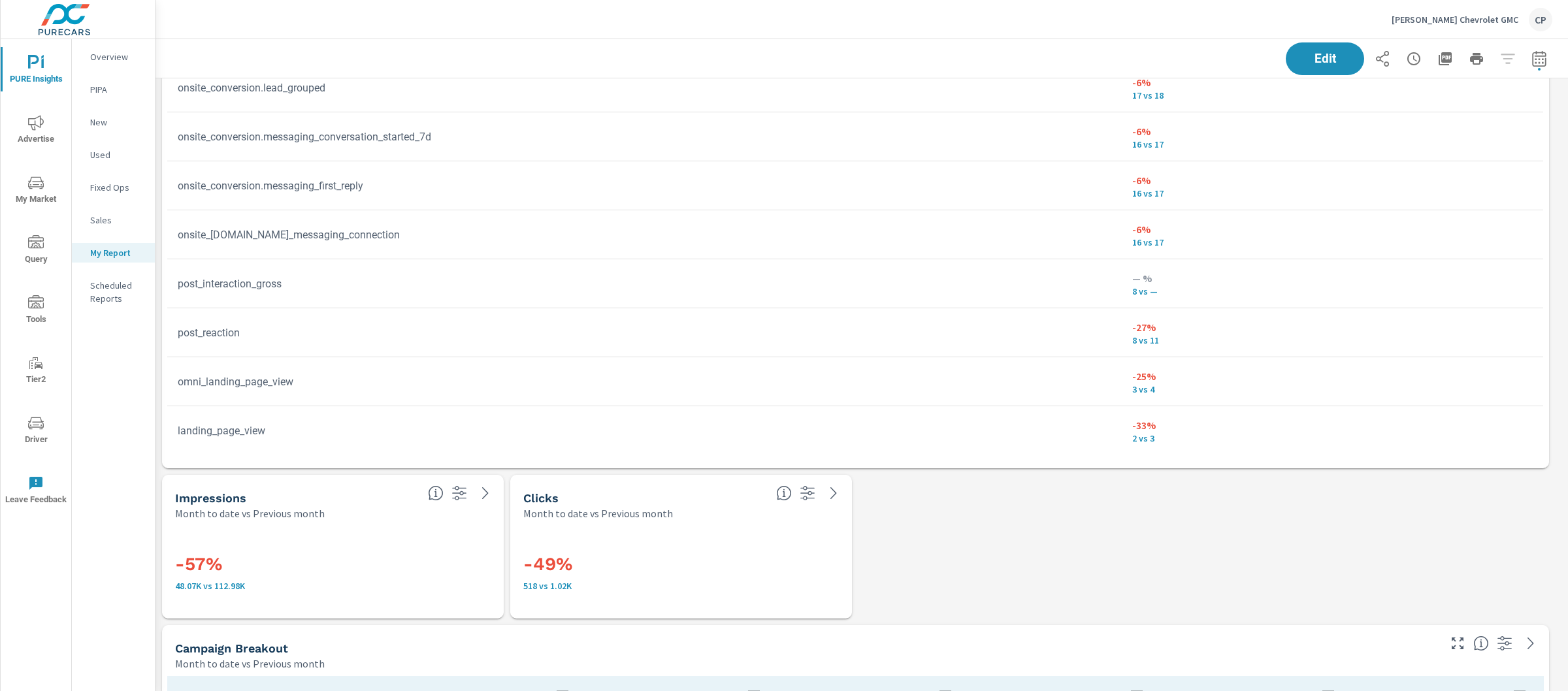
scroll to position [462, 0]
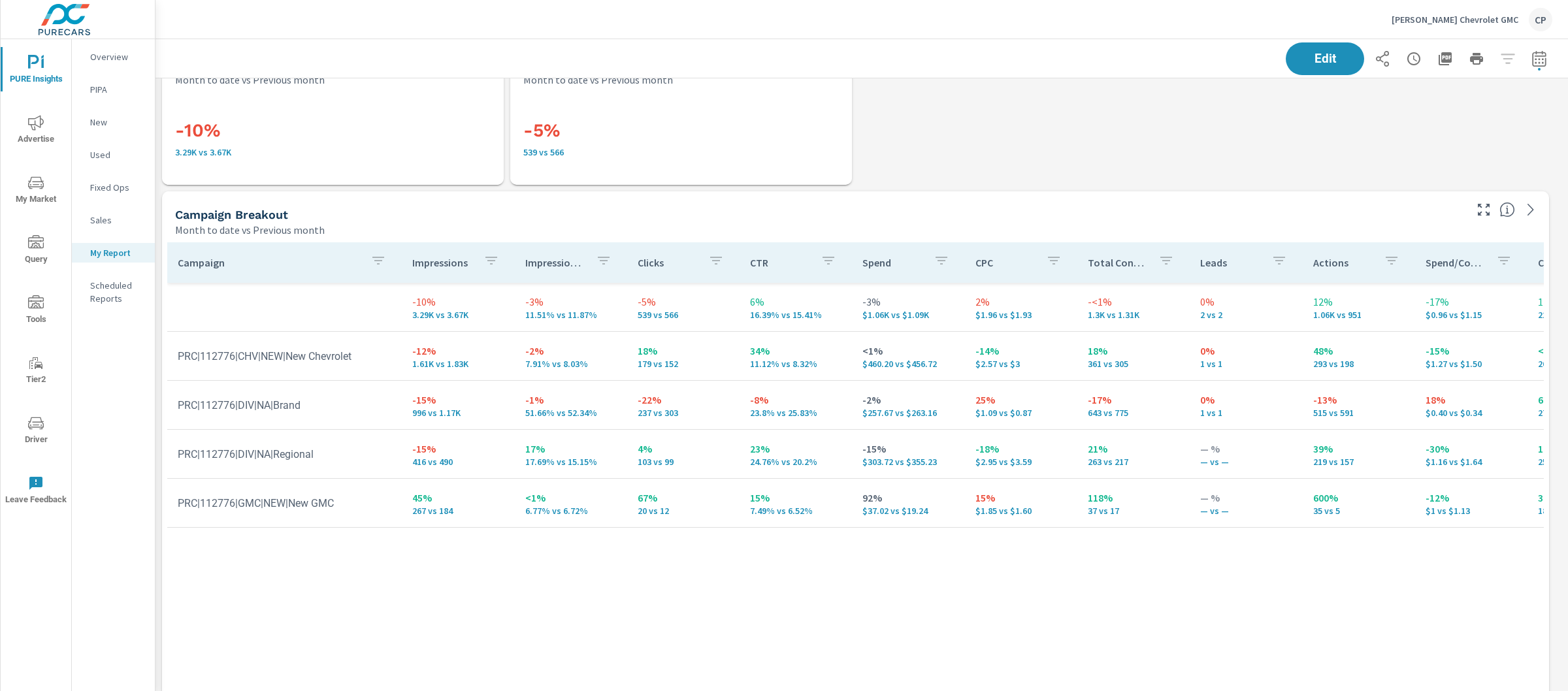
scroll to position [1555, 0]
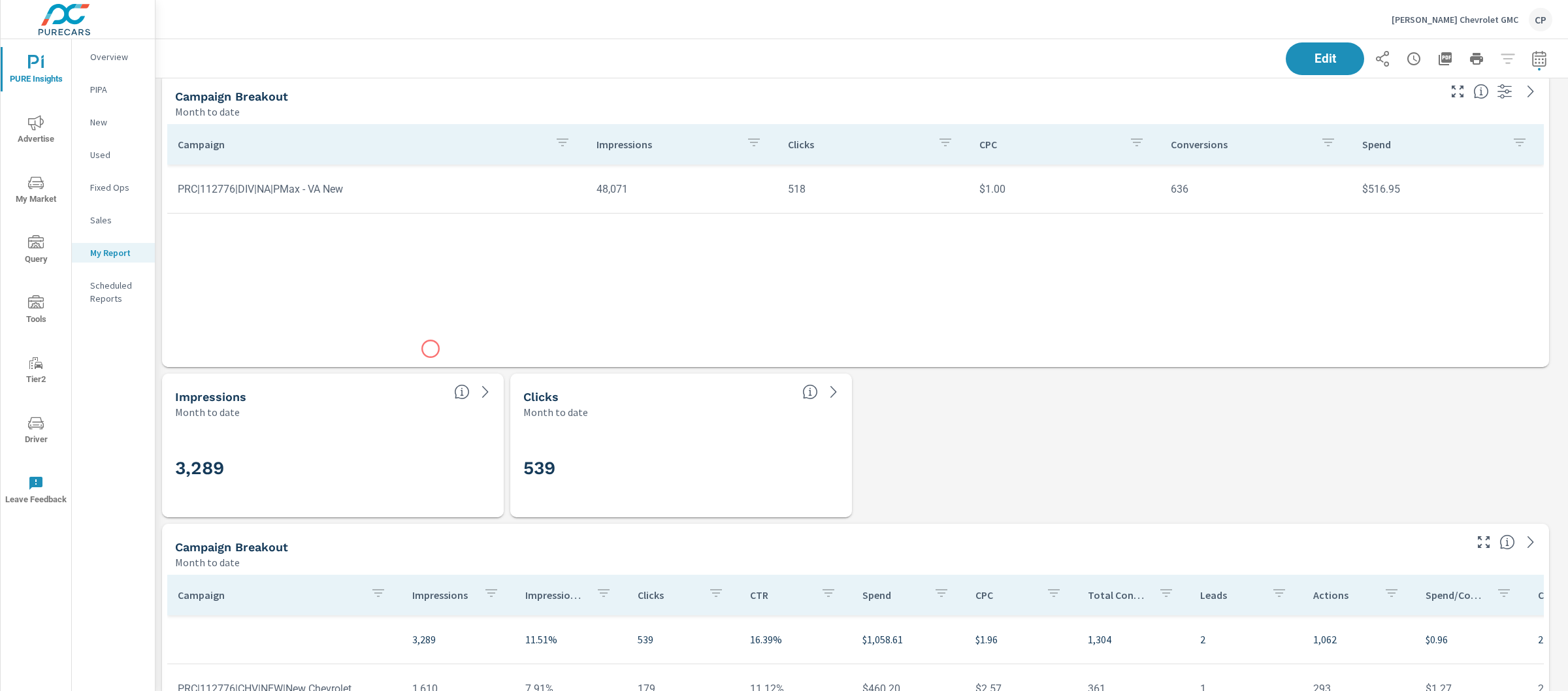
scroll to position [1182, 0]
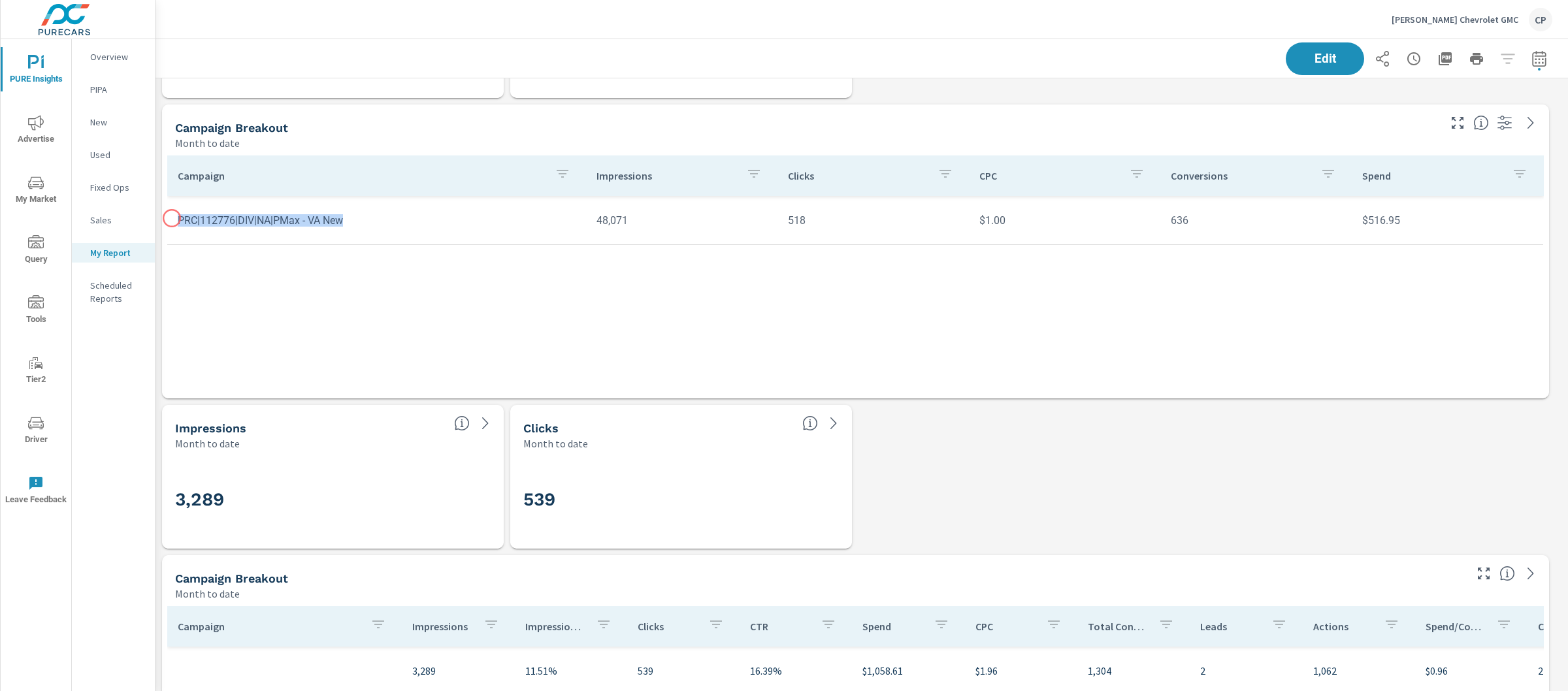
drag, startPoint x: 348, startPoint y: 221, endPoint x: 174, endPoint y: 218, distance: 174.0
click at [173, 218] on td "PRC|112776|DIV|NA|PMax - VA New" at bounding box center [377, 221] width 419 height 33
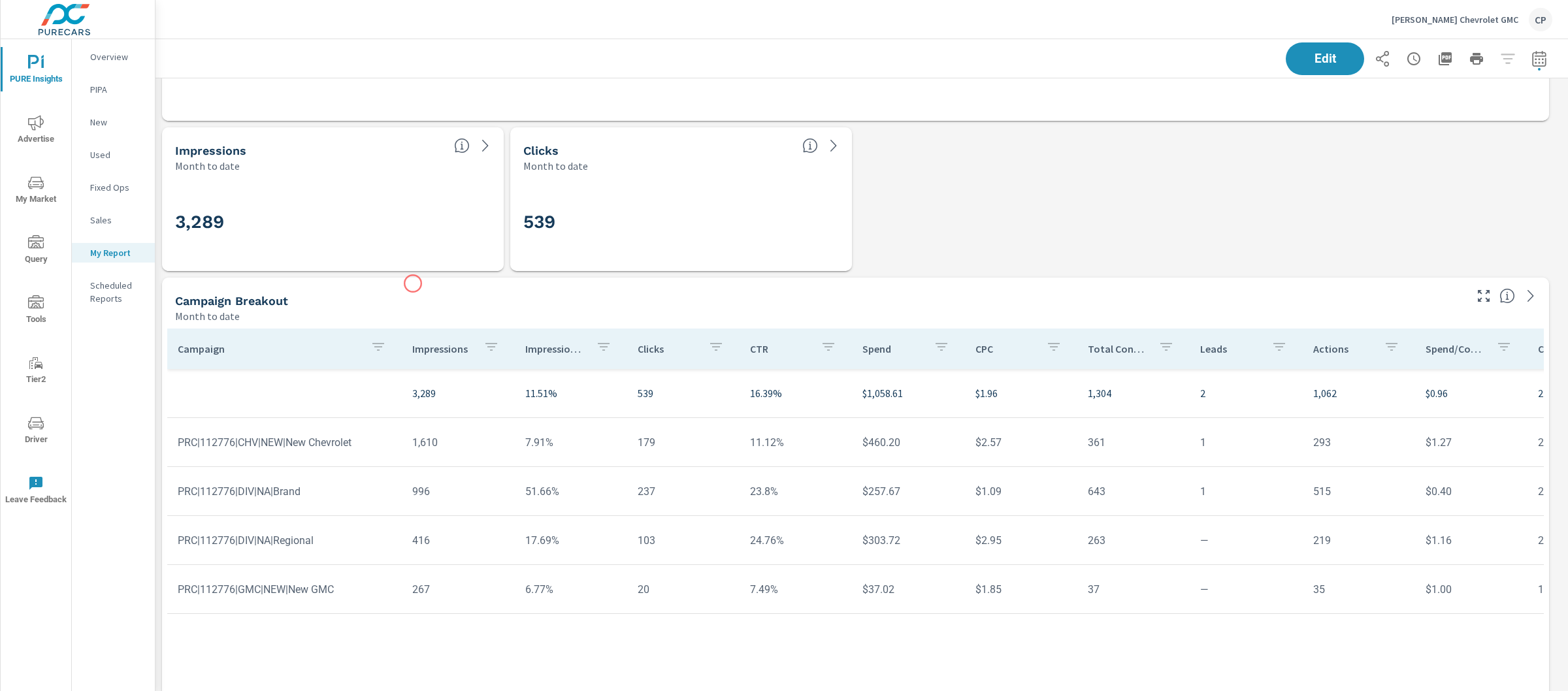
scroll to position [1681, 0]
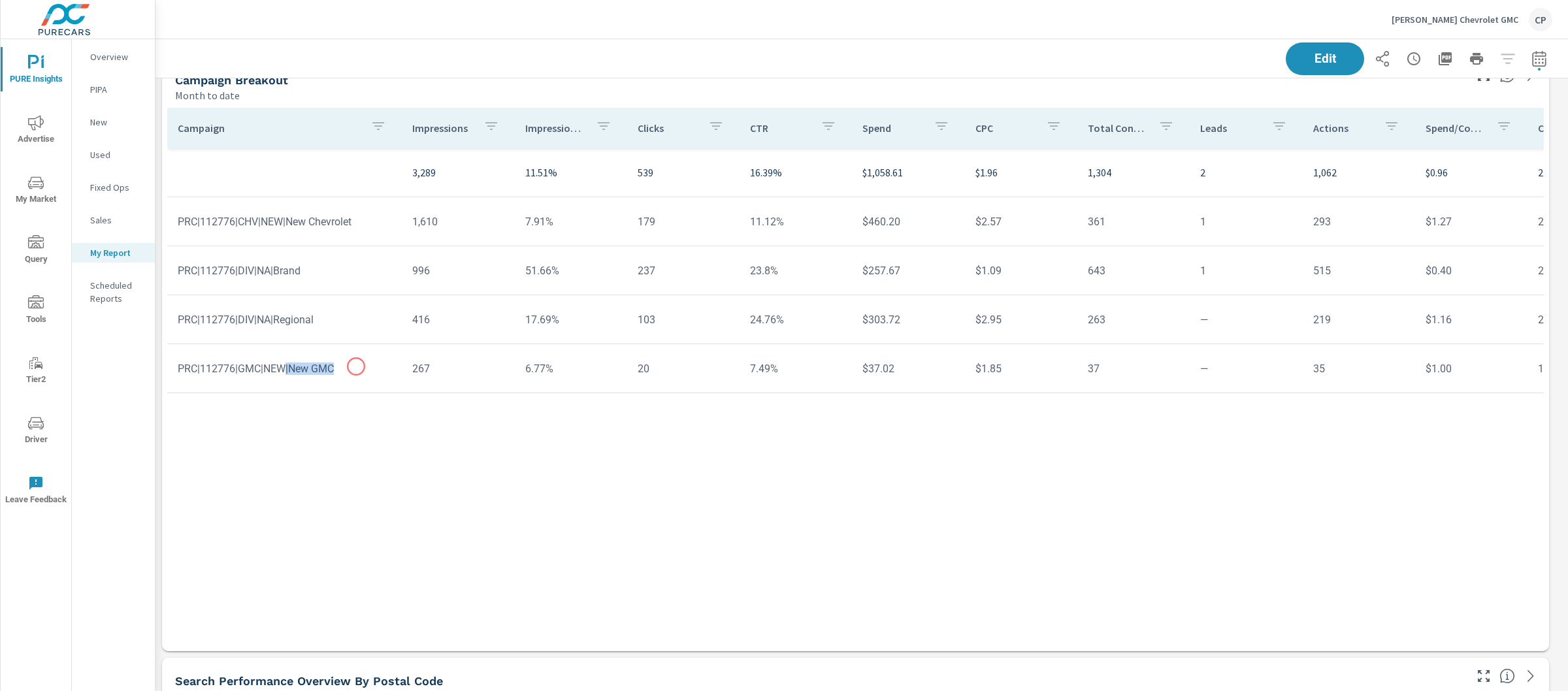
drag, startPoint x: 287, startPoint y: 367, endPoint x: 356, endPoint y: 367, distance: 69.0
click at [356, 367] on td "PRC|112776|GMC|NEW|New GMC" at bounding box center [284, 369] width 234 height 33
